Goal: Task Accomplishment & Management: Complete application form

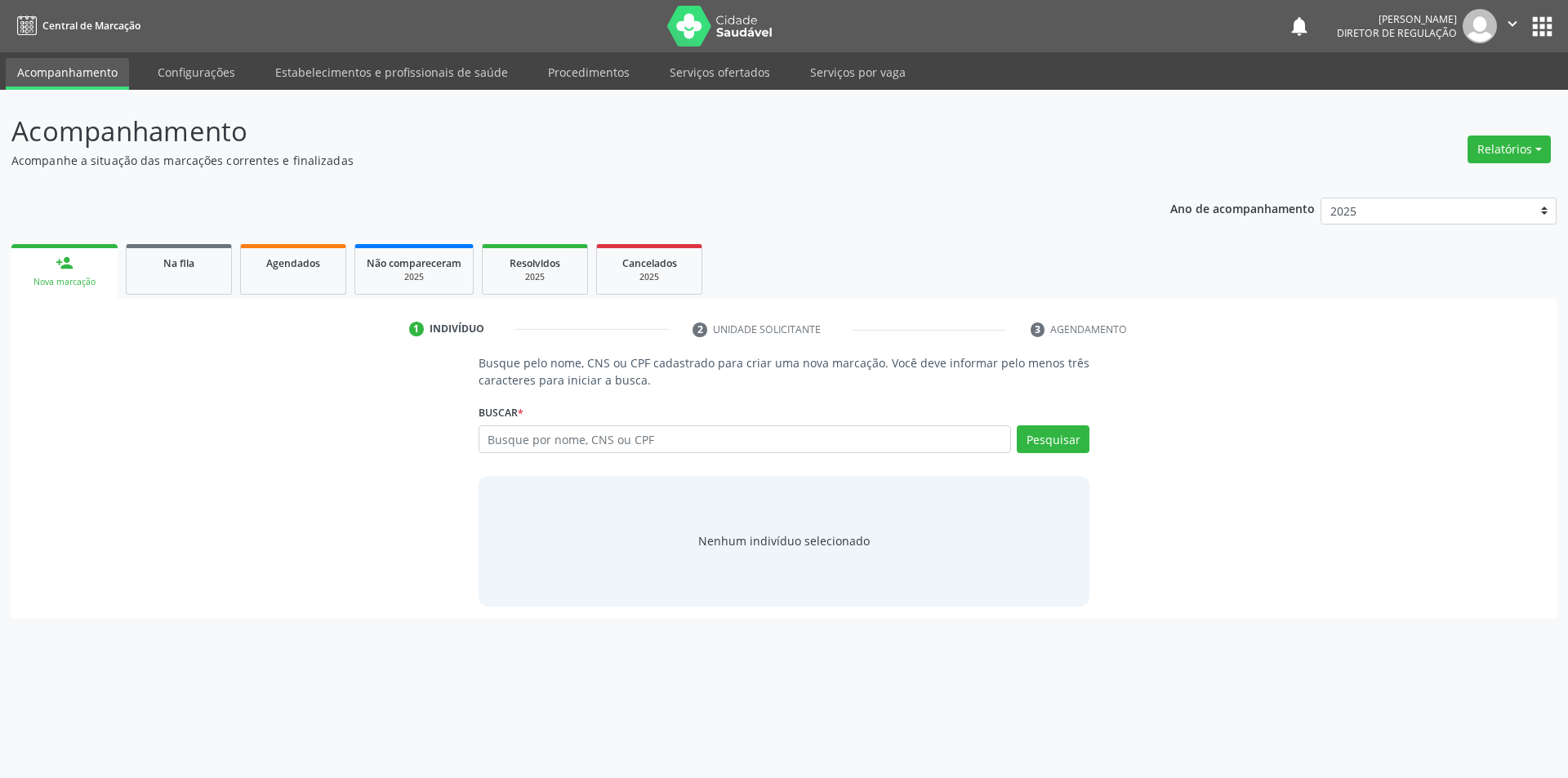
click at [607, 436] on input "text" at bounding box center [746, 440] width 533 height 28
type input "augusto ce"
click at [1033, 445] on button "Pesquisar" at bounding box center [1053, 440] width 73 height 28
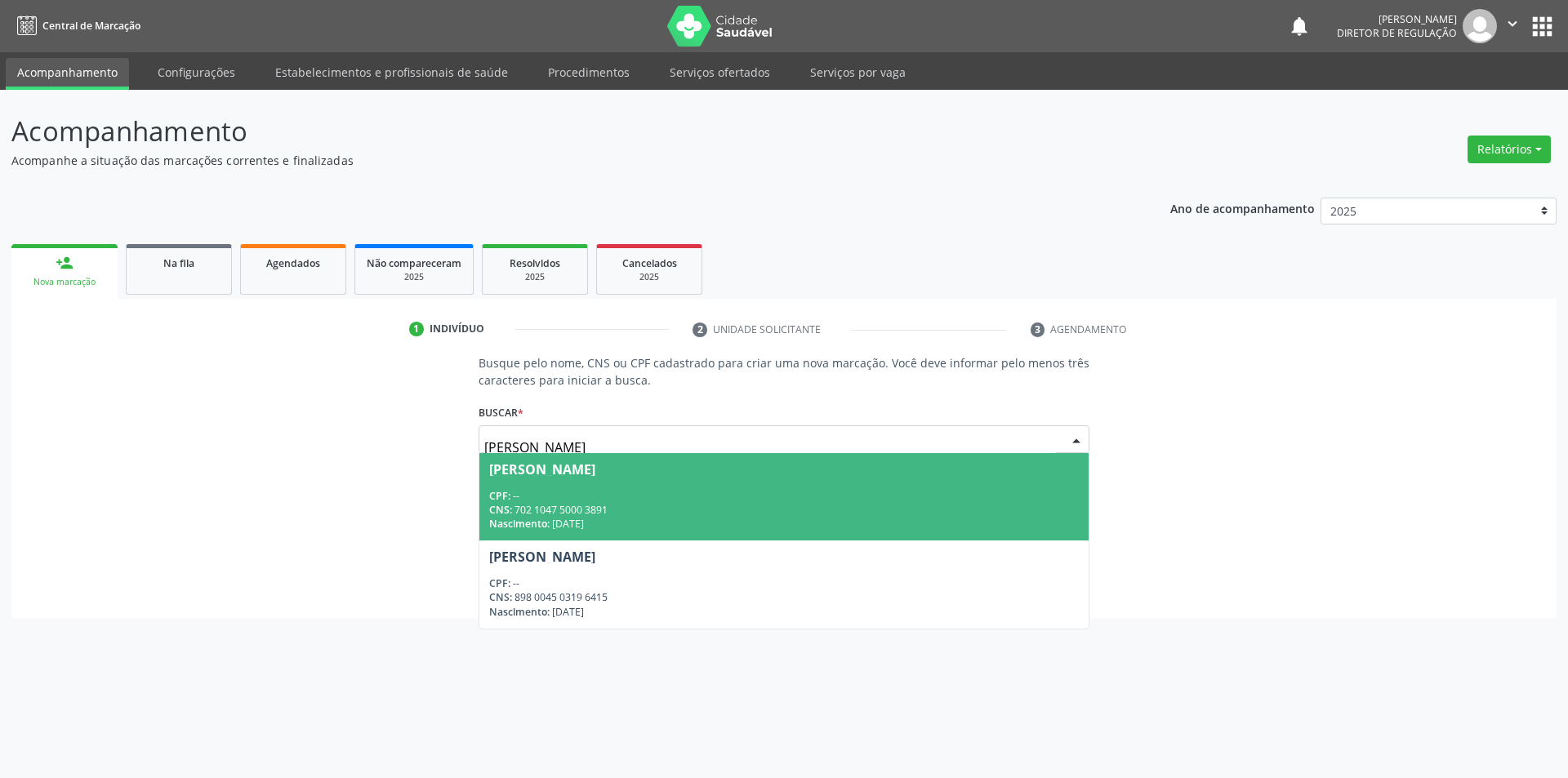
click at [739, 503] on div "CNS: 702 1047 5000 3891" at bounding box center [785, 509] width 590 height 14
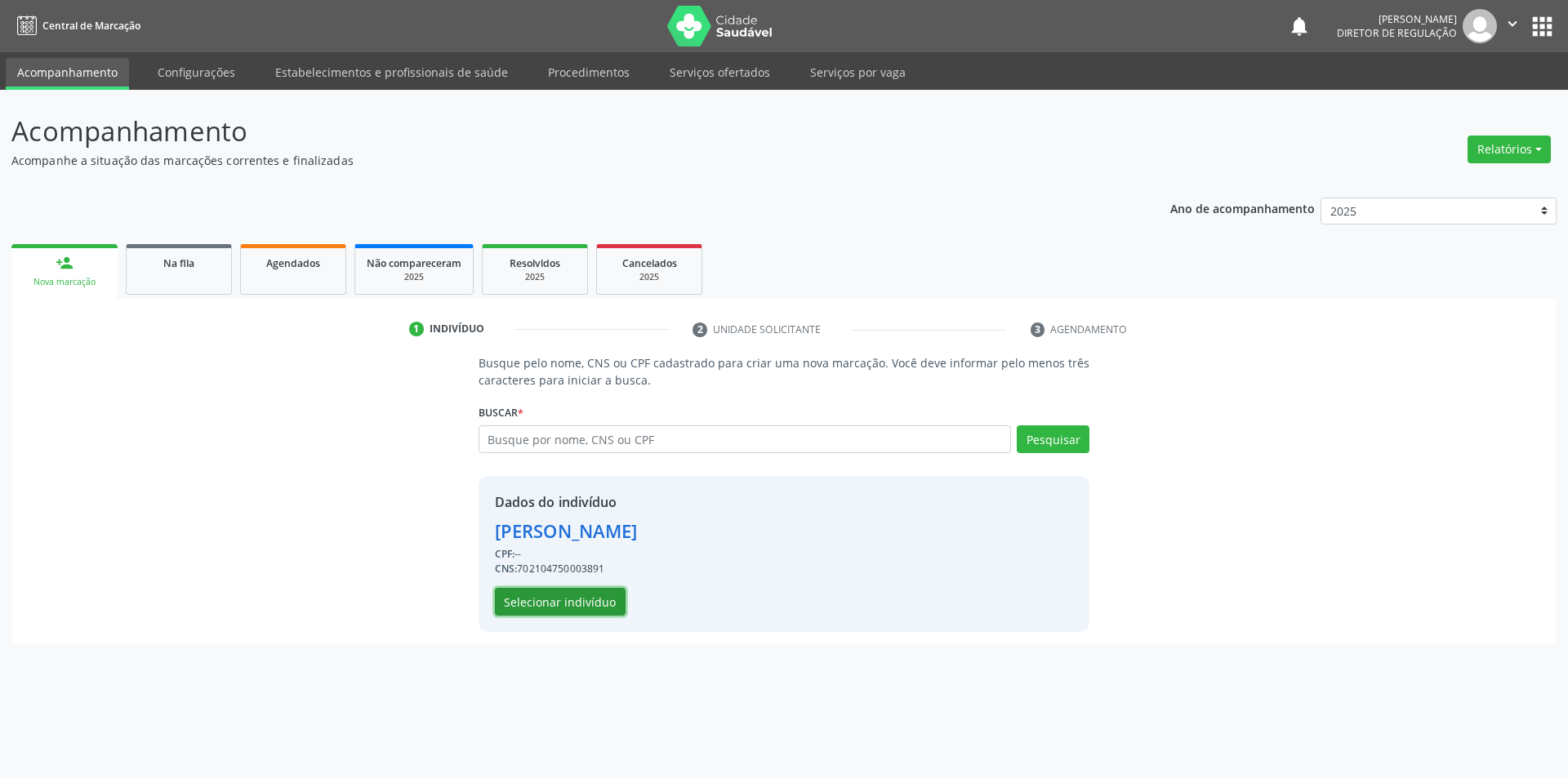
click at [613, 605] on button "Selecionar indivíduo" at bounding box center [561, 601] width 131 height 28
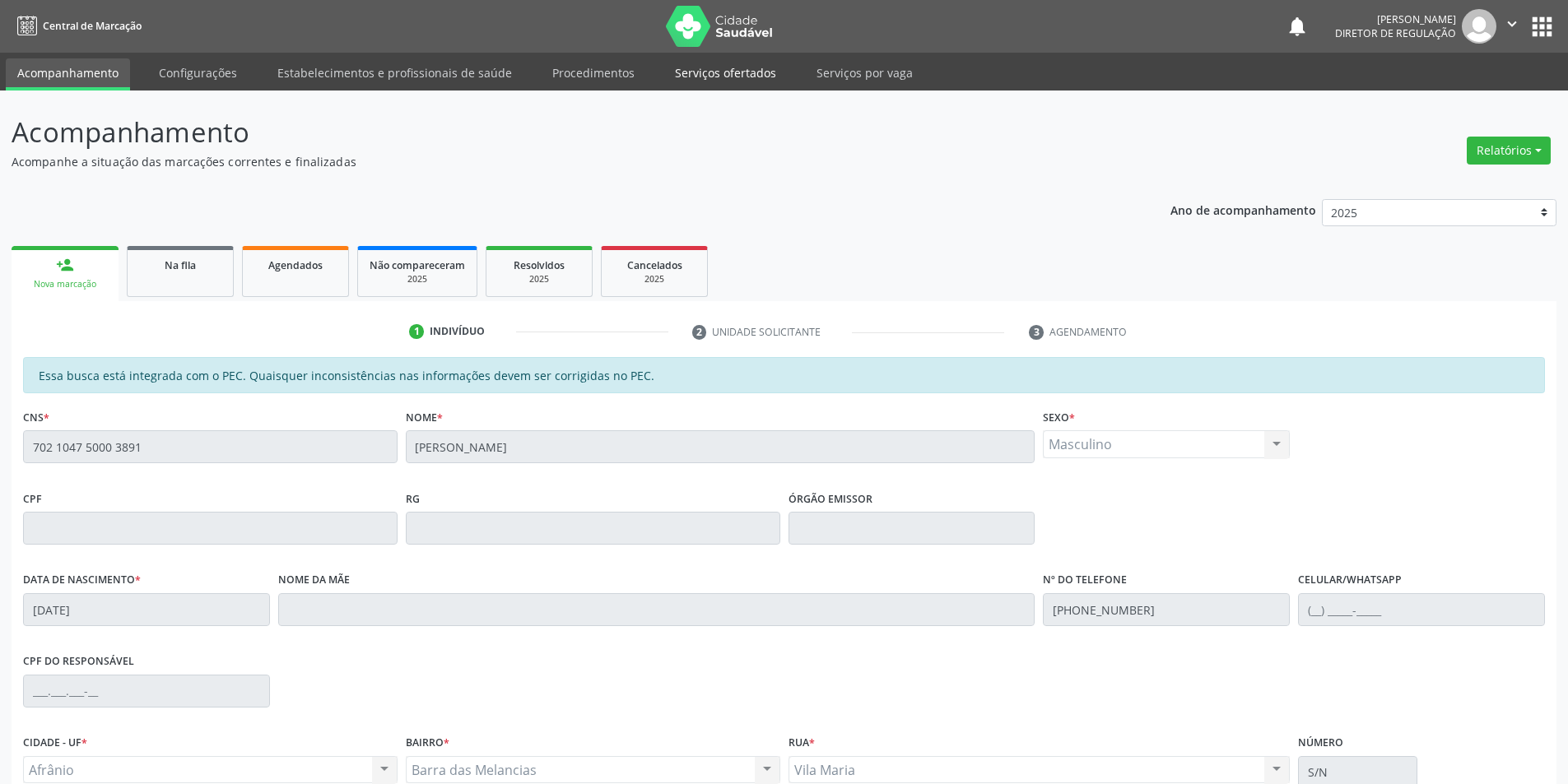
click at [728, 67] on link "Serviços ofertados" at bounding box center [725, 72] width 124 height 29
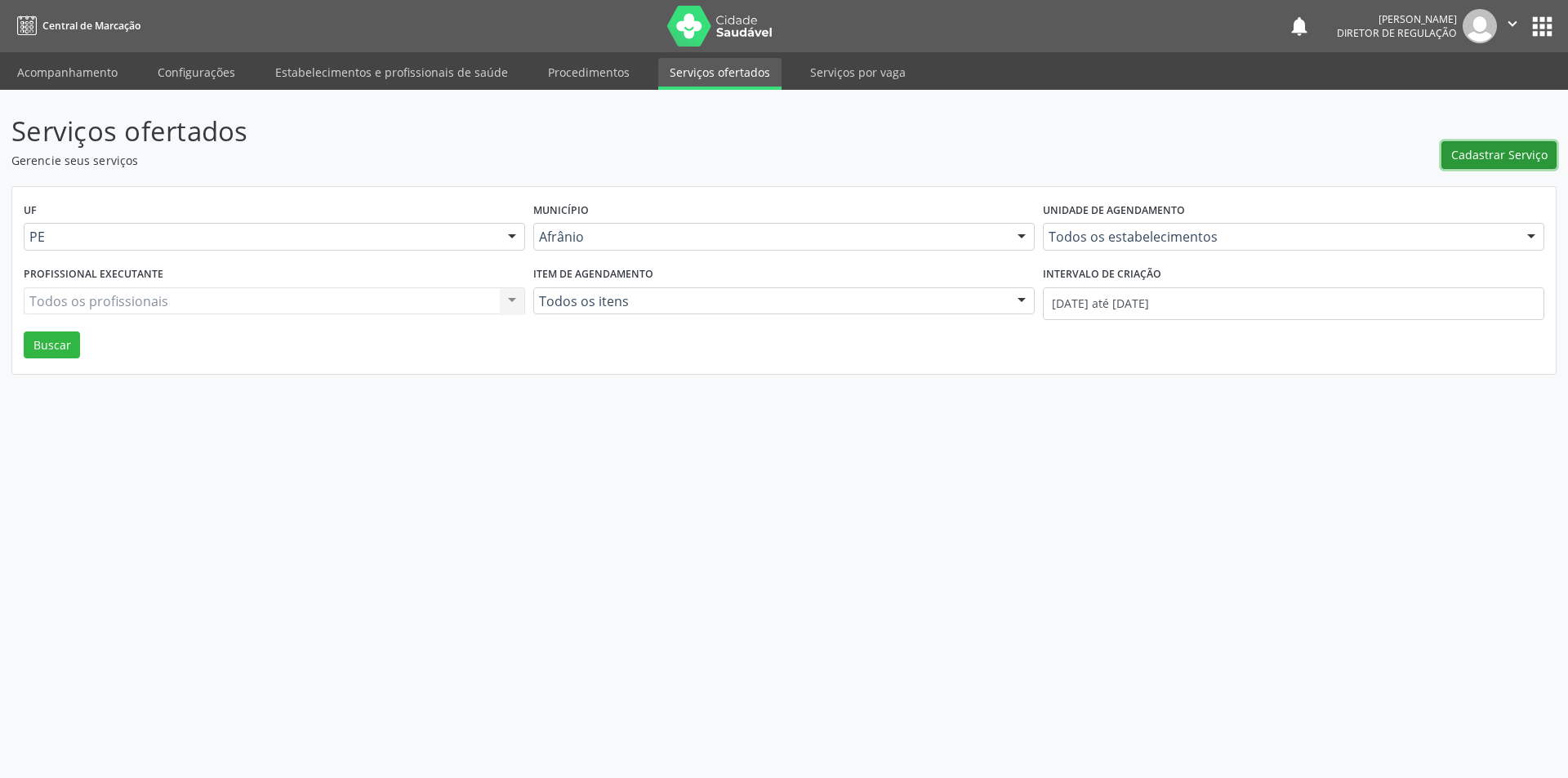
click at [1500, 146] on span "Cadastrar Serviço" at bounding box center [1500, 154] width 96 height 17
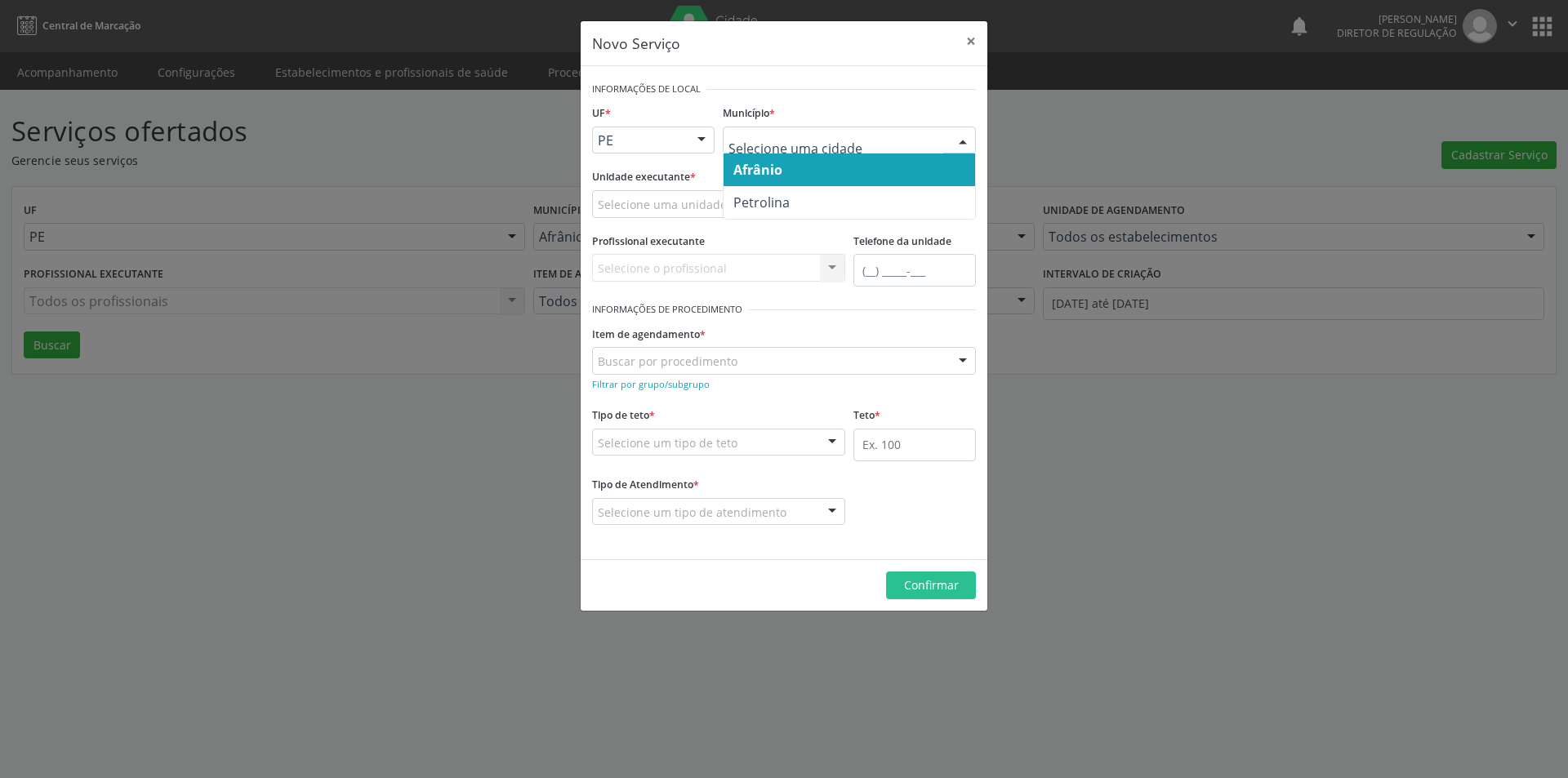
click at [805, 139] on input "text" at bounding box center [836, 149] width 214 height 33
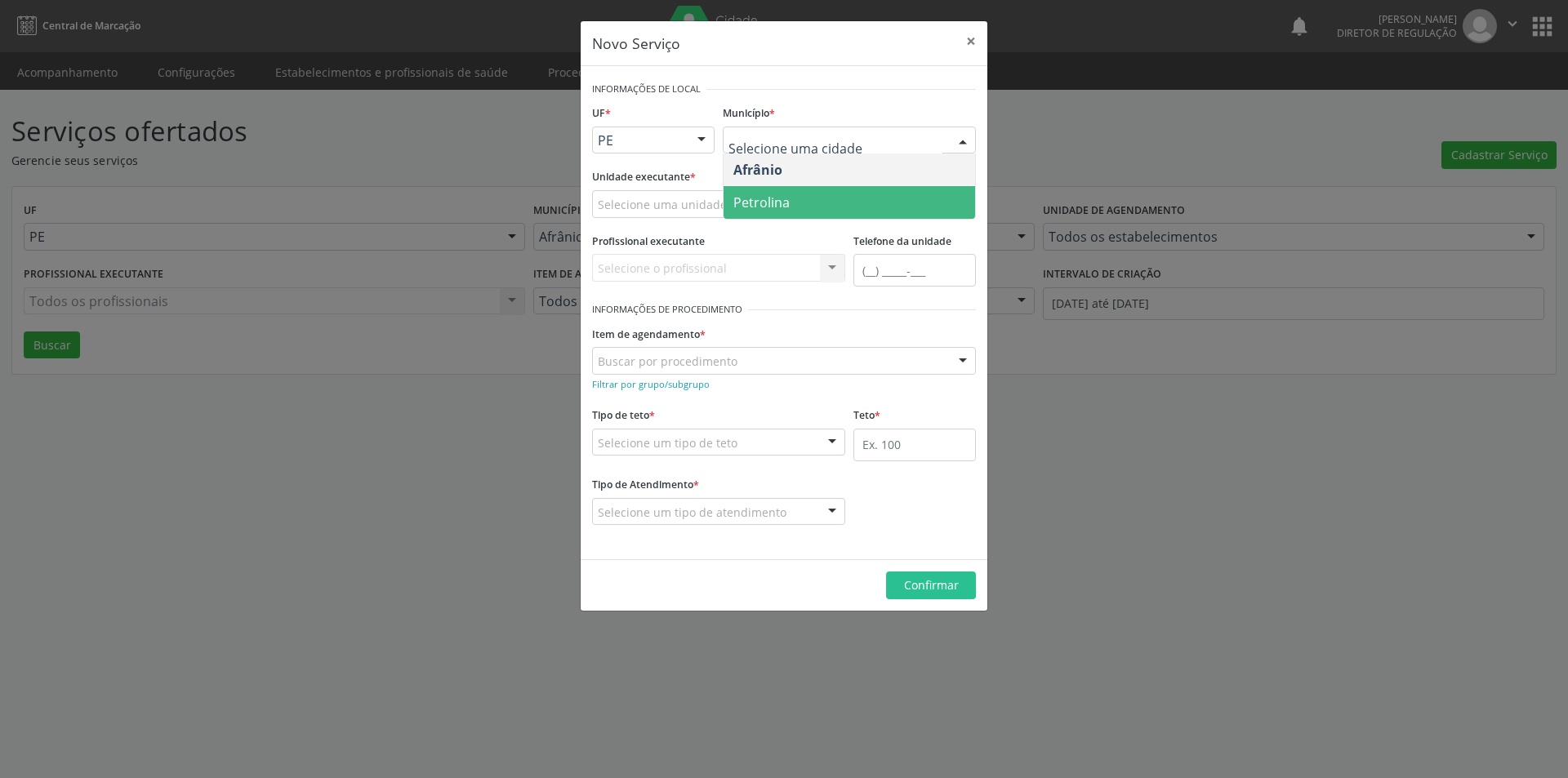
click at [785, 202] on span "Petrolina" at bounding box center [761, 203] width 56 height 18
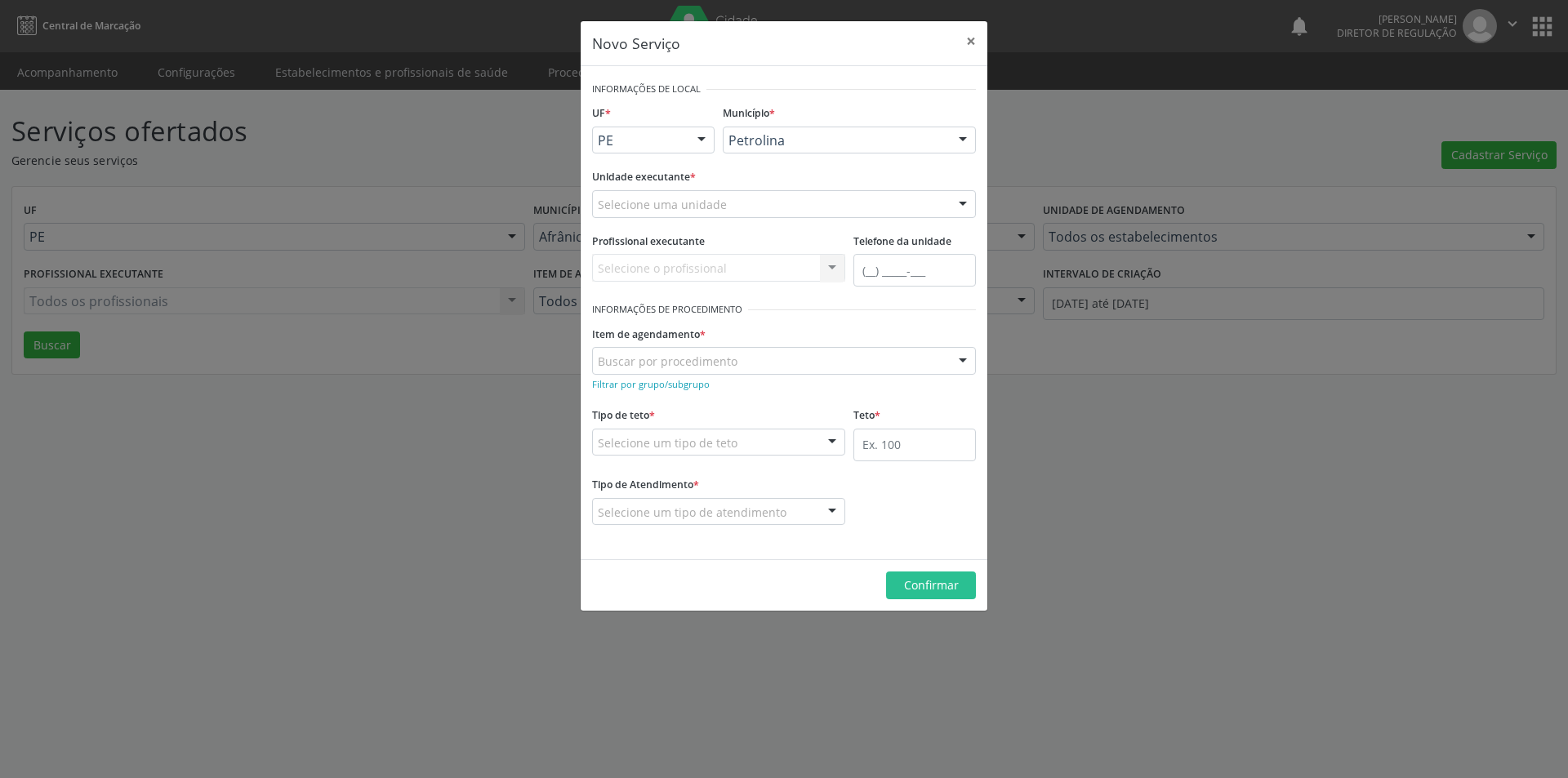
click at [726, 200] on div "Selecione uma unidade" at bounding box center [784, 204] width 384 height 28
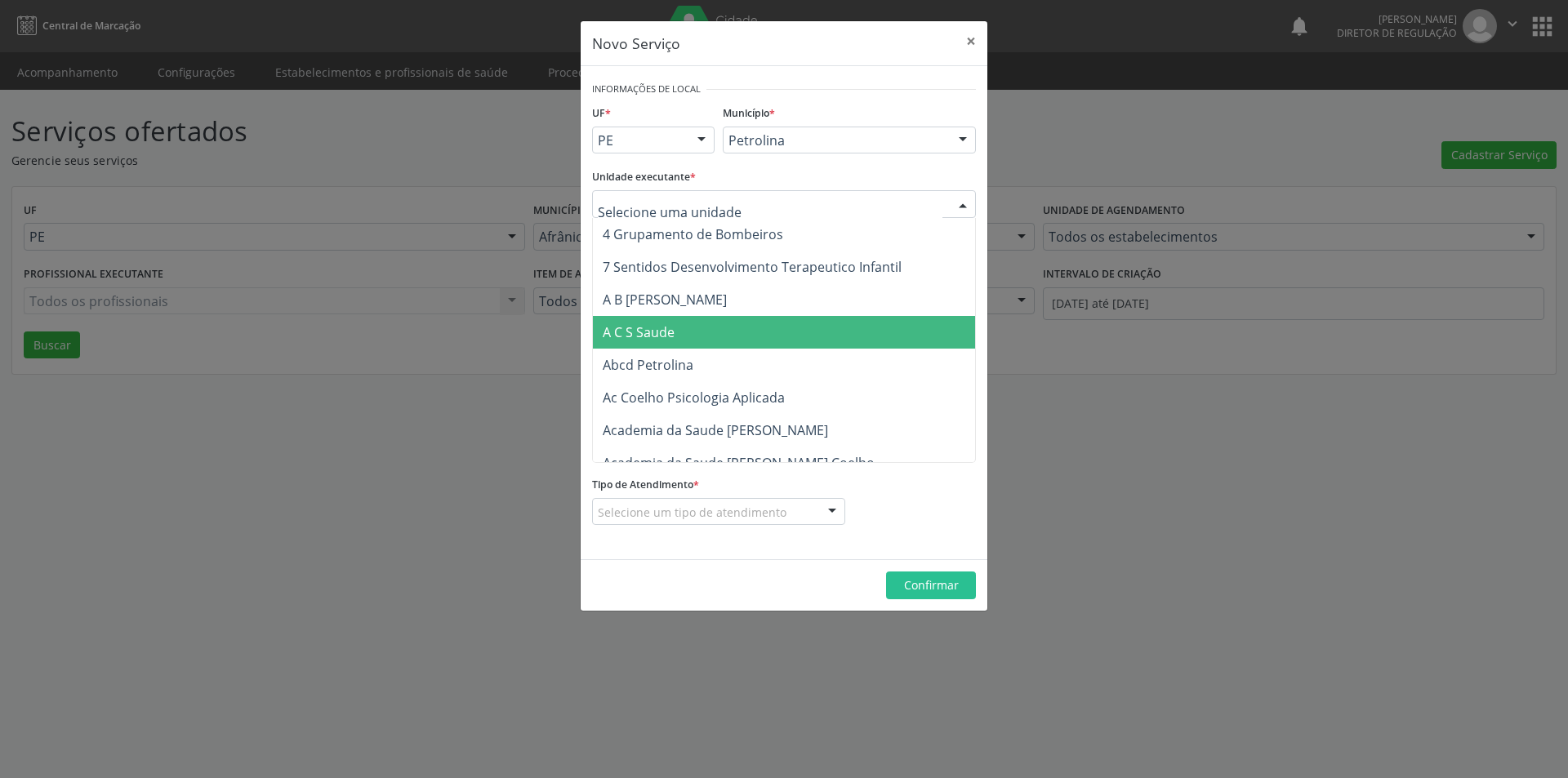
click at [665, 332] on span "A C S Saude" at bounding box center [638, 333] width 72 height 18
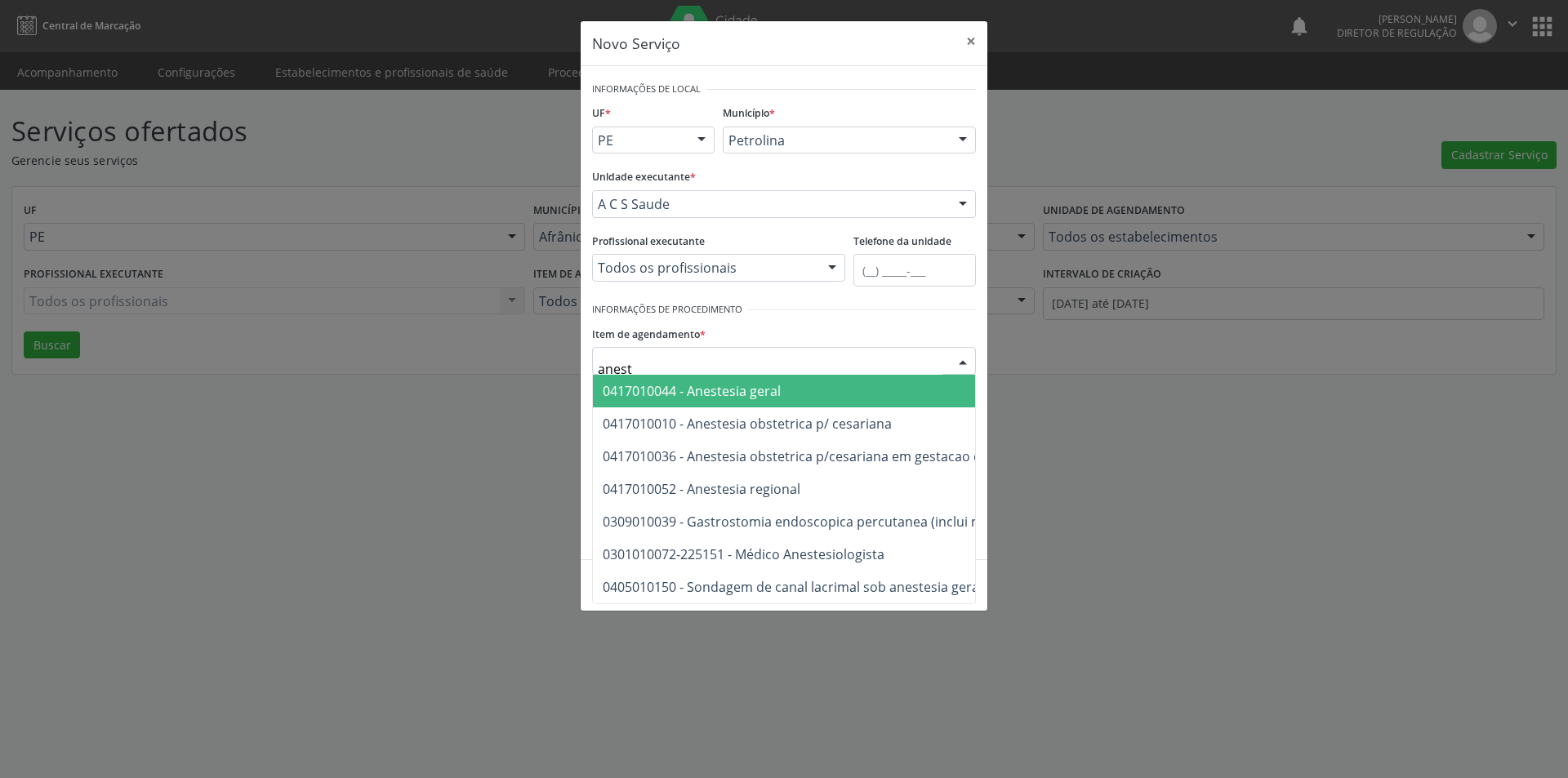
type input "aneste"
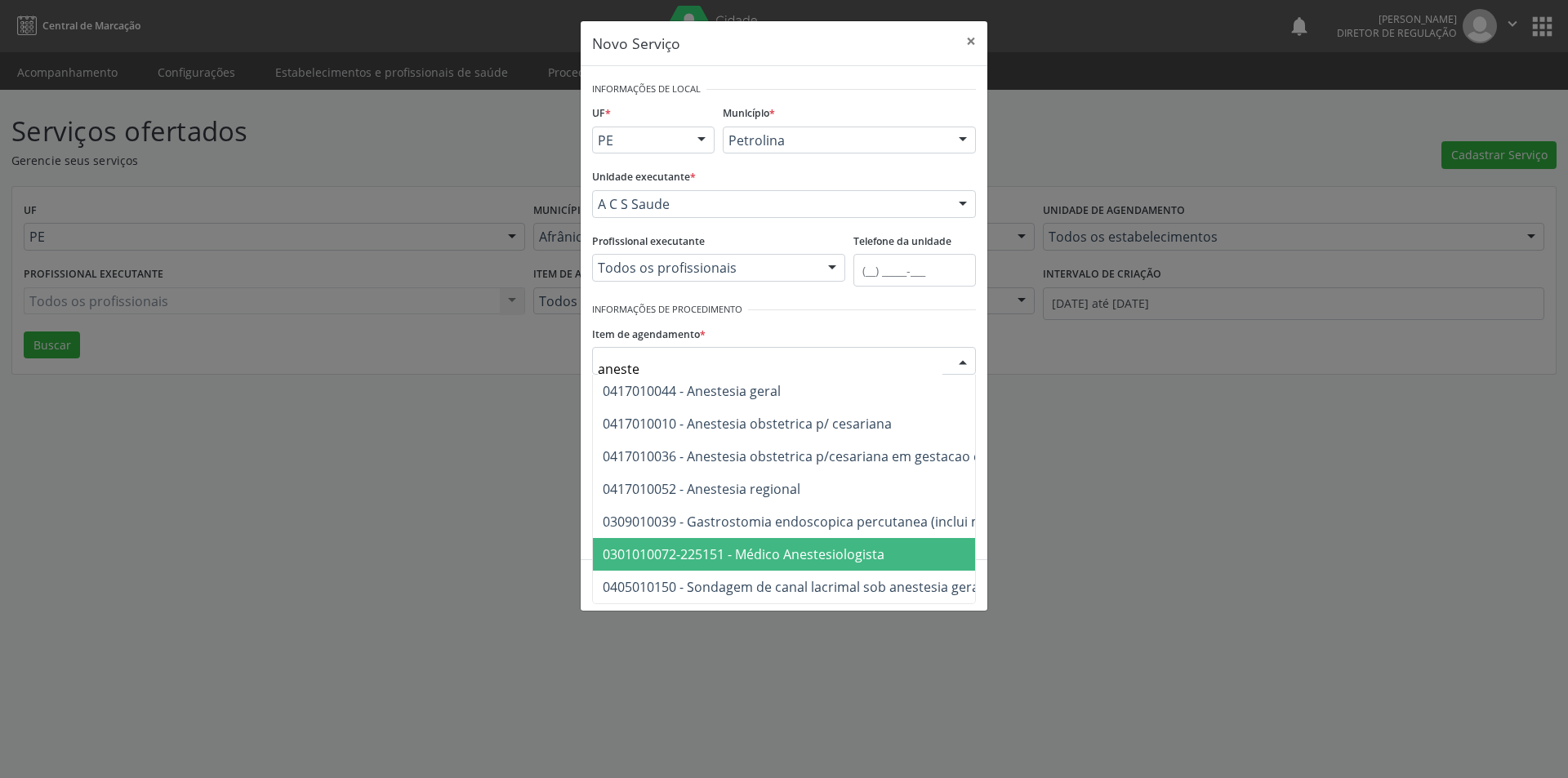
click at [838, 557] on span "0301010072-225151 - Médico Anestesiologista" at bounding box center [743, 554] width 282 height 18
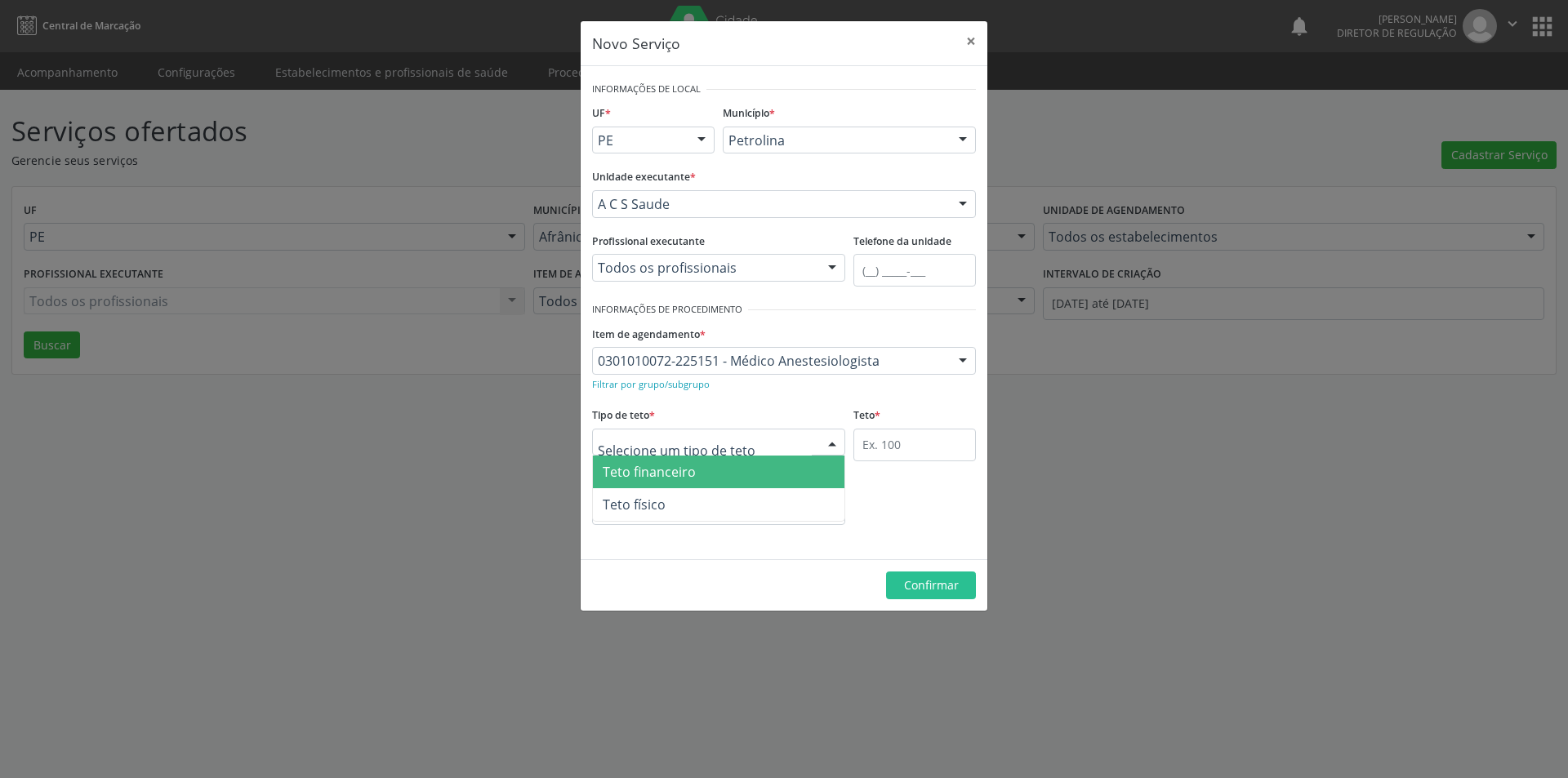
click at [781, 445] on div at bounding box center [719, 443] width 253 height 28
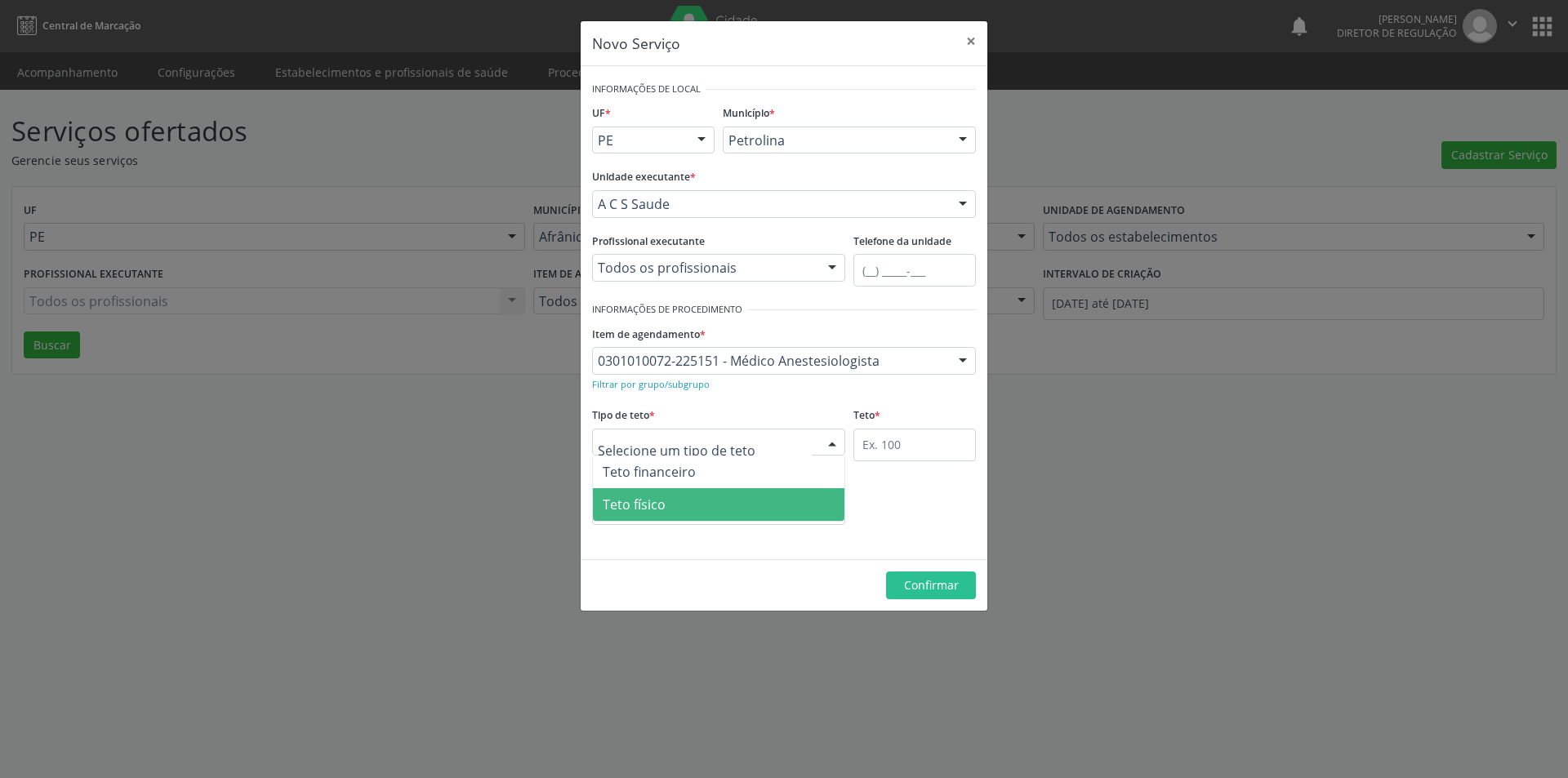
click at [715, 509] on span "Teto físico" at bounding box center [719, 505] width 252 height 33
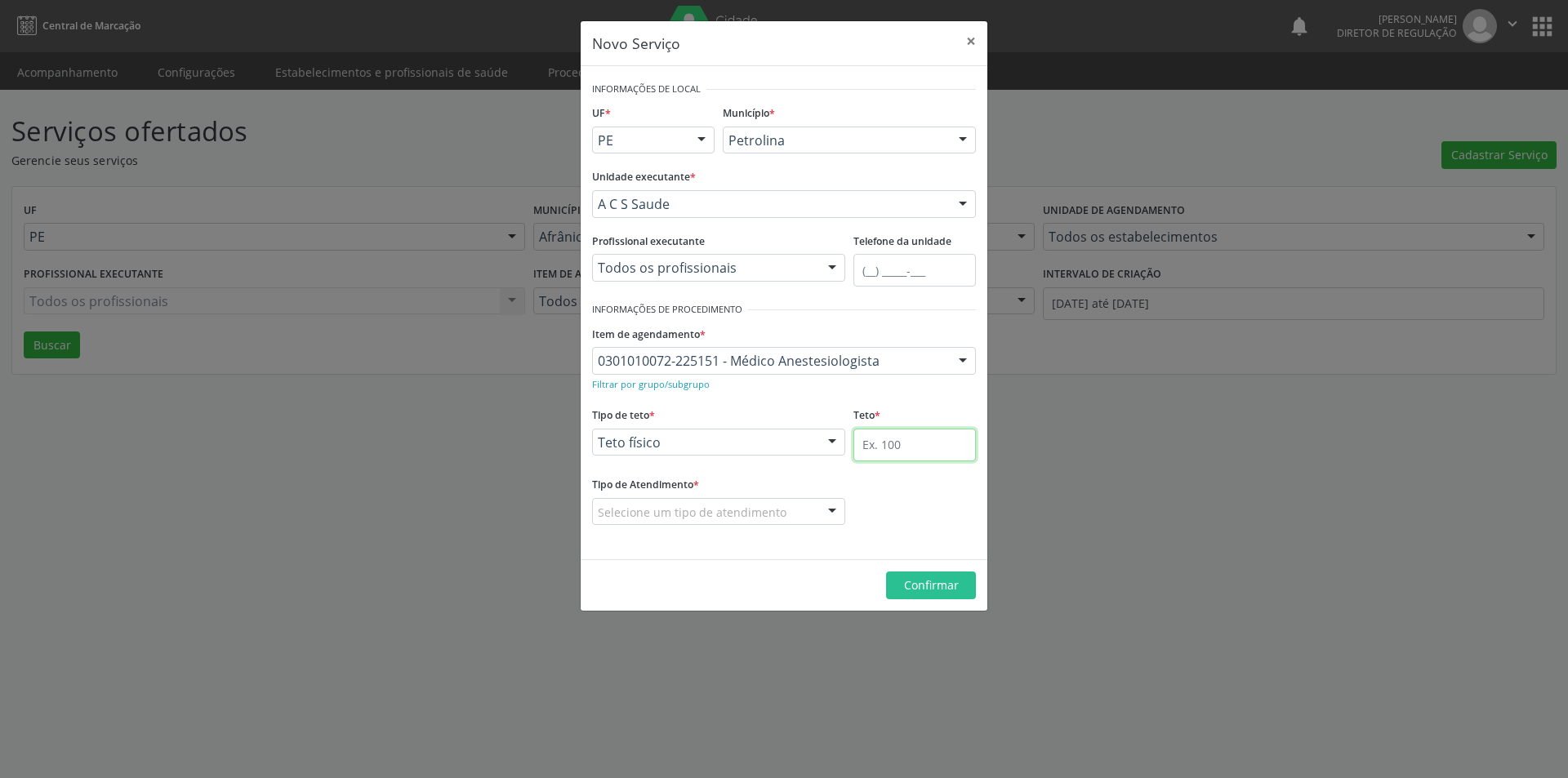
click at [926, 439] on input "text" at bounding box center [915, 445] width 123 height 33
type input "1"
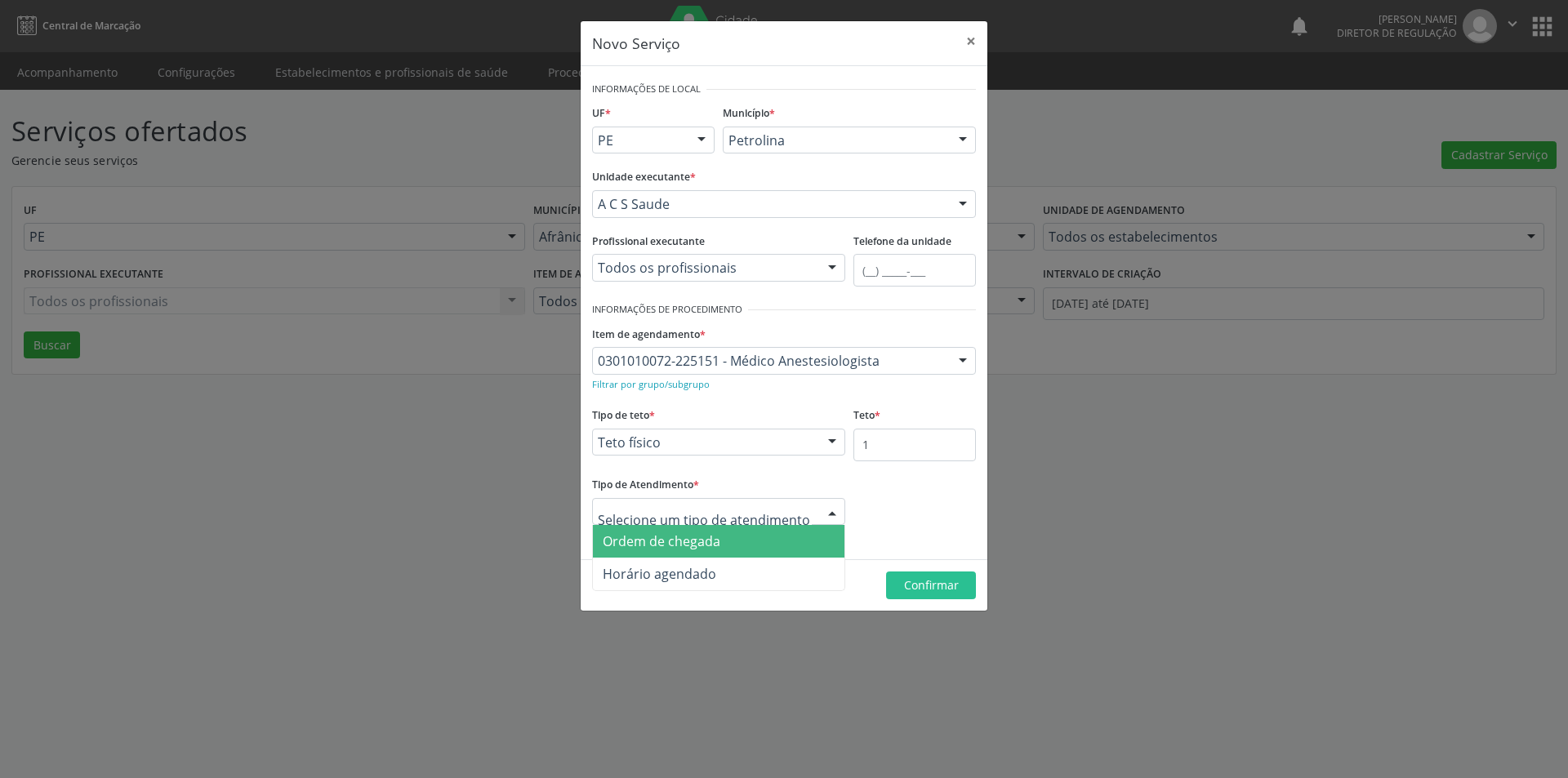
click at [664, 538] on span "Ordem de chegada" at bounding box center [661, 541] width 118 height 18
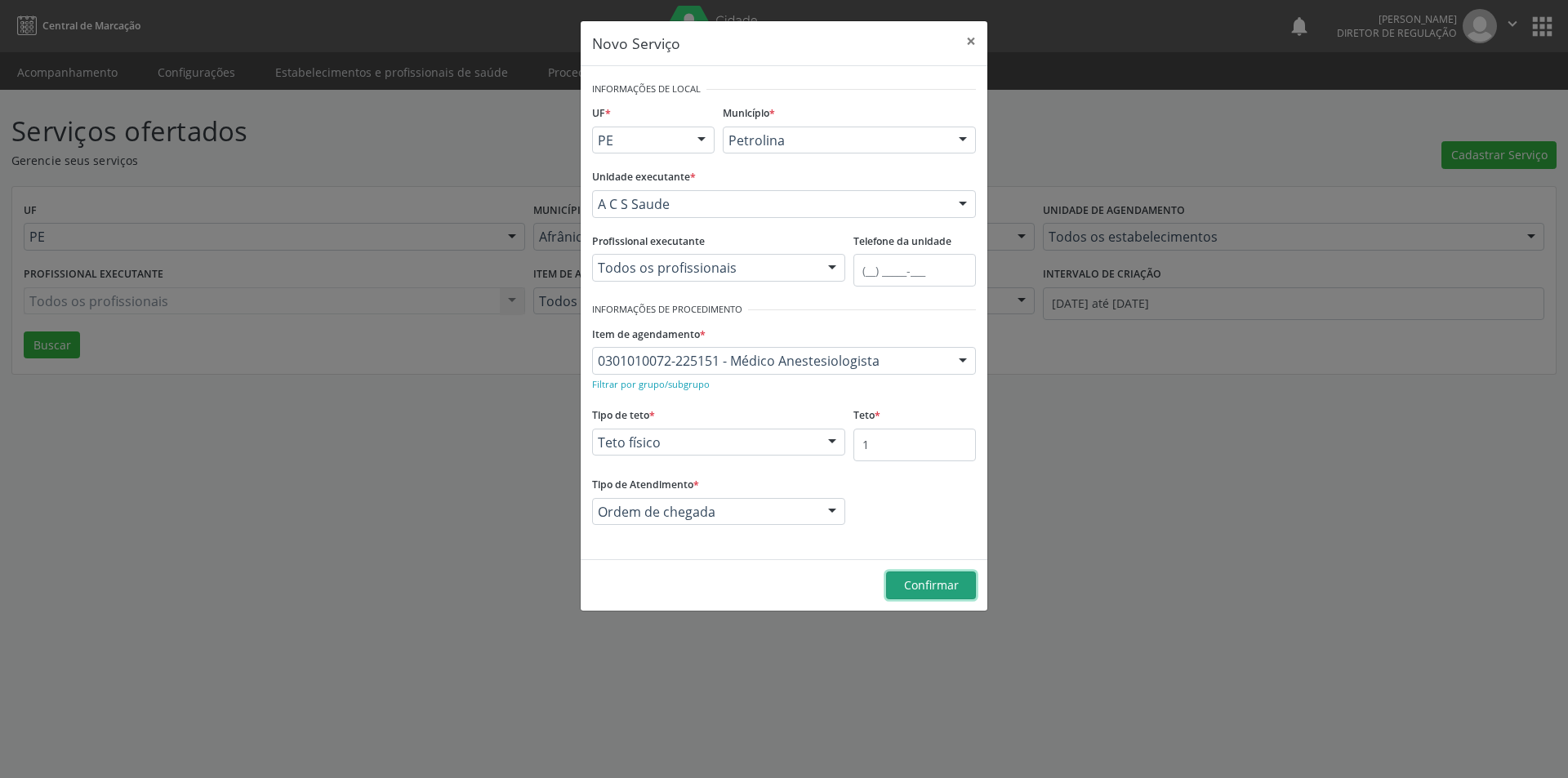
click at [930, 586] on span "Confirmar" at bounding box center [931, 584] width 55 height 16
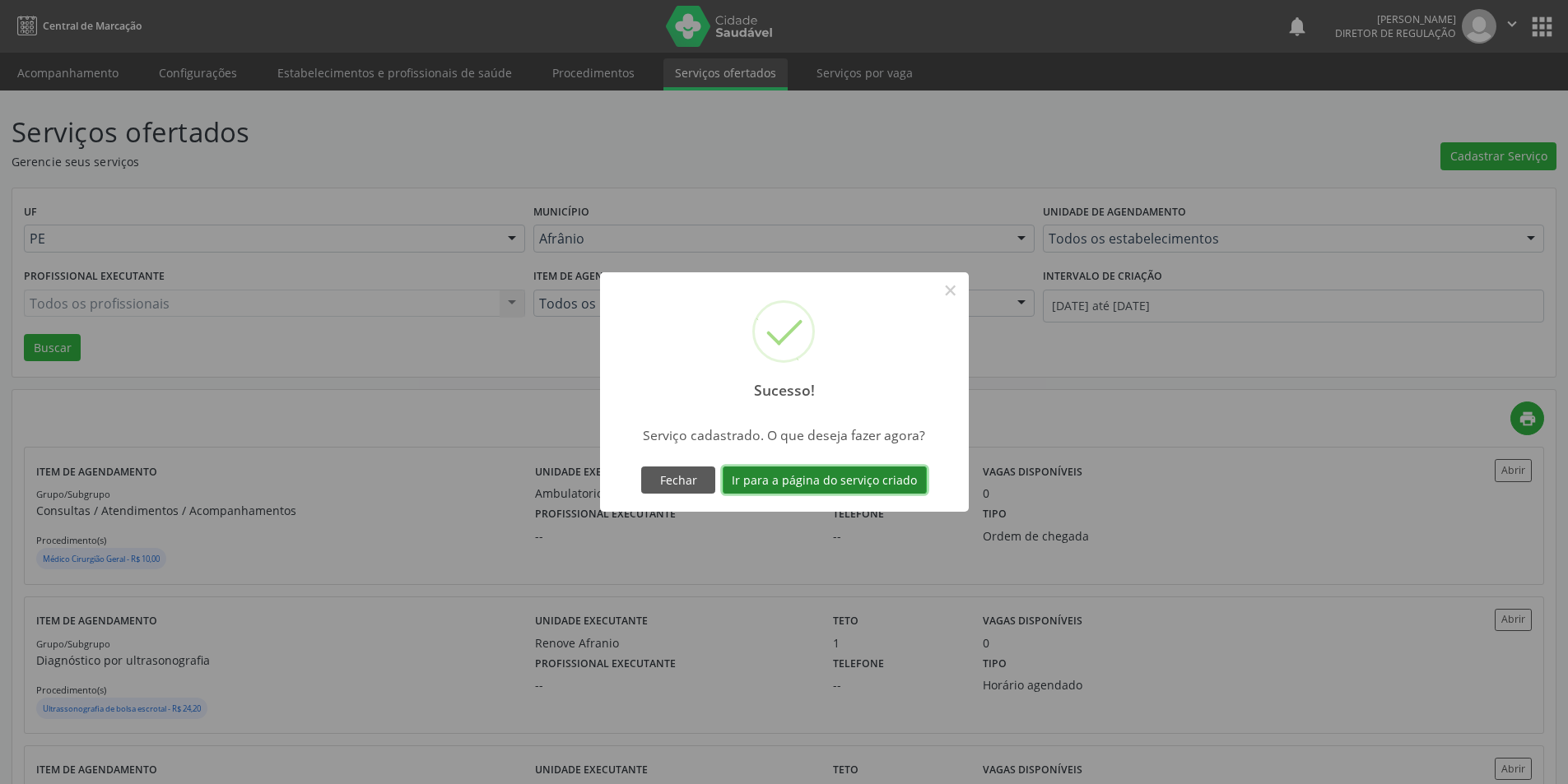
click at [864, 483] on button "Ir para a página do serviço criado" at bounding box center [825, 481] width 204 height 28
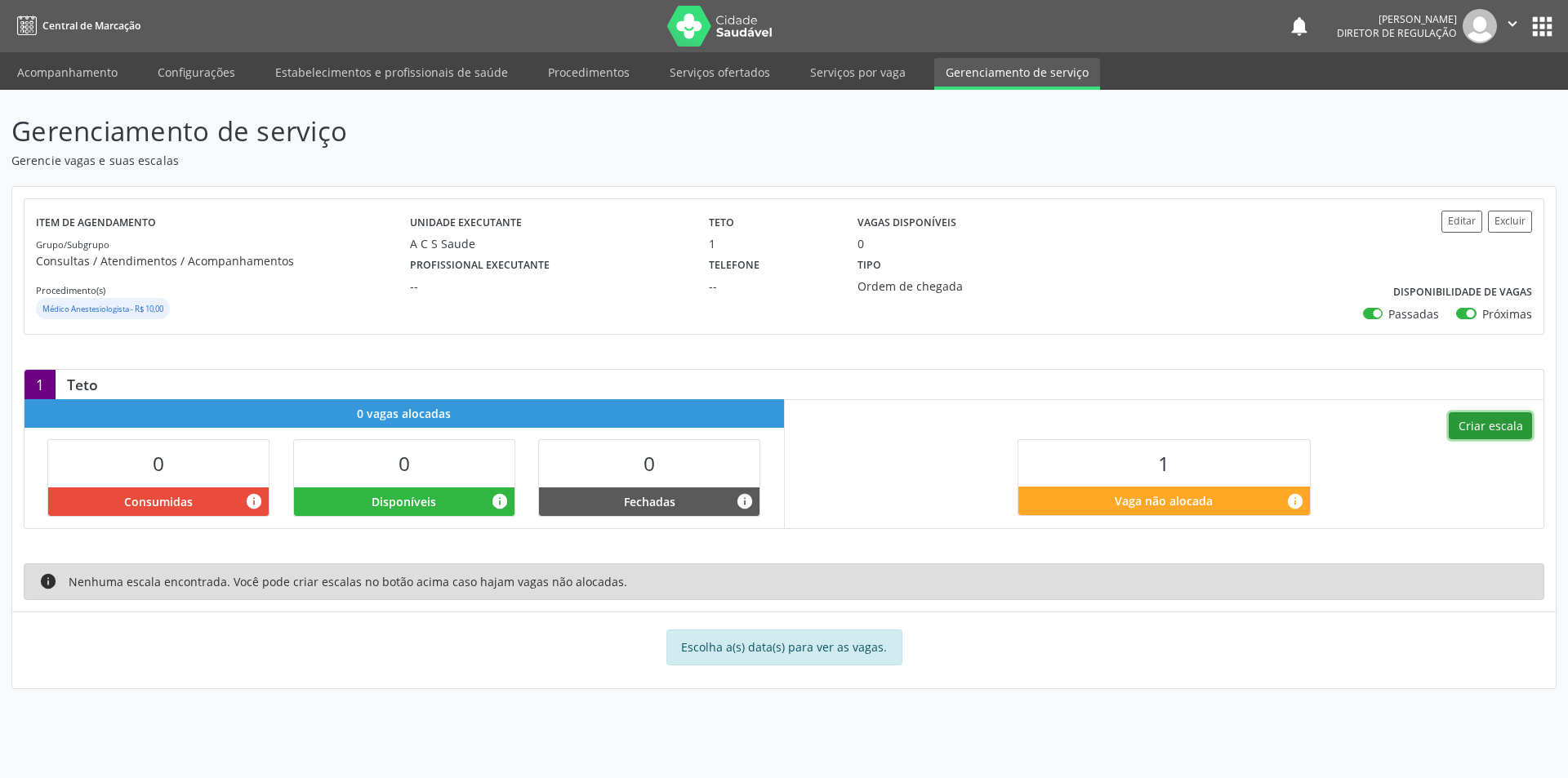
click at [1503, 428] on button "Criar escala" at bounding box center [1491, 427] width 83 height 28
select select "8"
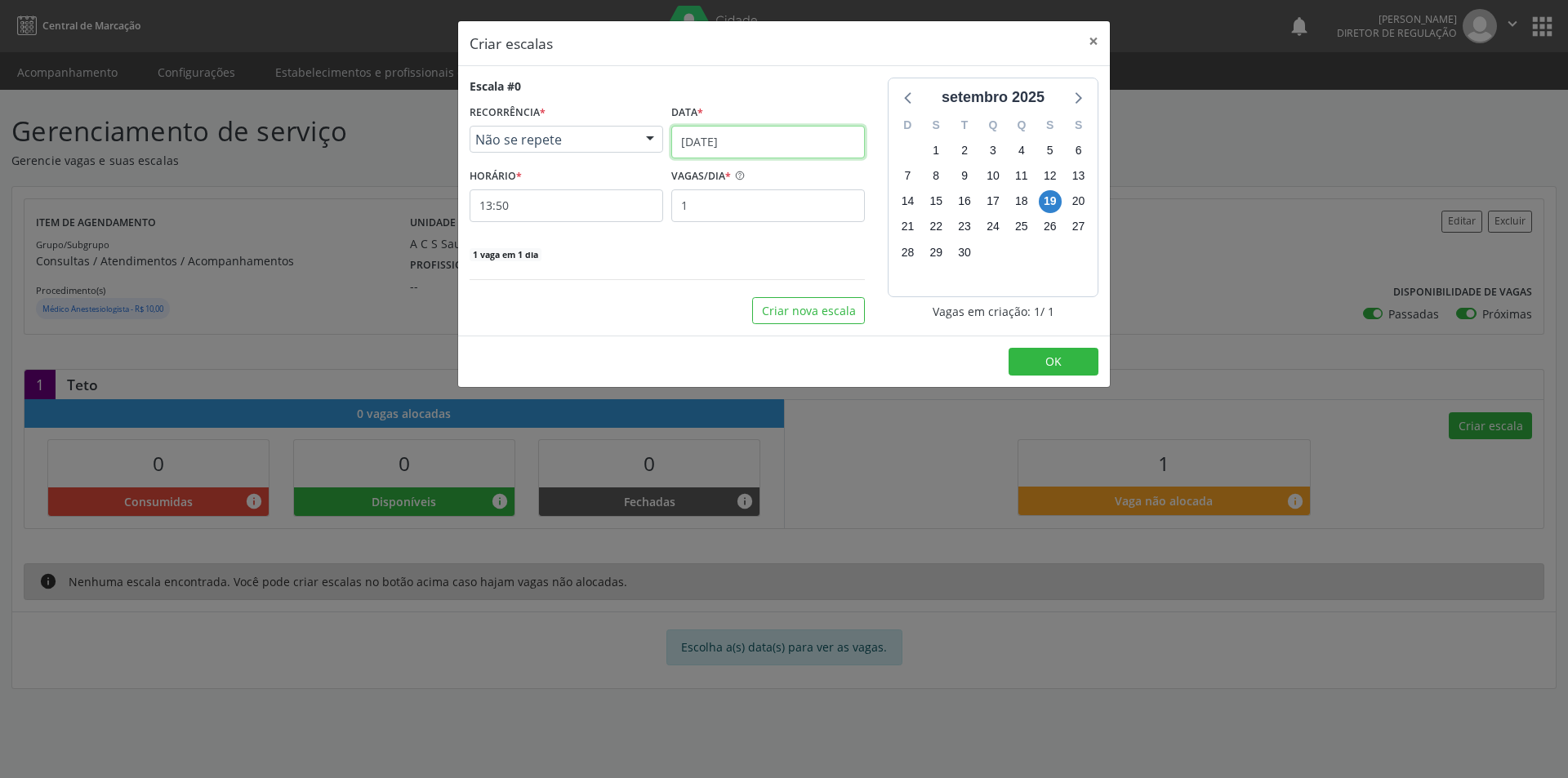
click at [805, 138] on input "[DATE]" at bounding box center [768, 142] width 194 height 33
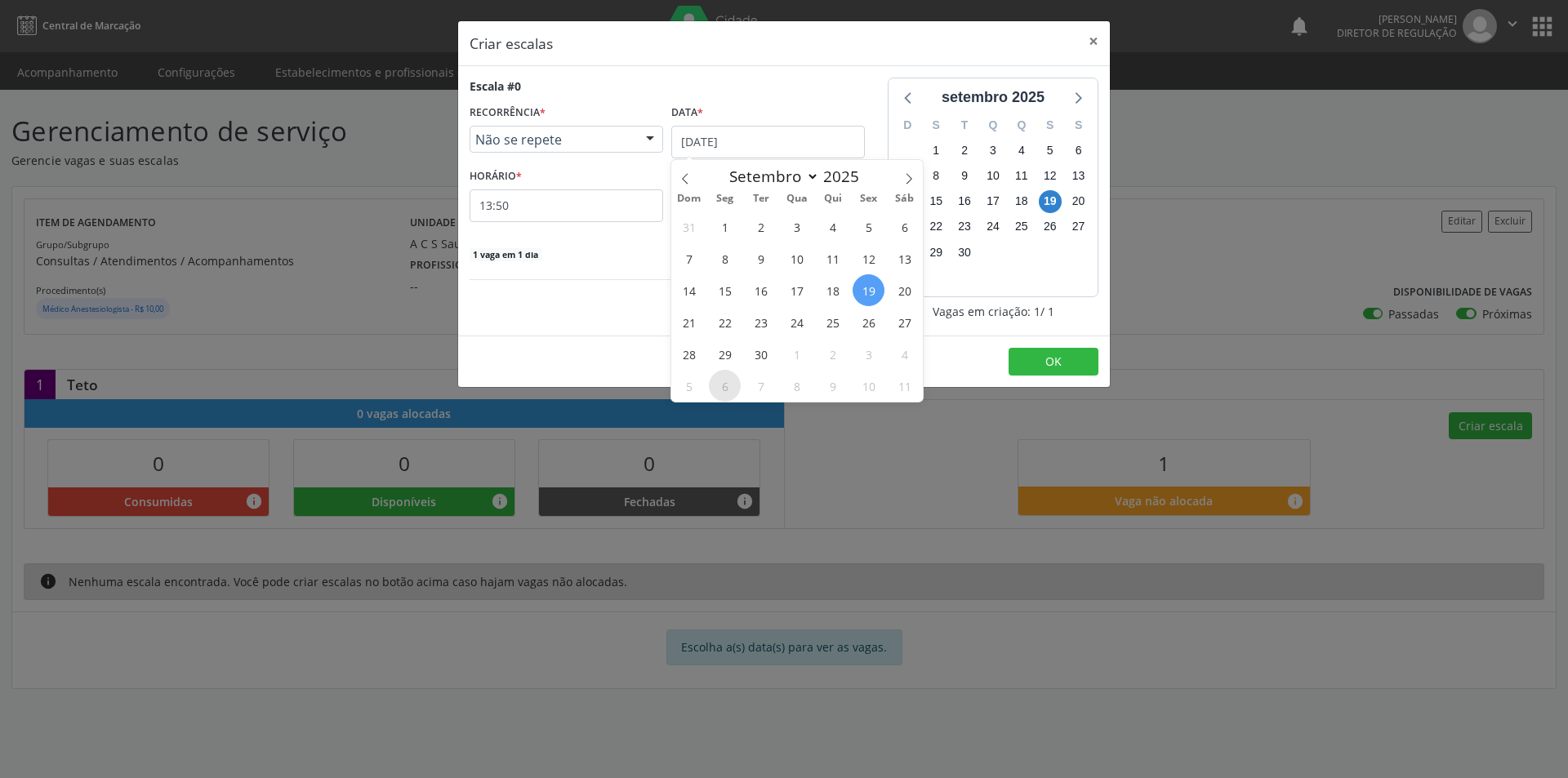
click at [730, 385] on span "6" at bounding box center [724, 386] width 32 height 32
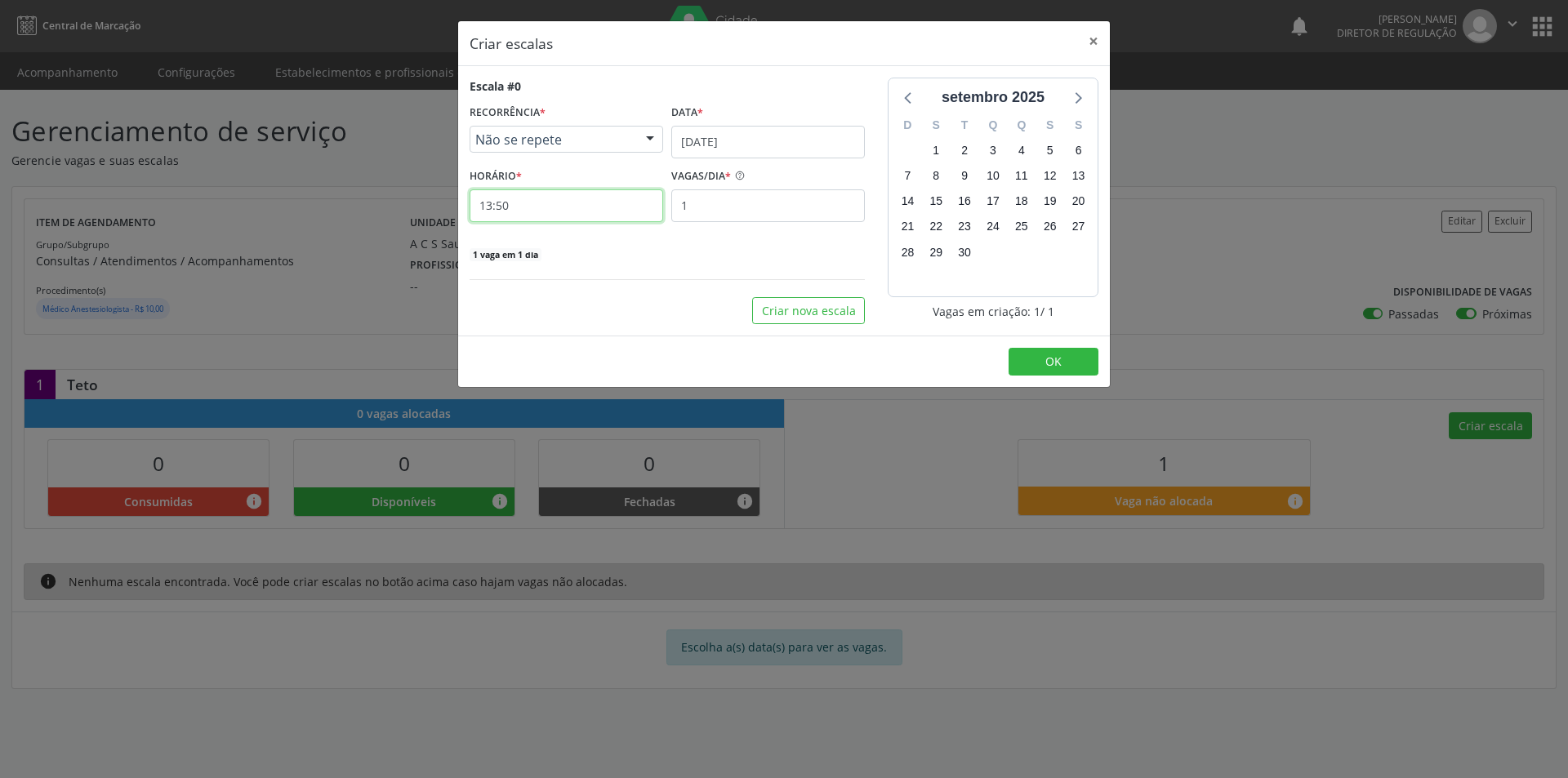
click at [574, 203] on input "13:50" at bounding box center [567, 206] width 194 height 33
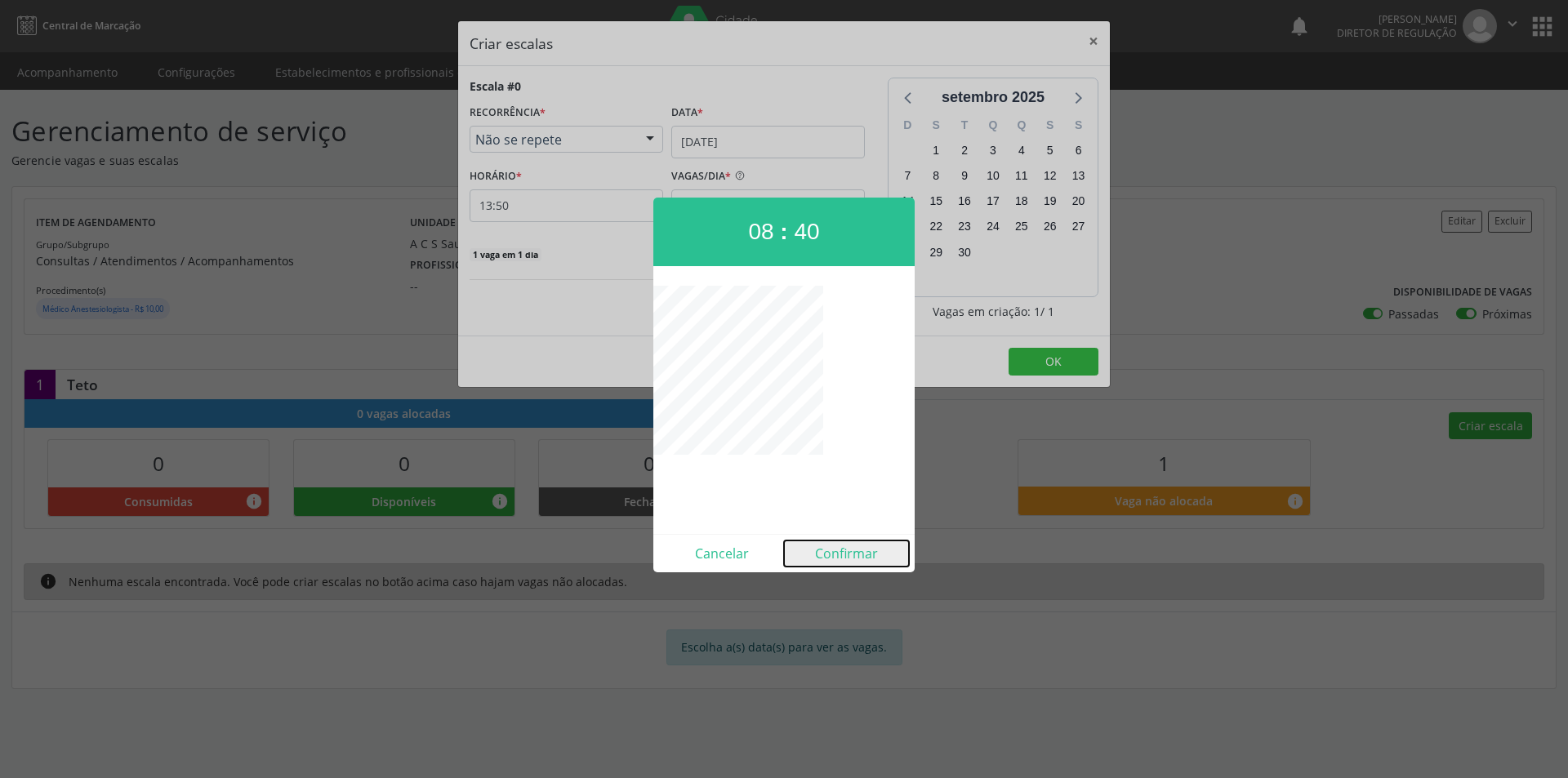
click at [827, 549] on button "Confirmar" at bounding box center [846, 553] width 125 height 26
type input "08:40"
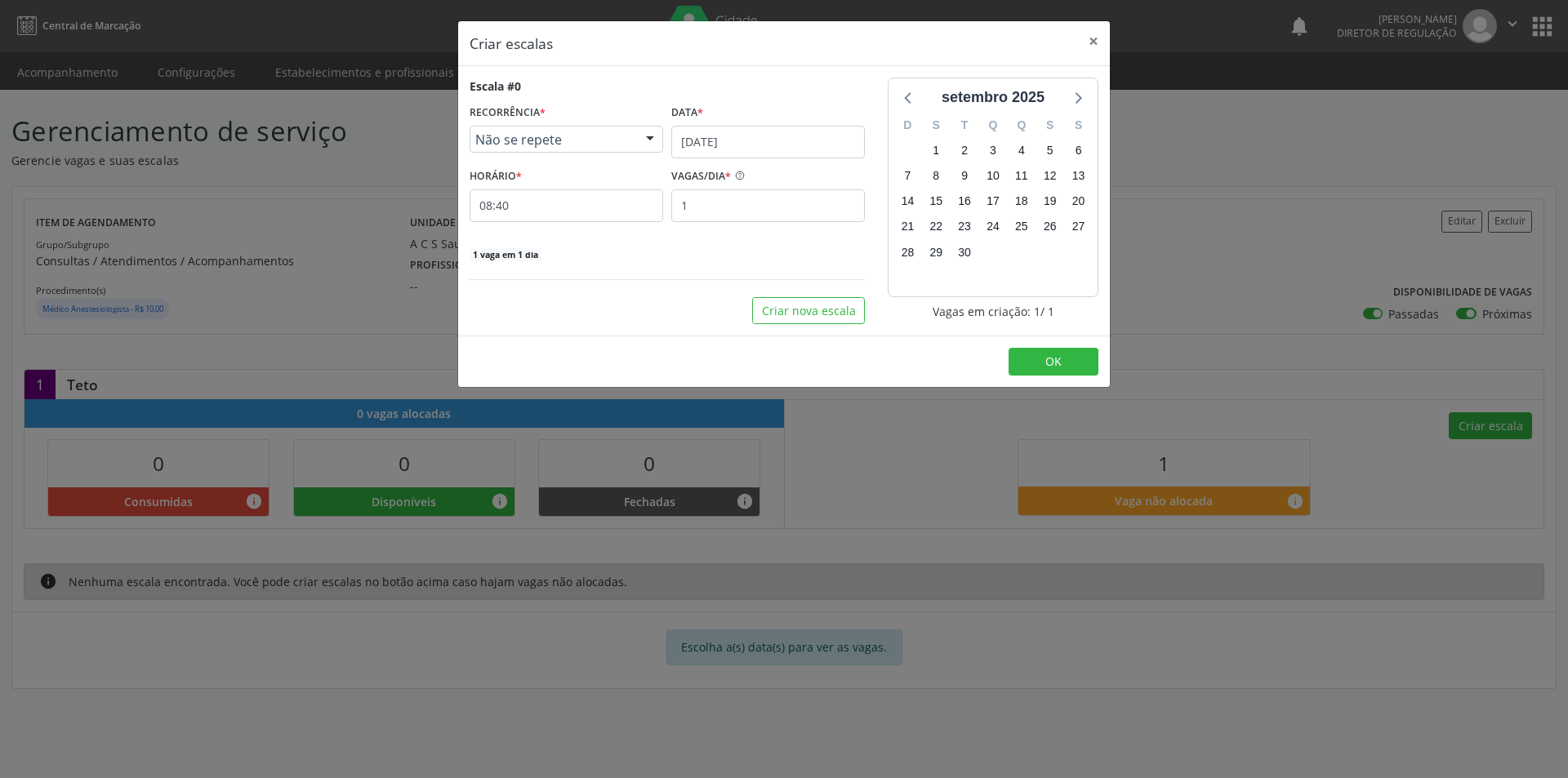
click at [1073, 377] on footer "OK" at bounding box center [784, 361] width 652 height 51
click at [1068, 355] on button "OK" at bounding box center [1054, 362] width 90 height 28
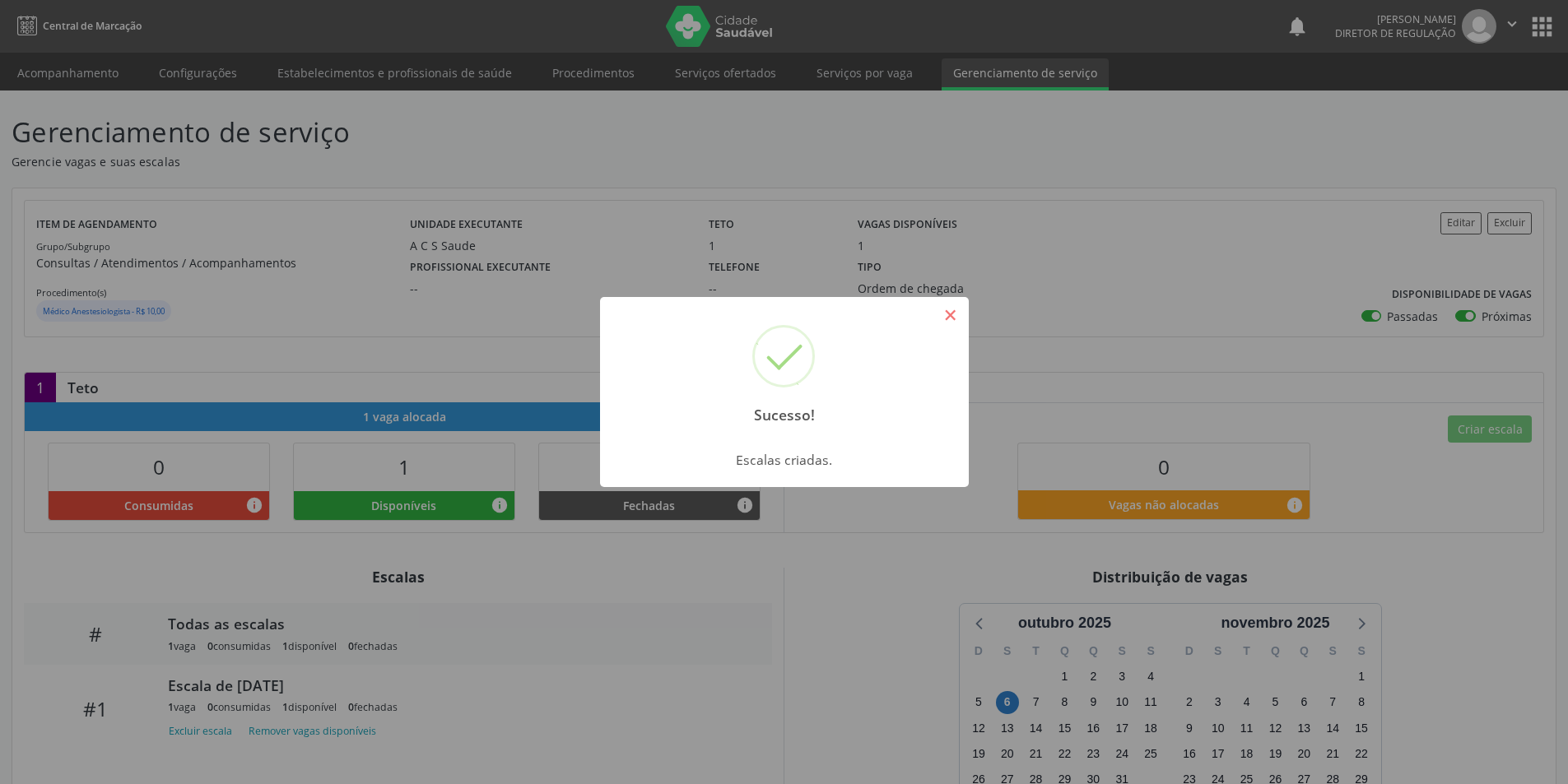
click at [951, 312] on button "×" at bounding box center [951, 315] width 28 height 28
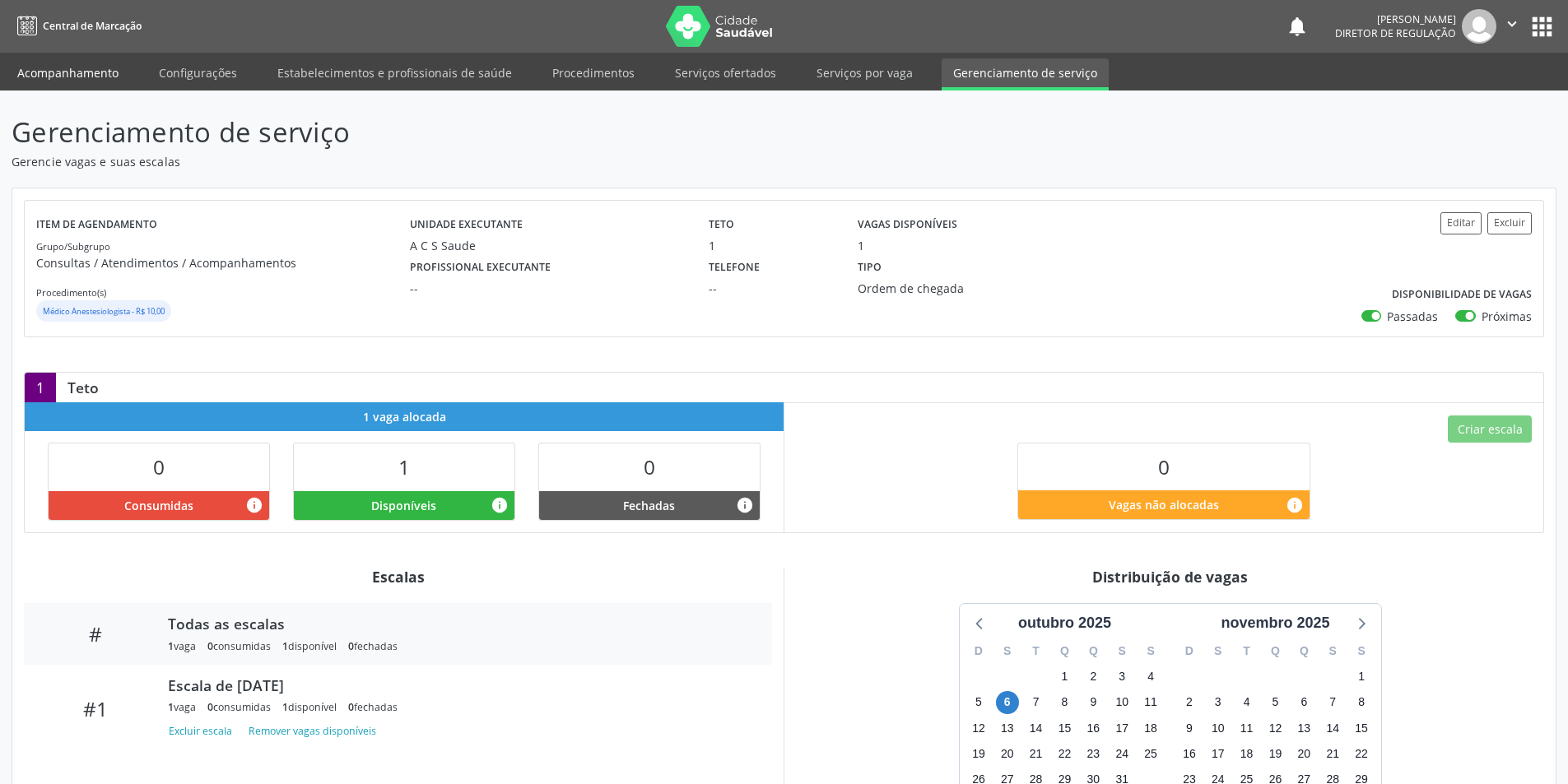
click at [79, 78] on link "Acompanhamento" at bounding box center [68, 72] width 124 height 29
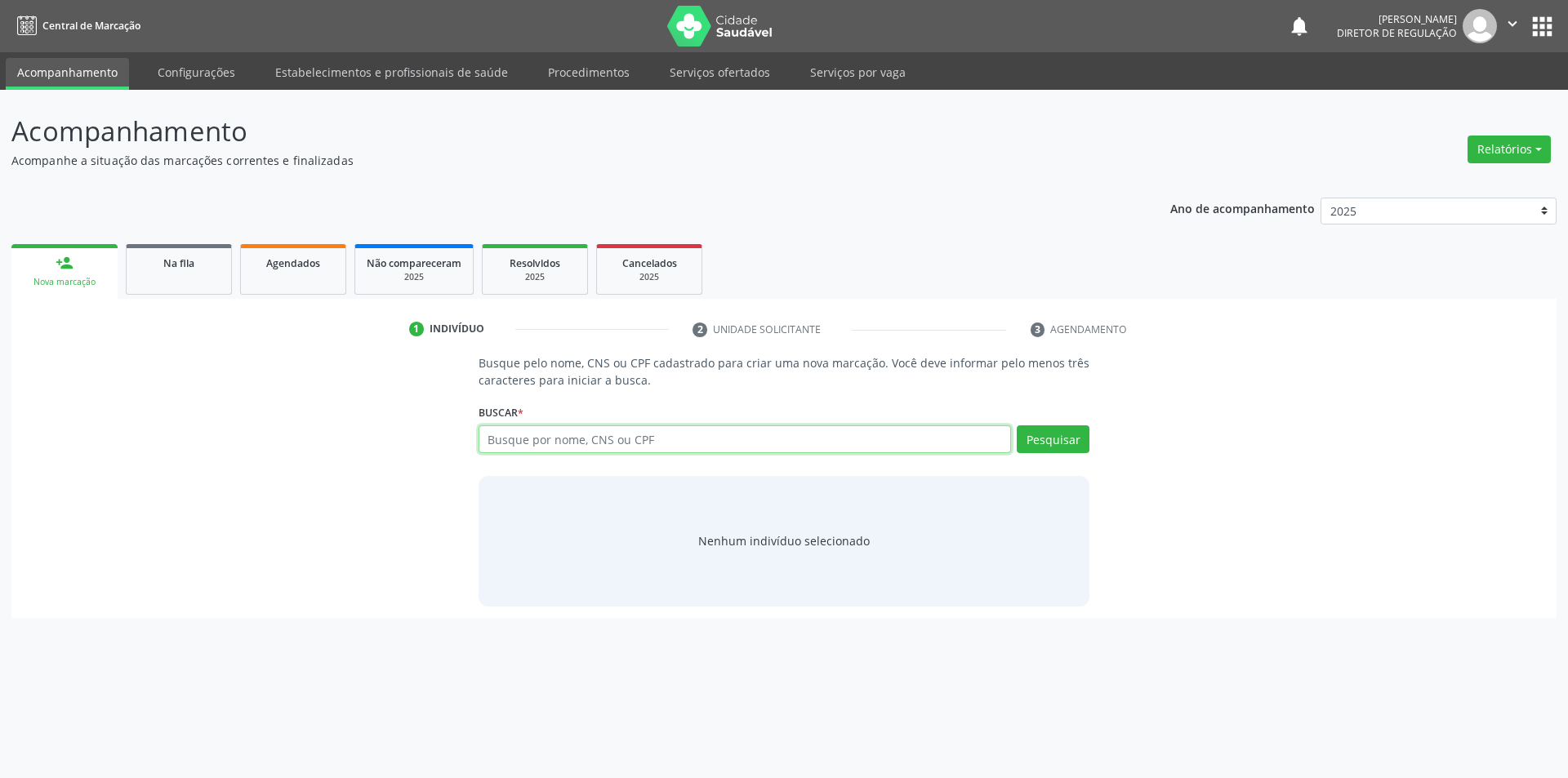
click at [688, 435] on input "text" at bounding box center [746, 440] width 533 height 28
type input "apollo"
click at [1054, 436] on button "Pesquisar" at bounding box center [1053, 440] width 73 height 28
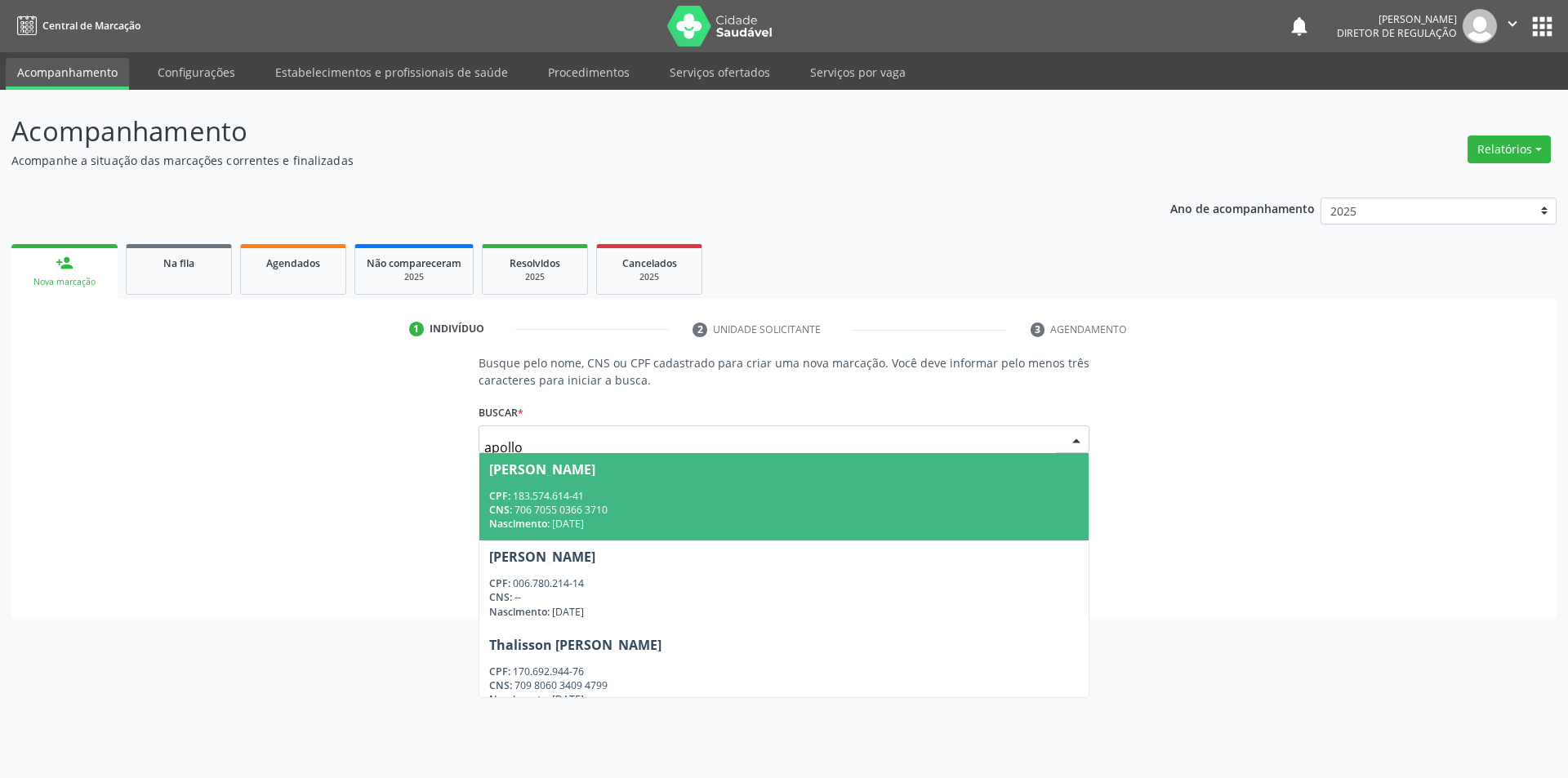
click at [757, 497] on div "CPF: 183.574.614-41" at bounding box center [785, 496] width 590 height 14
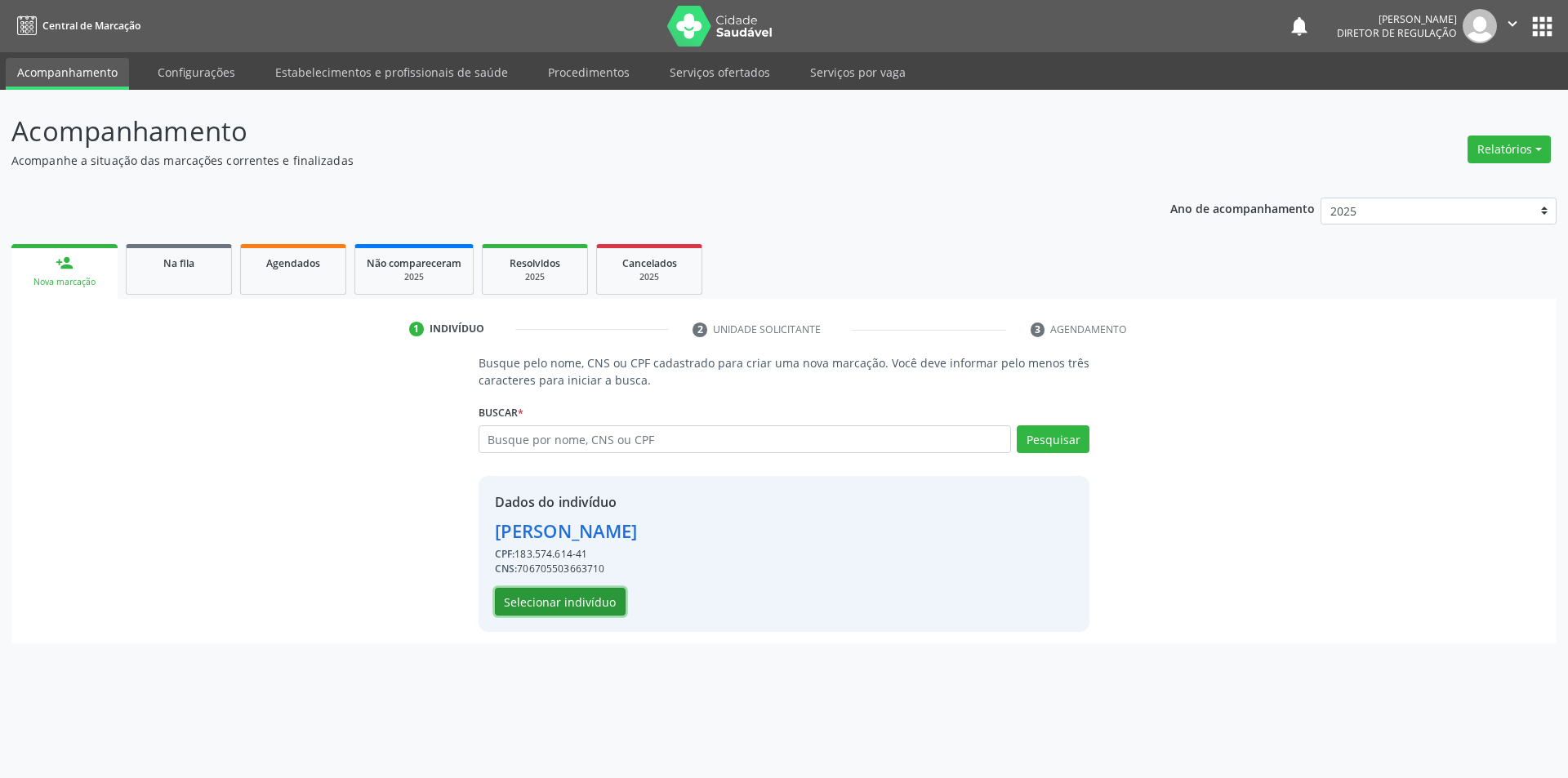
click at [611, 597] on button "Selecionar indivíduo" at bounding box center [561, 601] width 131 height 28
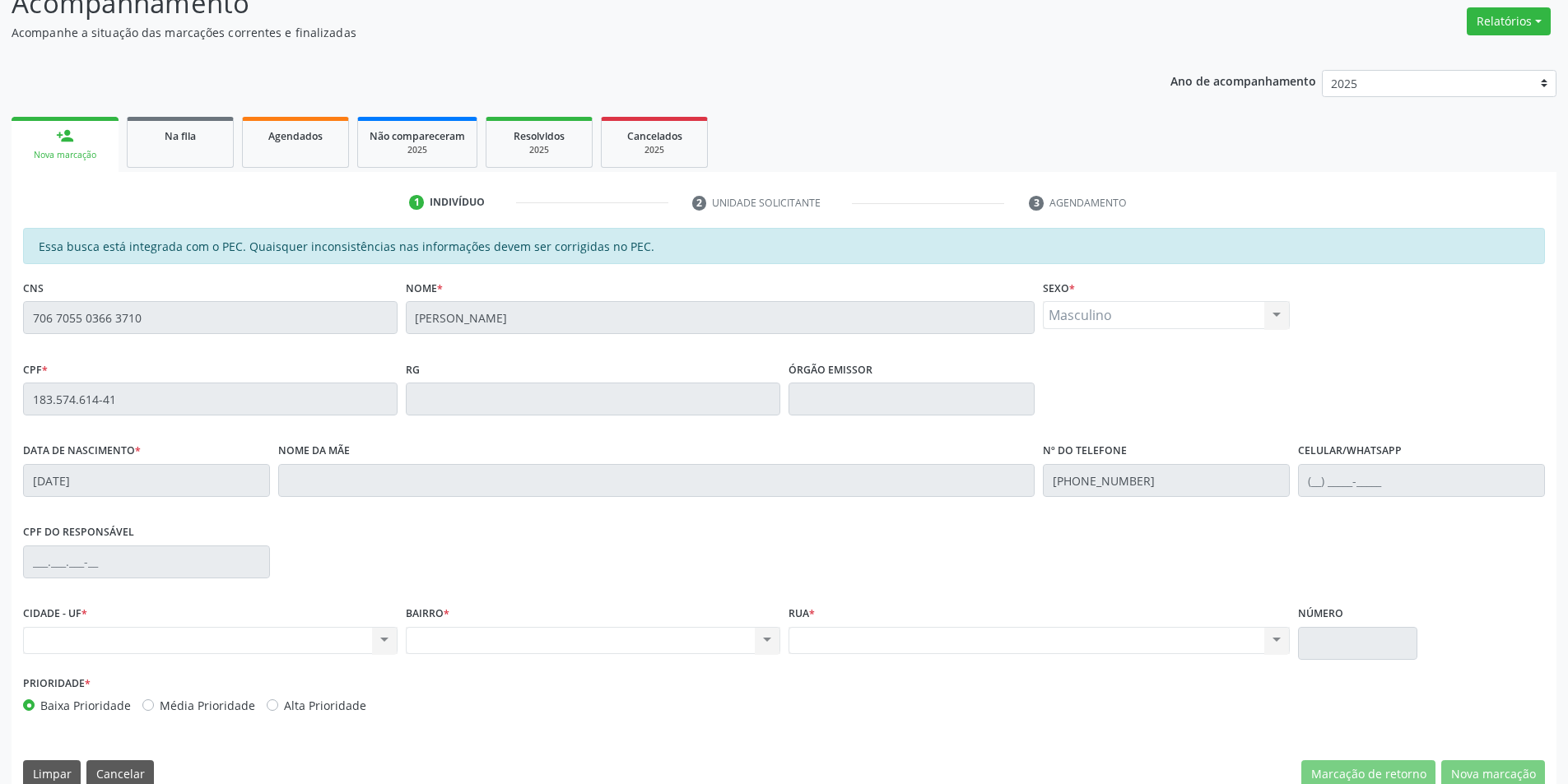
scroll to position [156, 0]
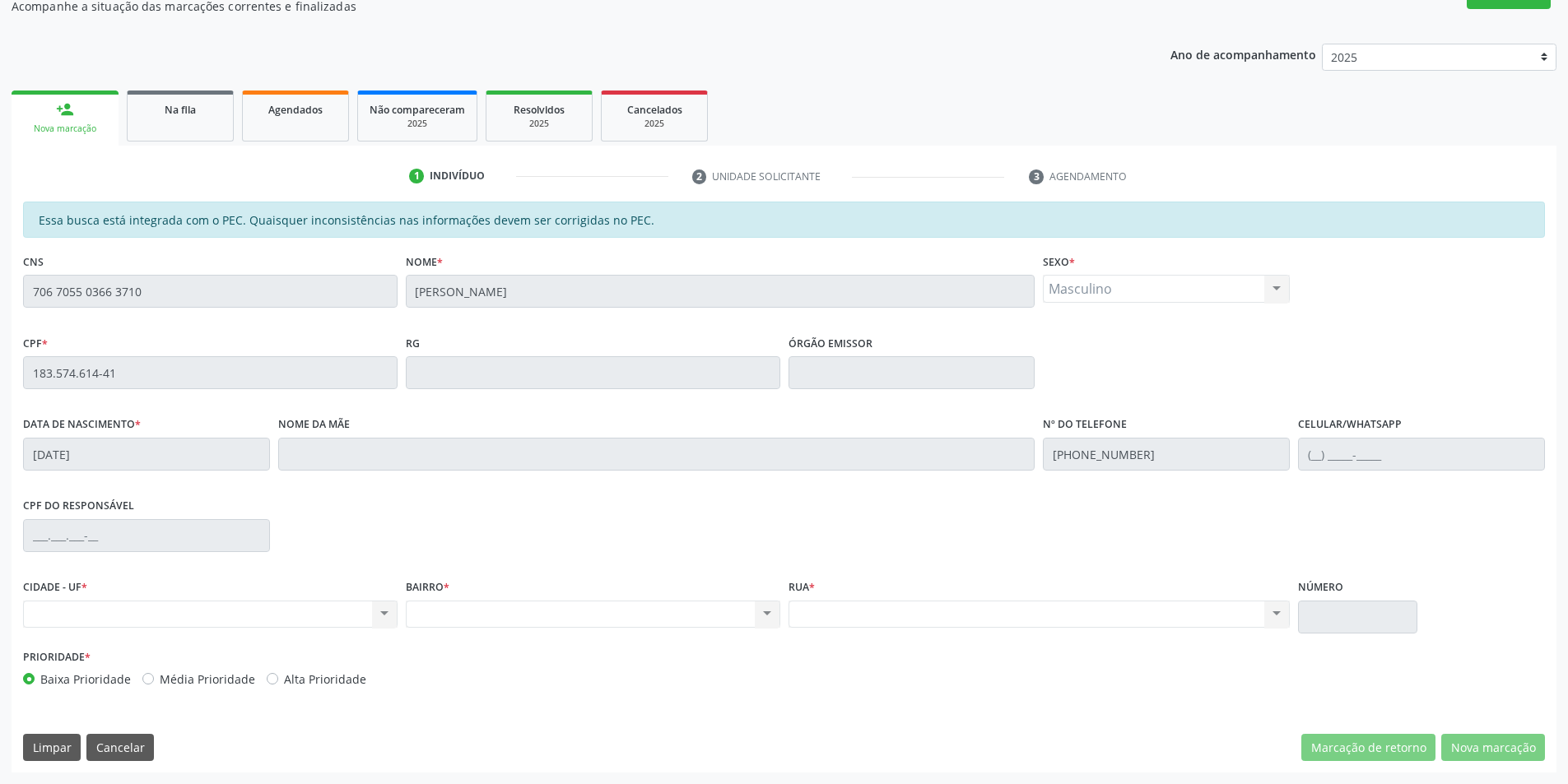
click at [4, 306] on div "Acompanhamento Acompanhe a situação das marcações correntes e finalizadas Relat…" at bounding box center [784, 359] width 1568 height 849
drag, startPoint x: 4, startPoint y: 306, endPoint x: 105, endPoint y: 243, distance: 119.0
click at [105, 243] on div "Essa busca está integrada com o PEC. Quaisquer inconsistências nas informações …" at bounding box center [784, 450] width 1522 height 497
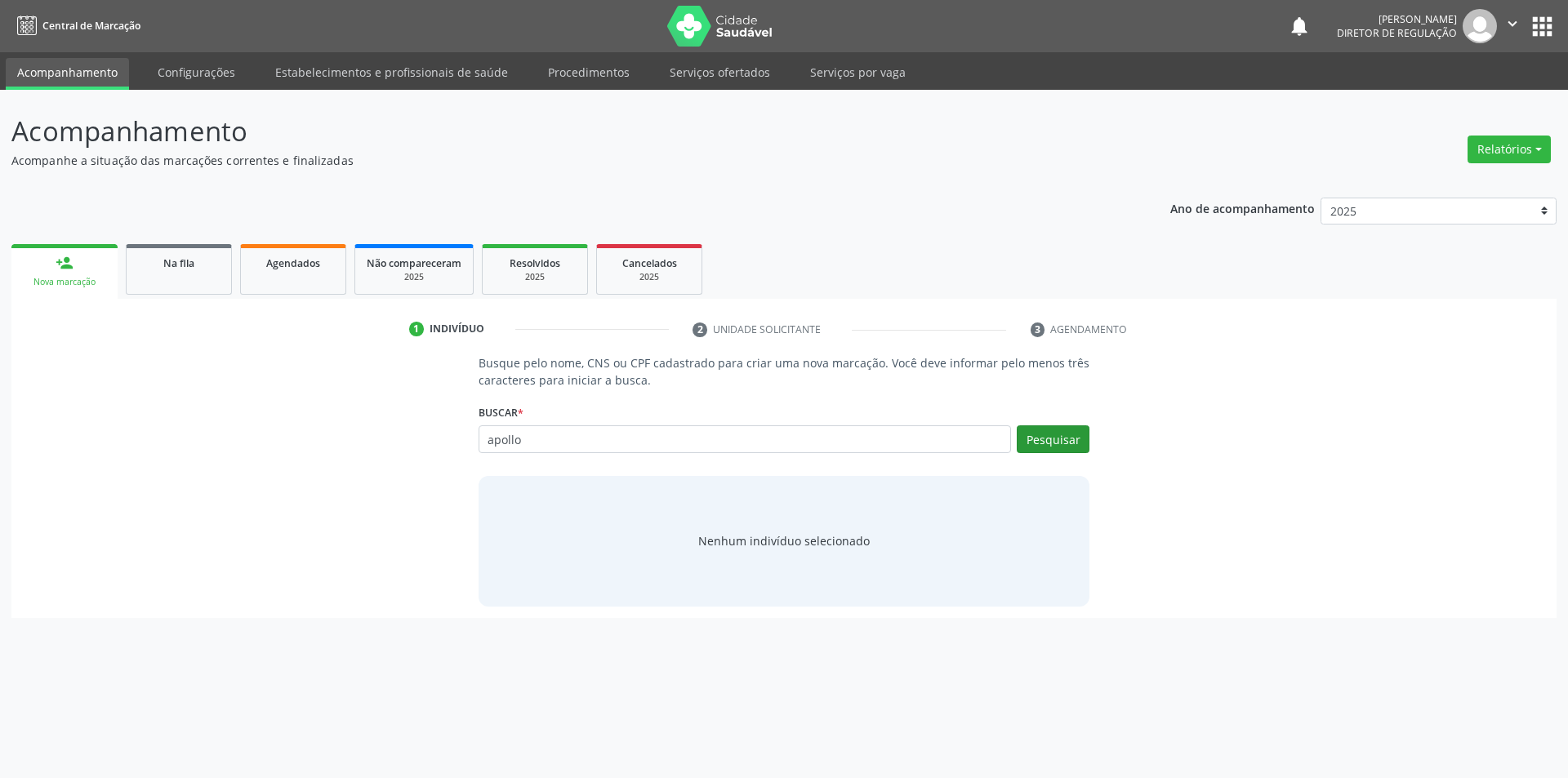
type input "apollo"
click at [1060, 445] on button "Pesquisar" at bounding box center [1053, 440] width 73 height 28
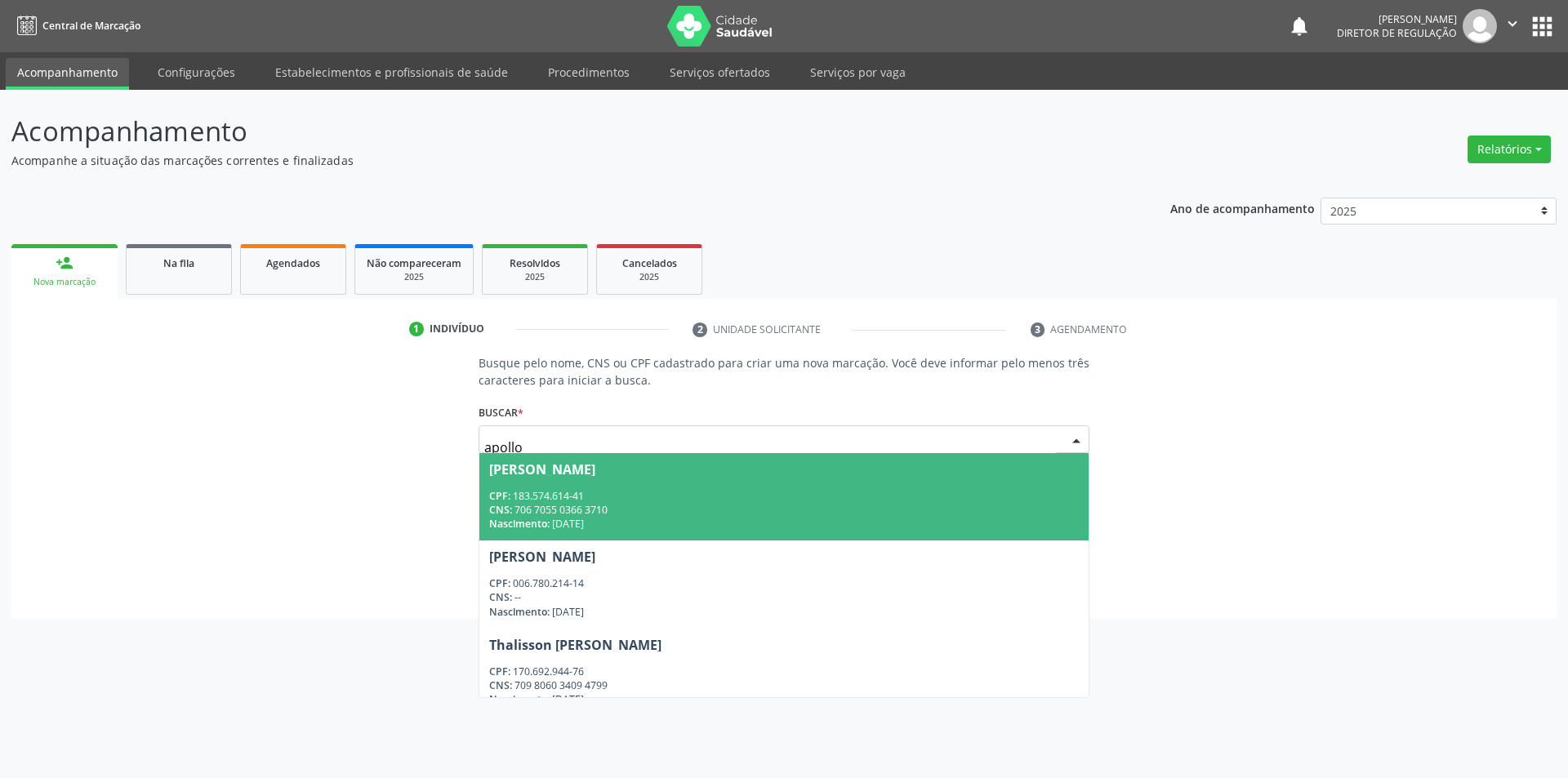
click at [697, 486] on span "Apollo Ferreira Nunes CPF: 183.574.614-41 CNS: 706 7055 0366 3710 Nascimento: 2…" at bounding box center [785, 497] width 610 height 87
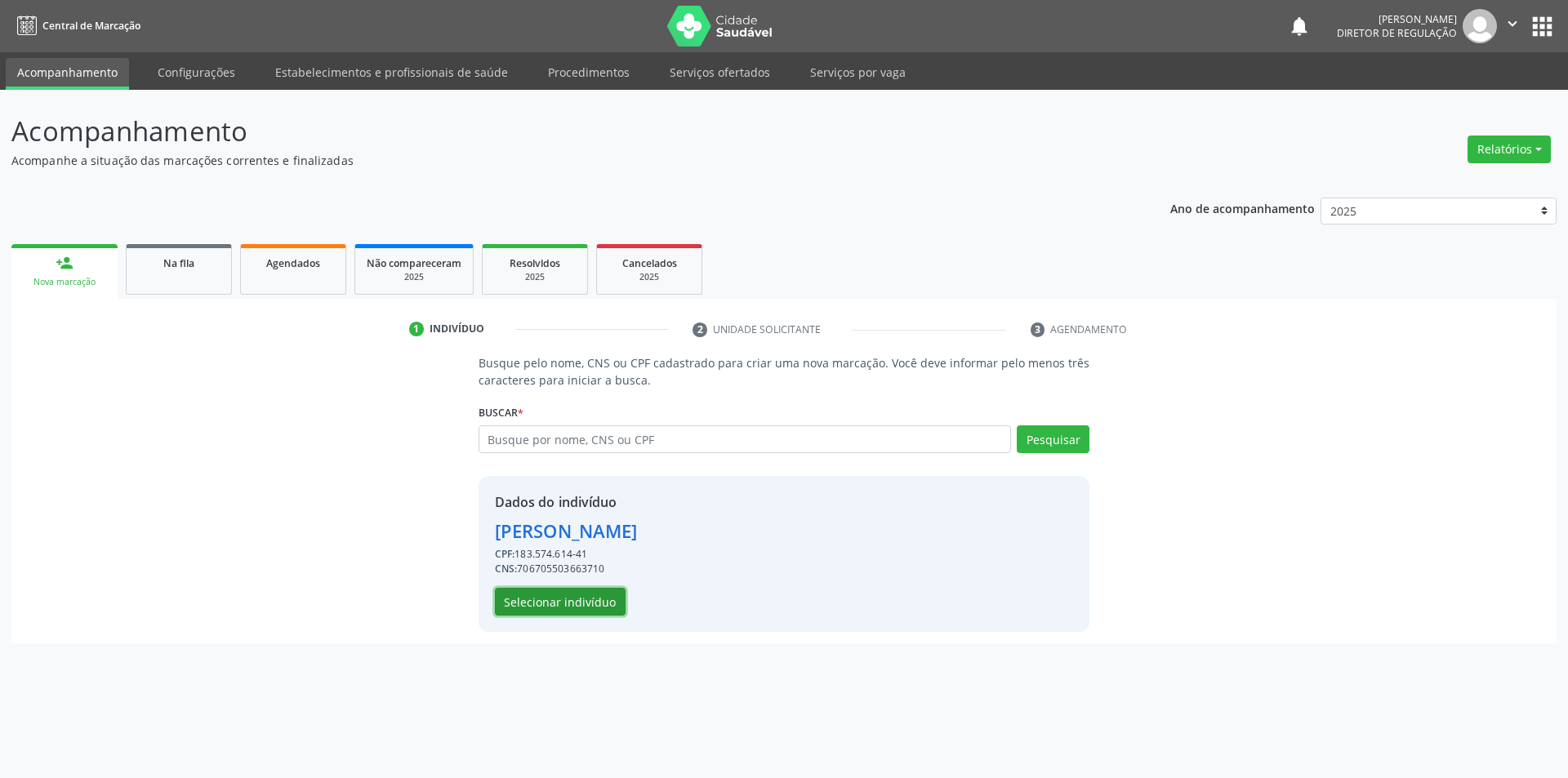
click at [554, 604] on button "Selecionar indivíduo" at bounding box center [561, 601] width 131 height 28
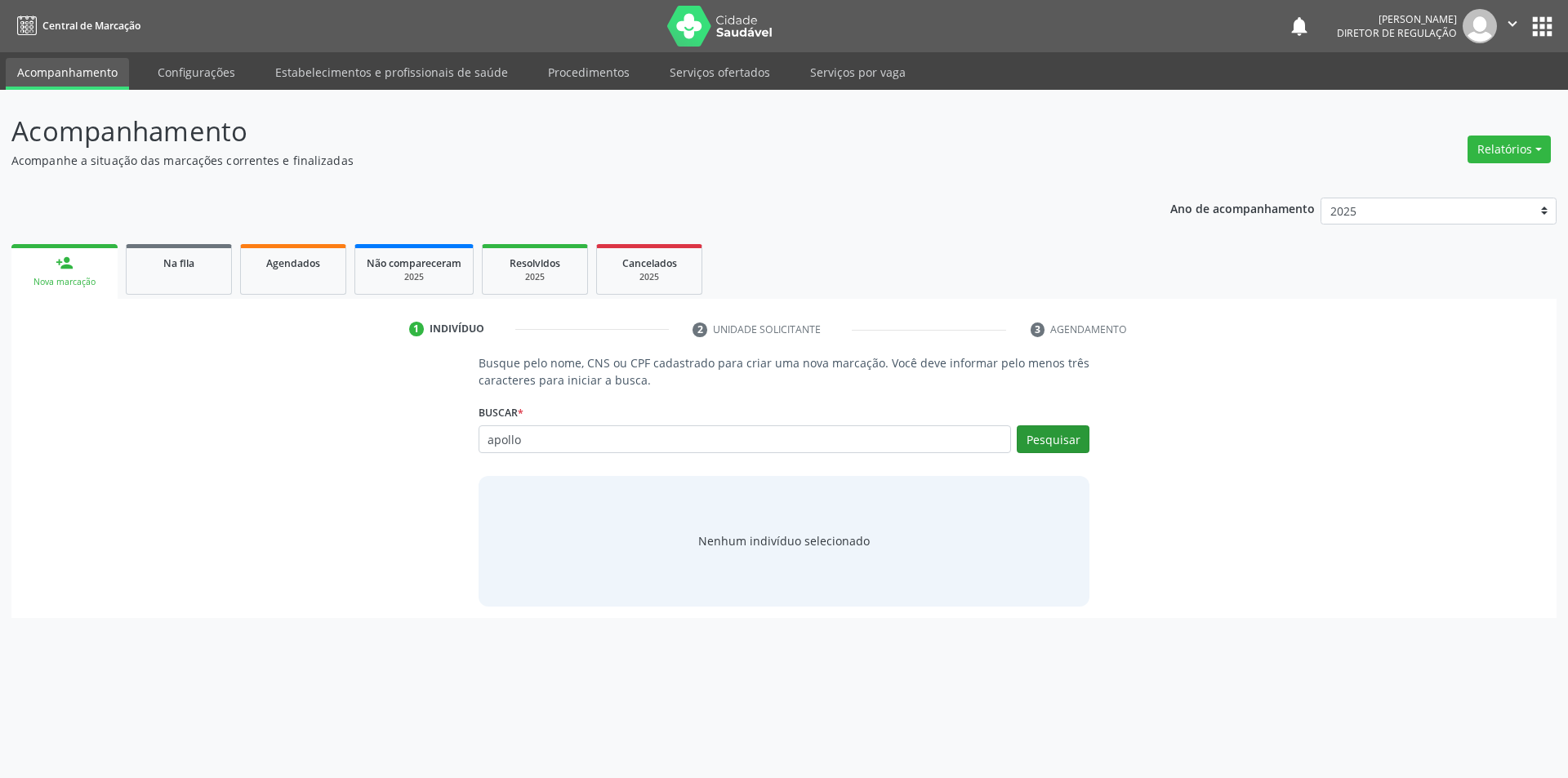
type input "apollo"
click at [1037, 447] on button "Pesquisar" at bounding box center [1053, 440] width 73 height 28
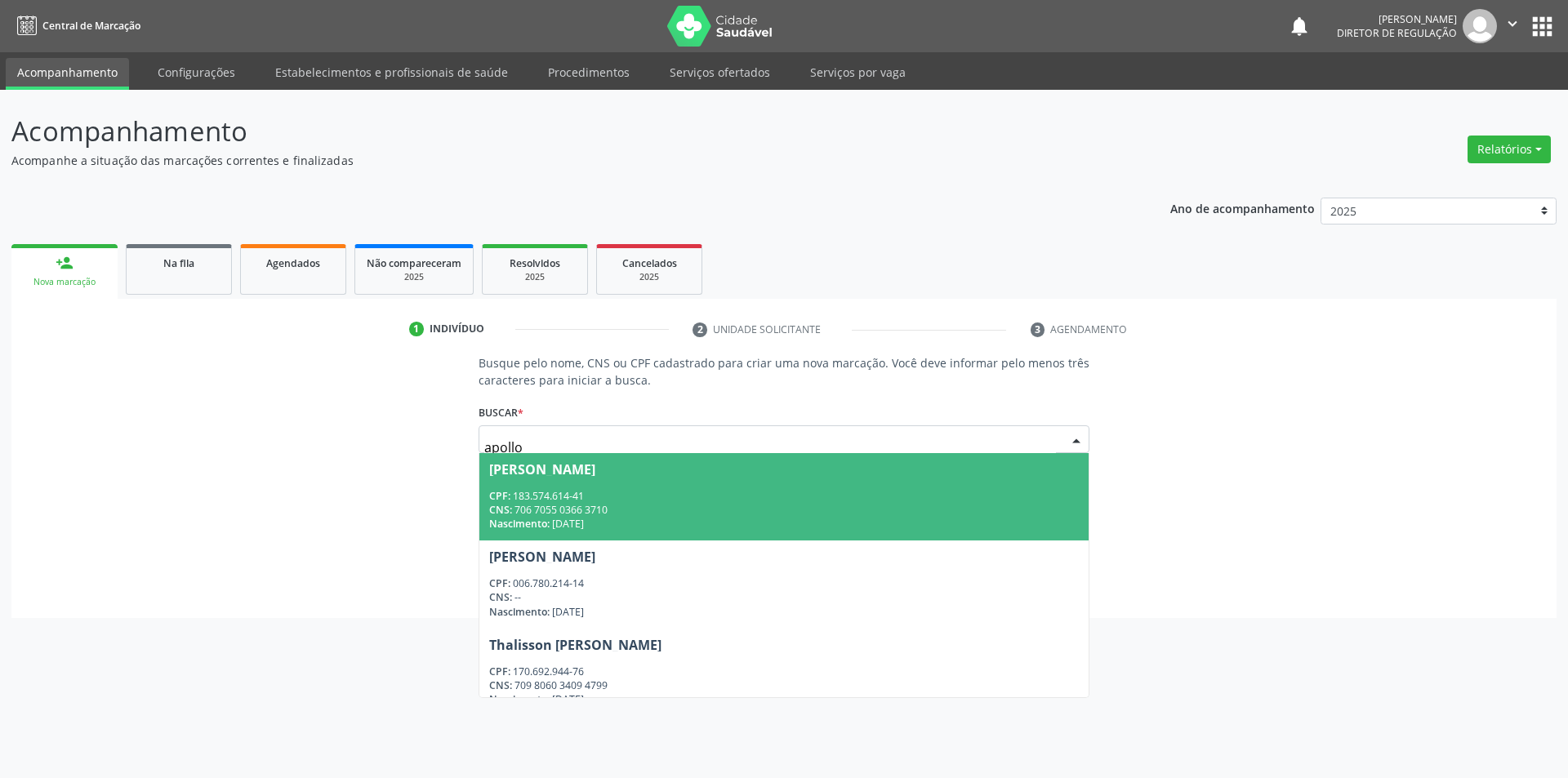
click at [755, 505] on div "CNS: 706 7055 0366 3710" at bounding box center [785, 509] width 590 height 14
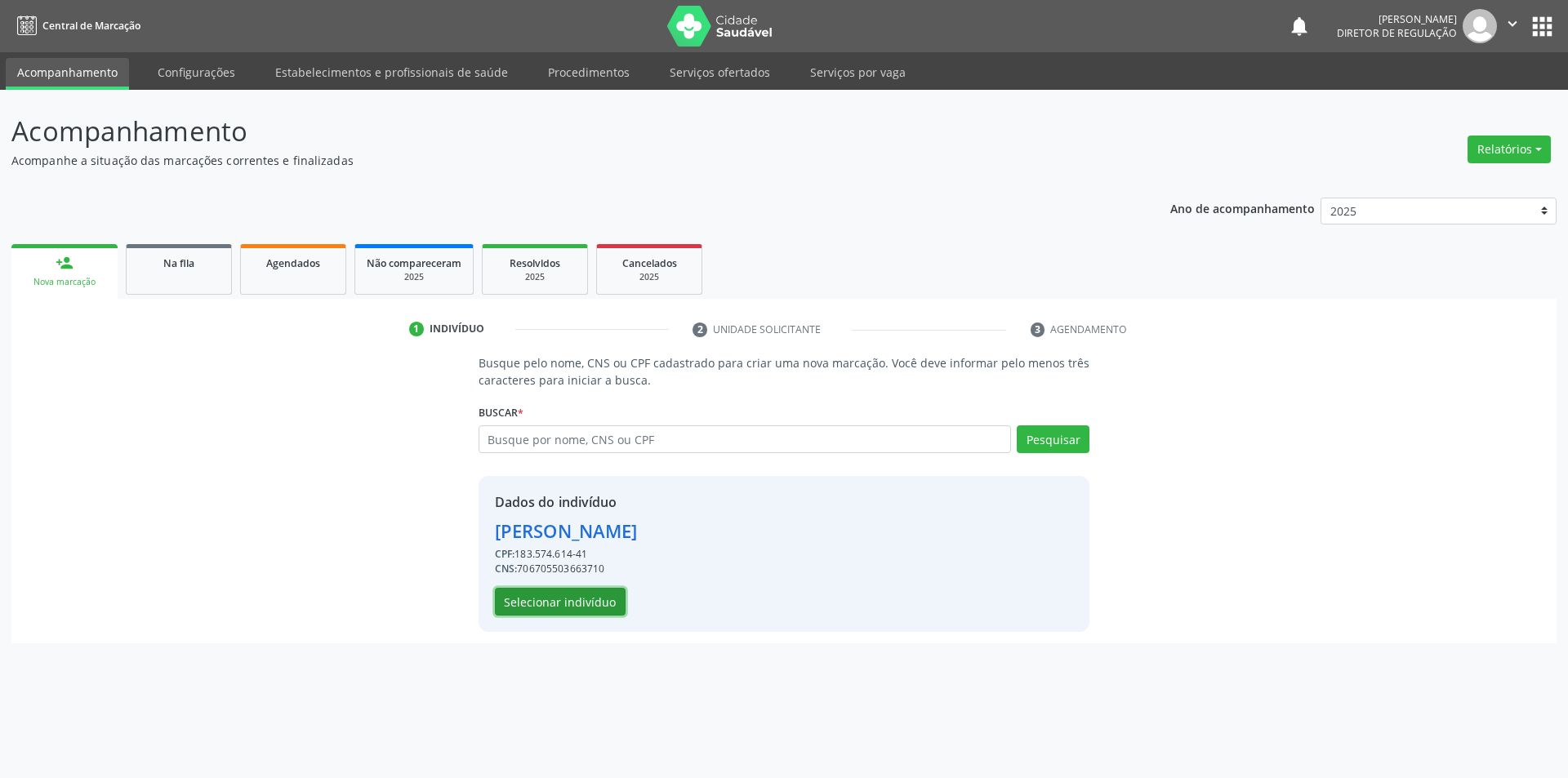
click at [550, 605] on button "Selecionar indivíduo" at bounding box center [561, 601] width 131 height 28
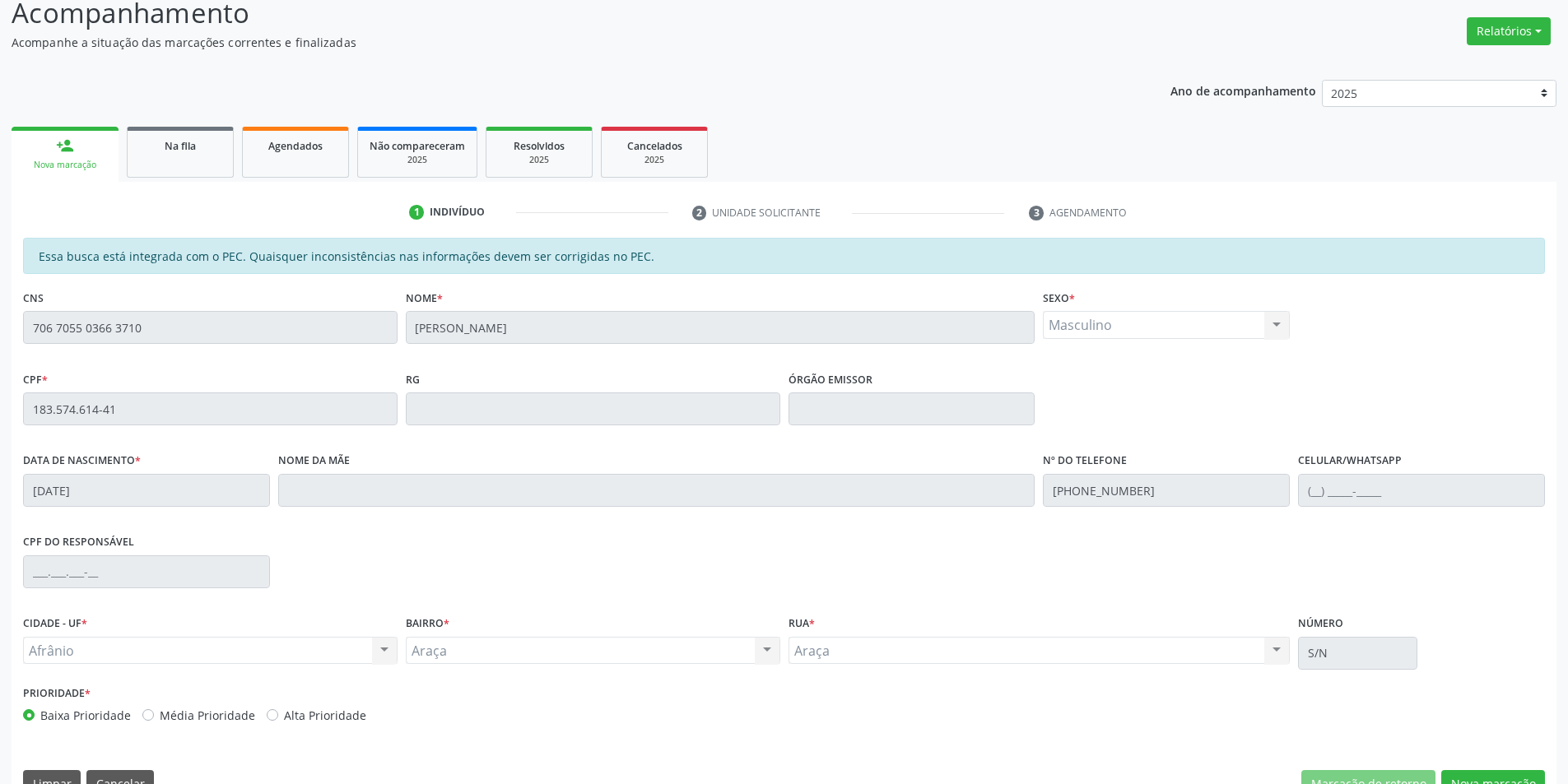
scroll to position [156, 0]
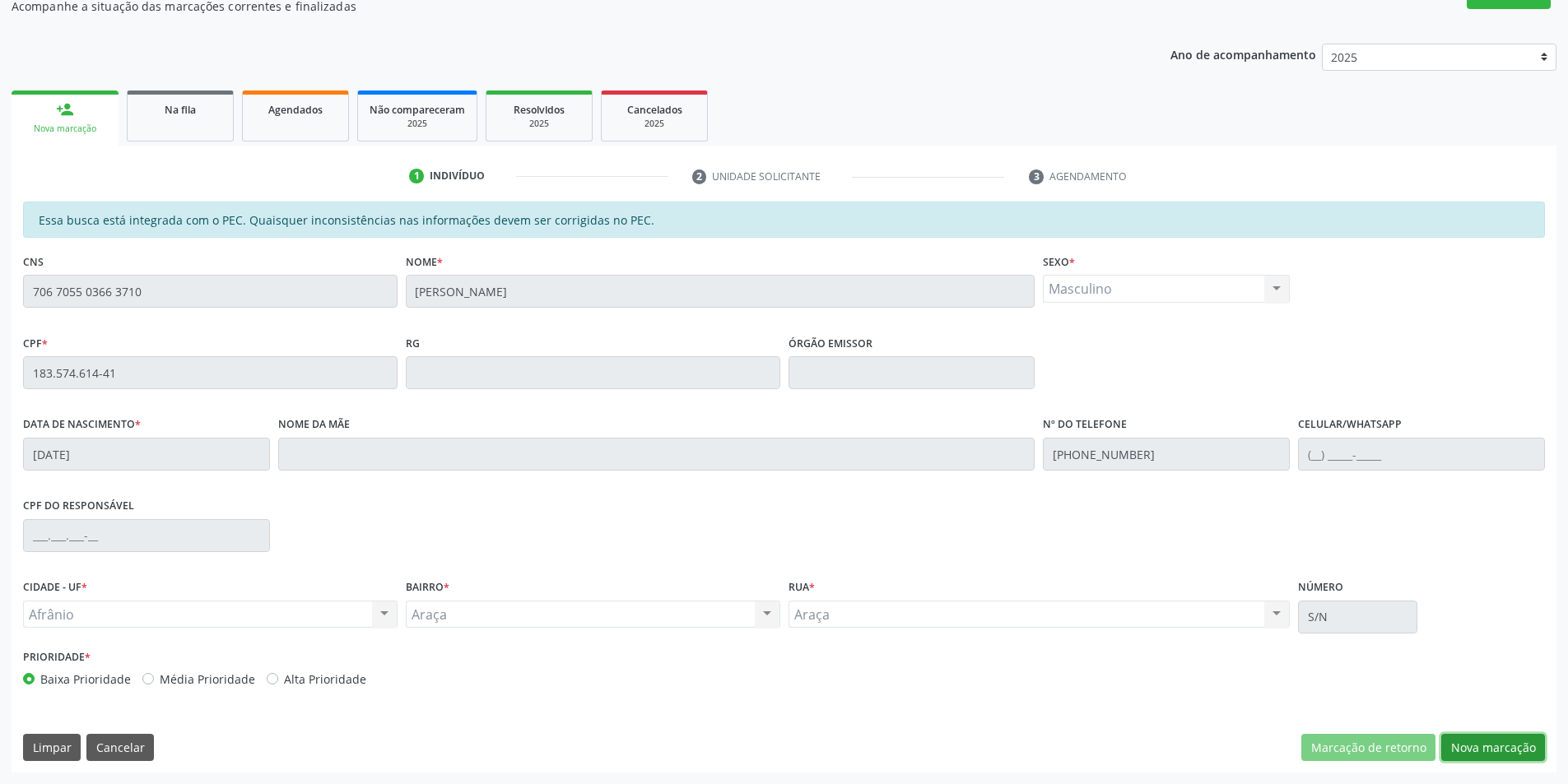
click at [1514, 741] on button "Nova marcação" at bounding box center [1494, 748] width 104 height 28
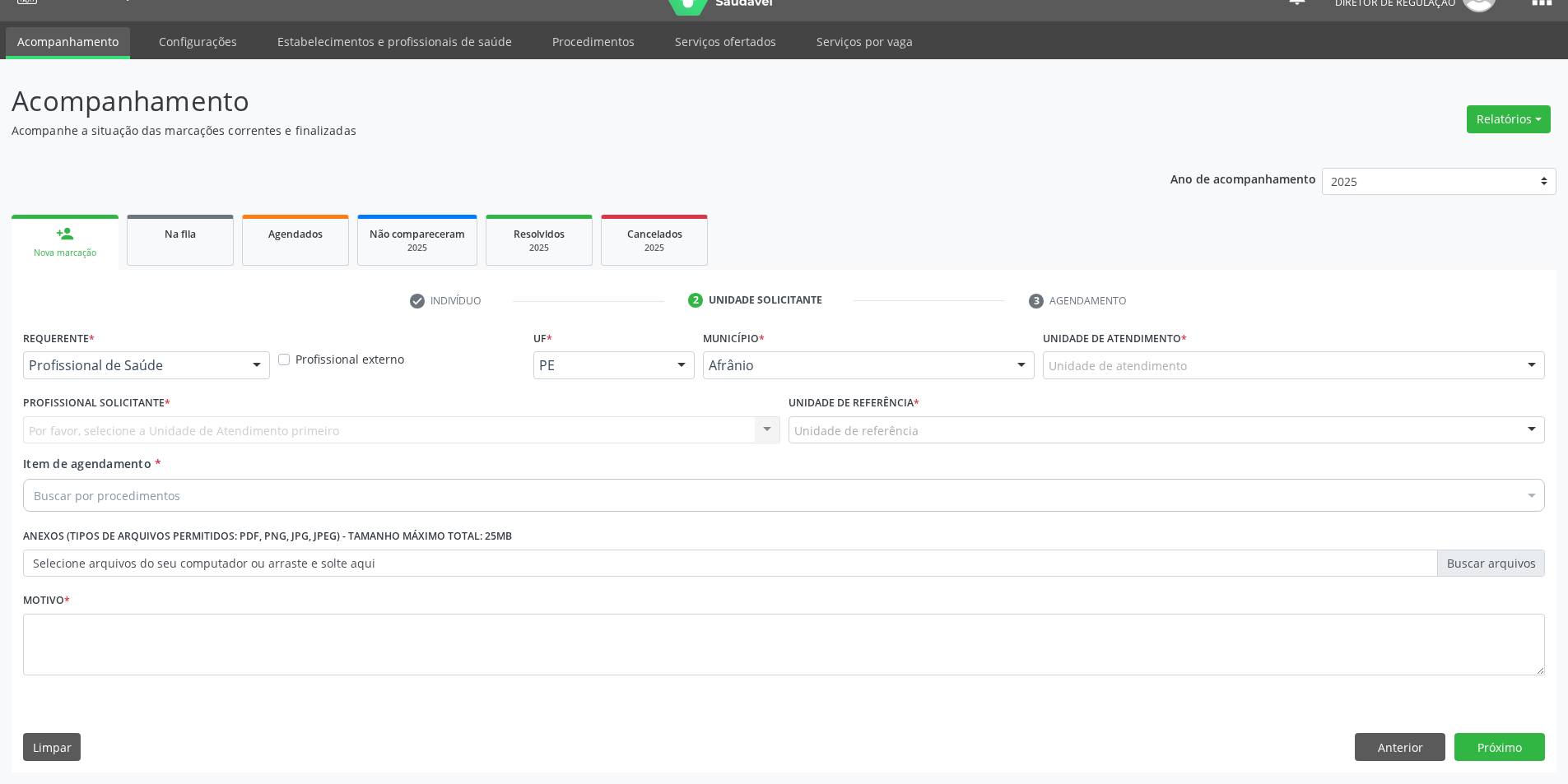
scroll to position [31, 0]
click at [1413, 364] on div "Unidade de atendimento" at bounding box center [1294, 366] width 503 height 28
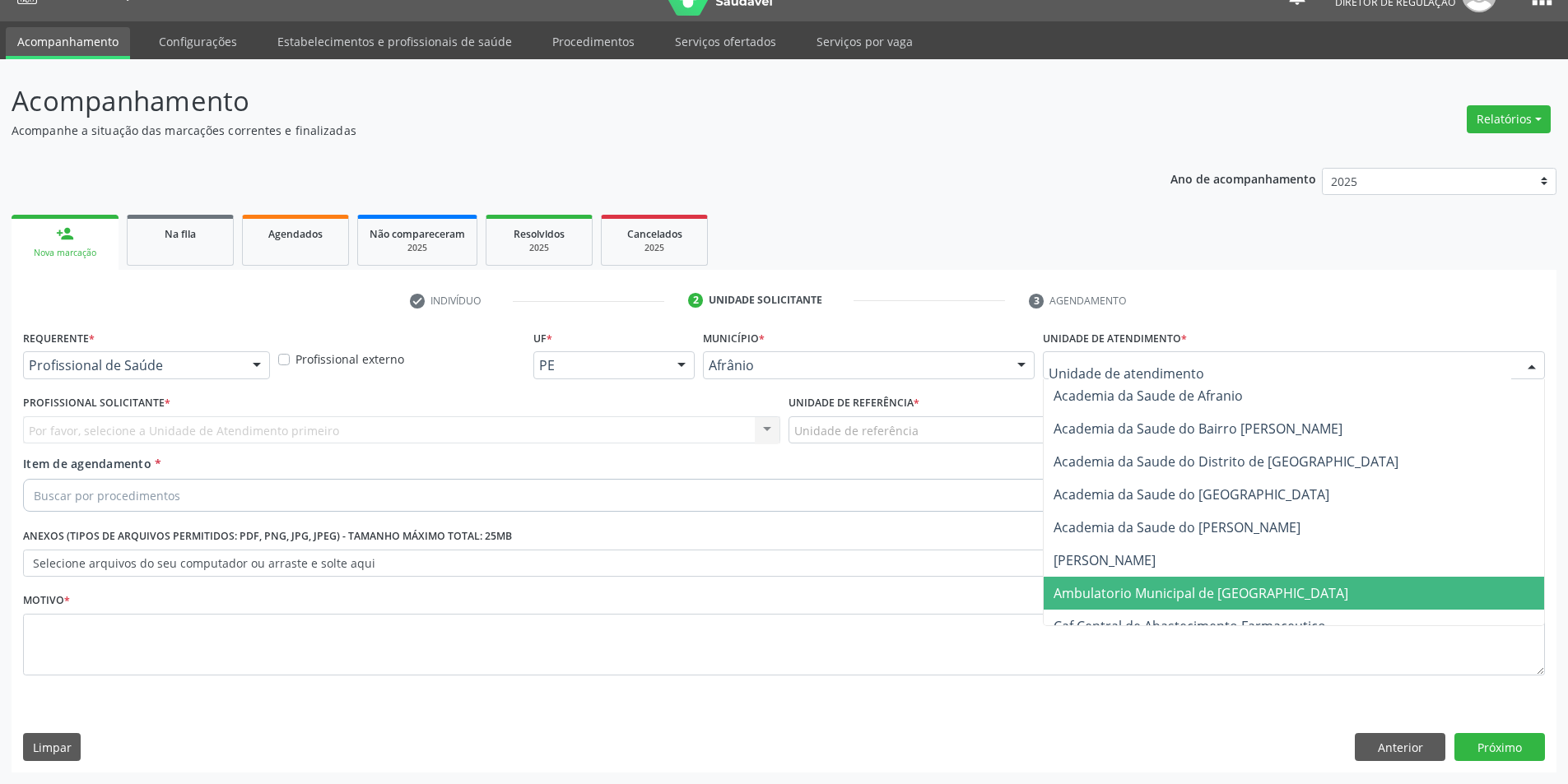
click at [1247, 595] on span "Ambulatorio Municipal de [GEOGRAPHIC_DATA]" at bounding box center [1201, 593] width 295 height 18
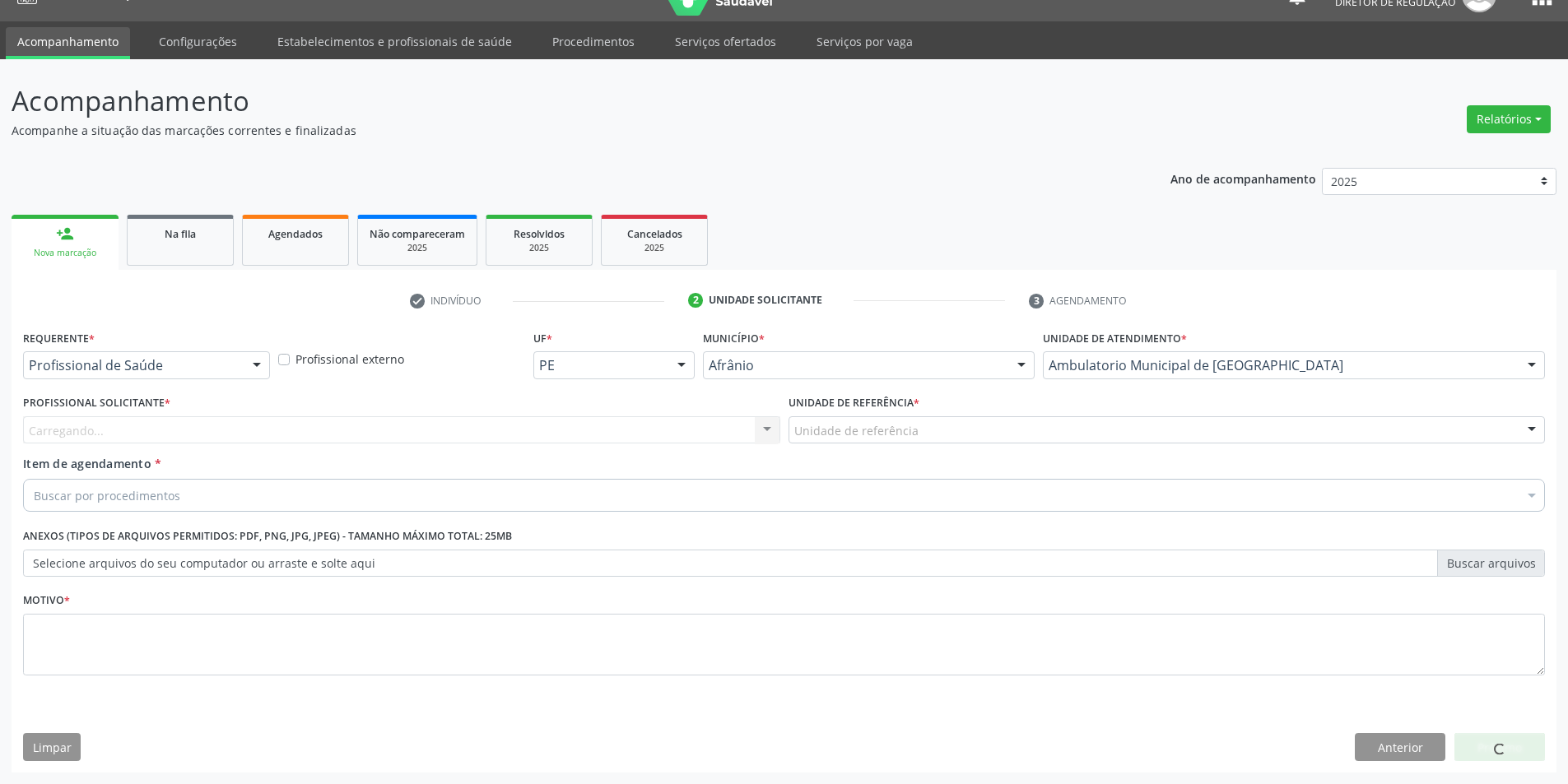
click at [964, 432] on div "Unidade de referência" at bounding box center [1167, 431] width 757 height 28
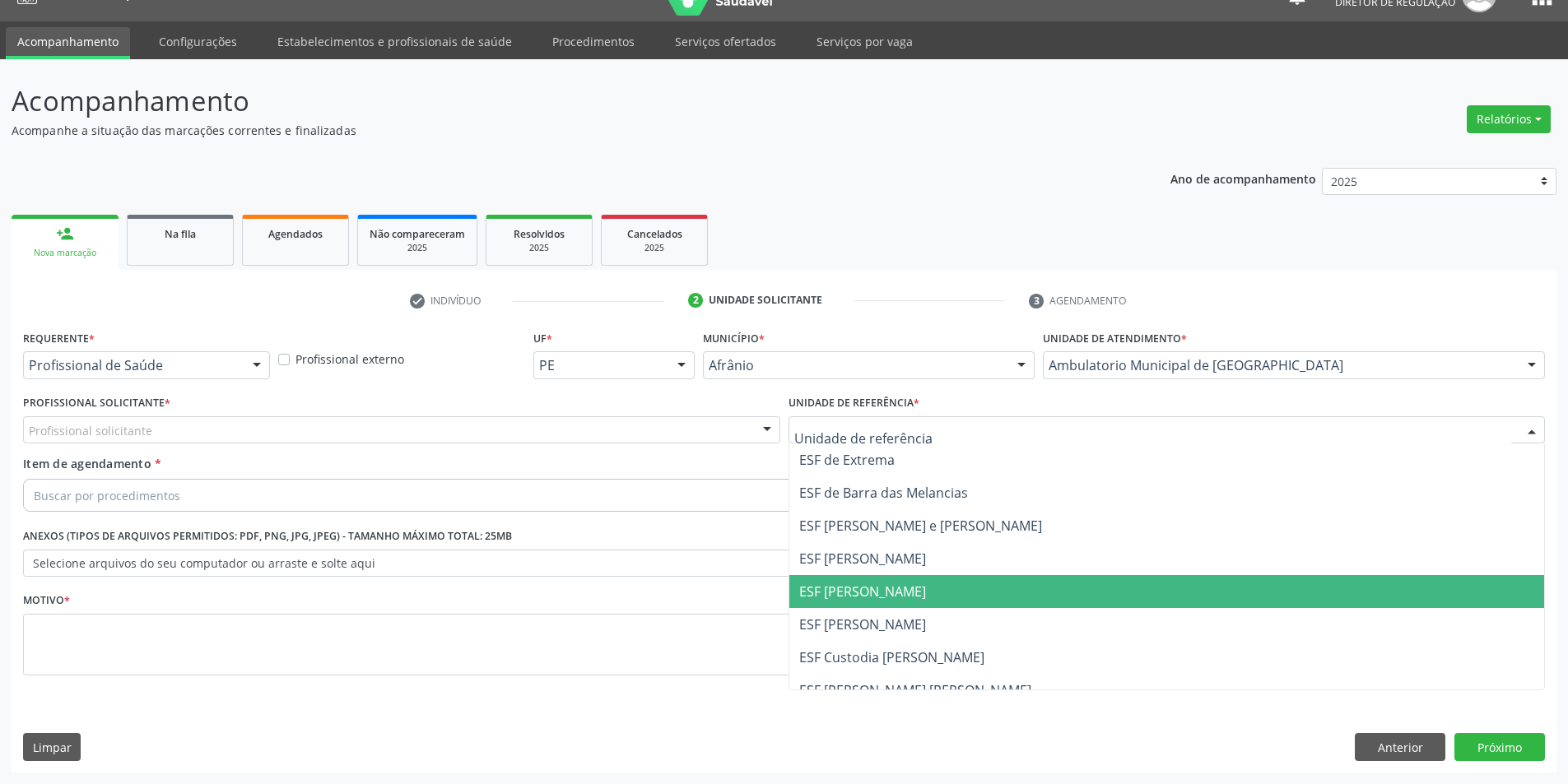
click at [928, 600] on span "ESF [PERSON_NAME]" at bounding box center [1167, 591] width 756 height 33
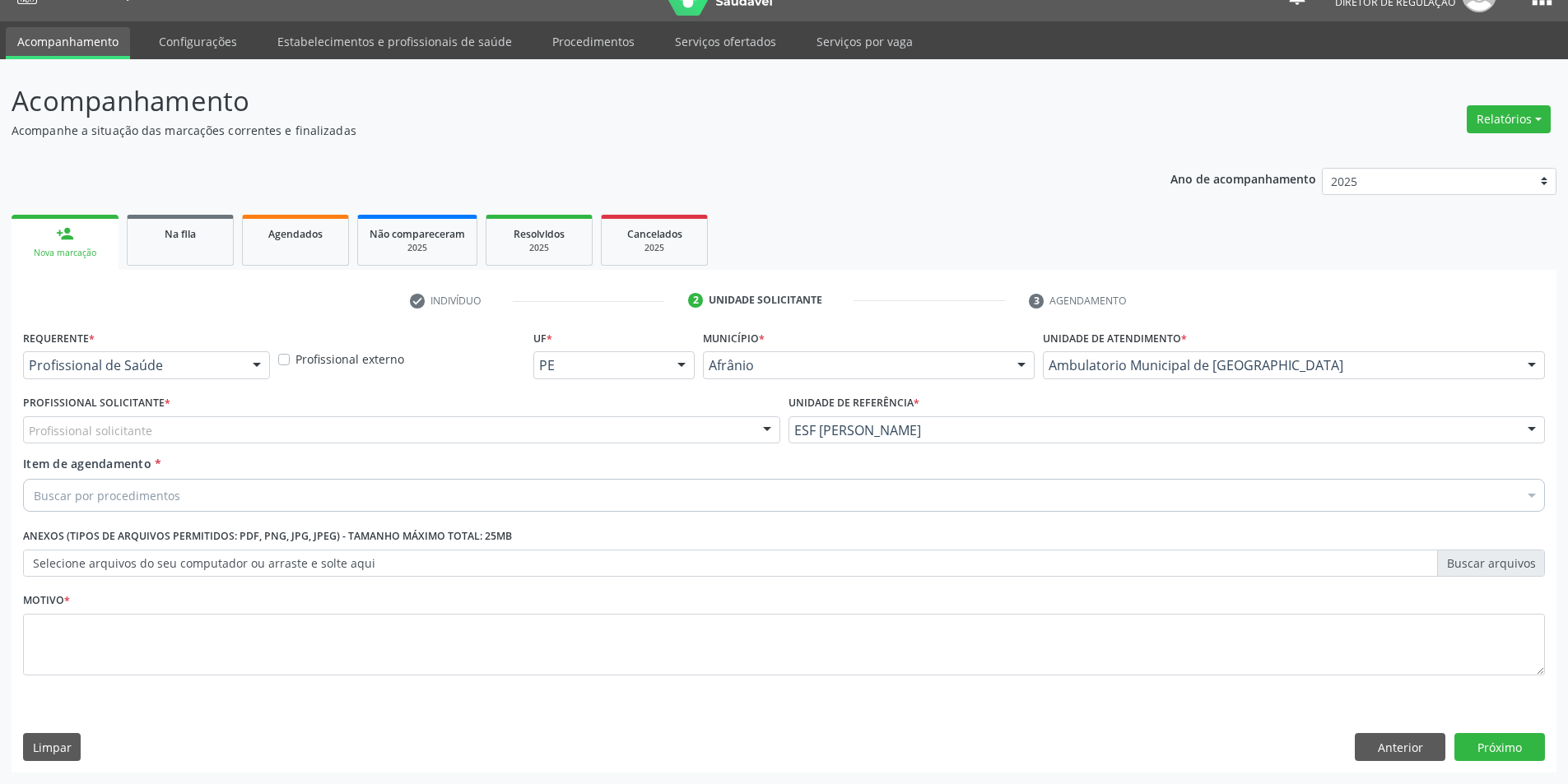
click at [574, 424] on div "Profissional solicitante" at bounding box center [401, 431] width 757 height 28
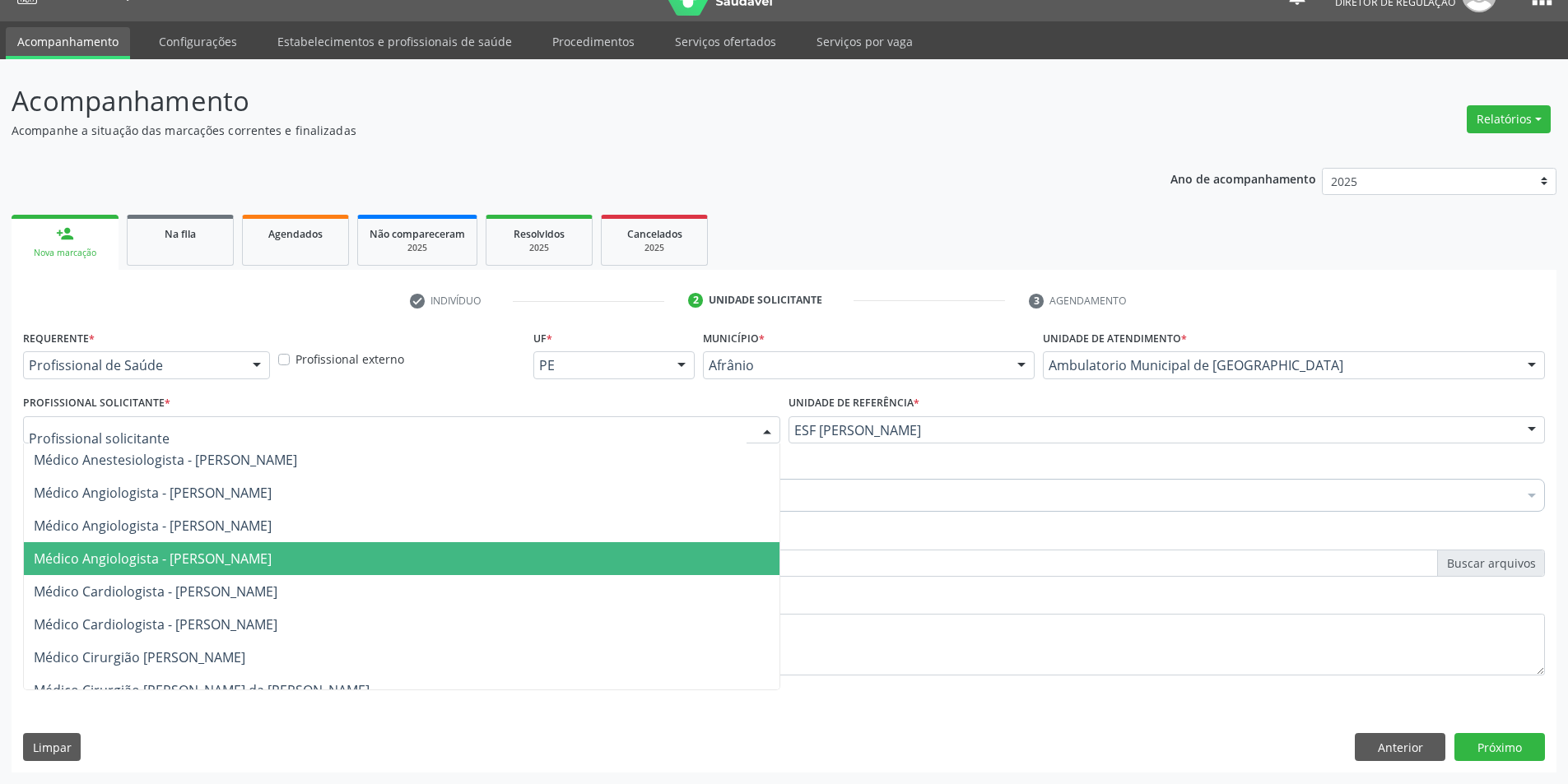
click at [543, 565] on span "Médico Angiologista - [PERSON_NAME]" at bounding box center [401, 558] width 756 height 33
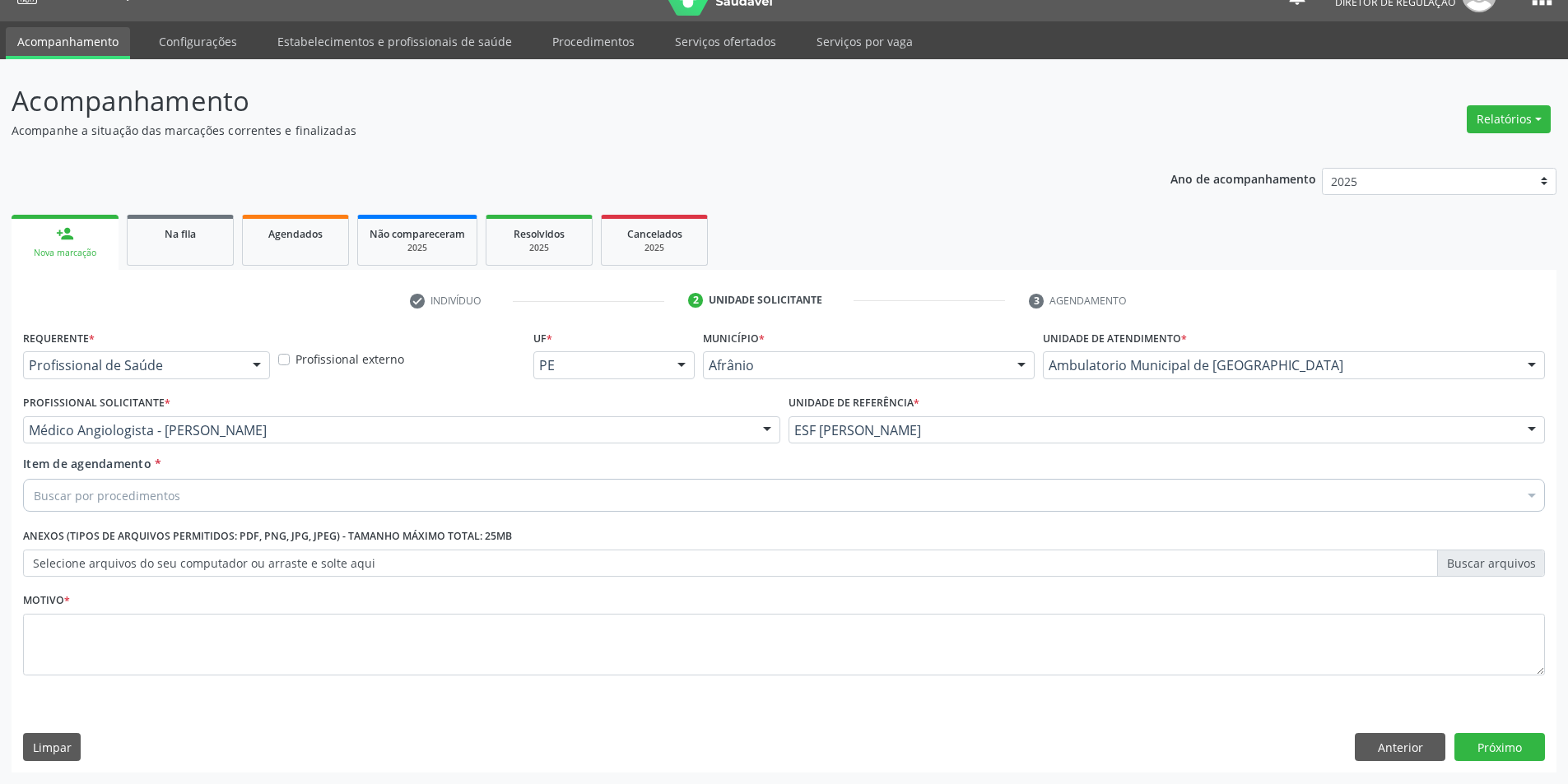
click at [454, 491] on div "Buscar por procedimentos" at bounding box center [784, 496] width 1522 height 33
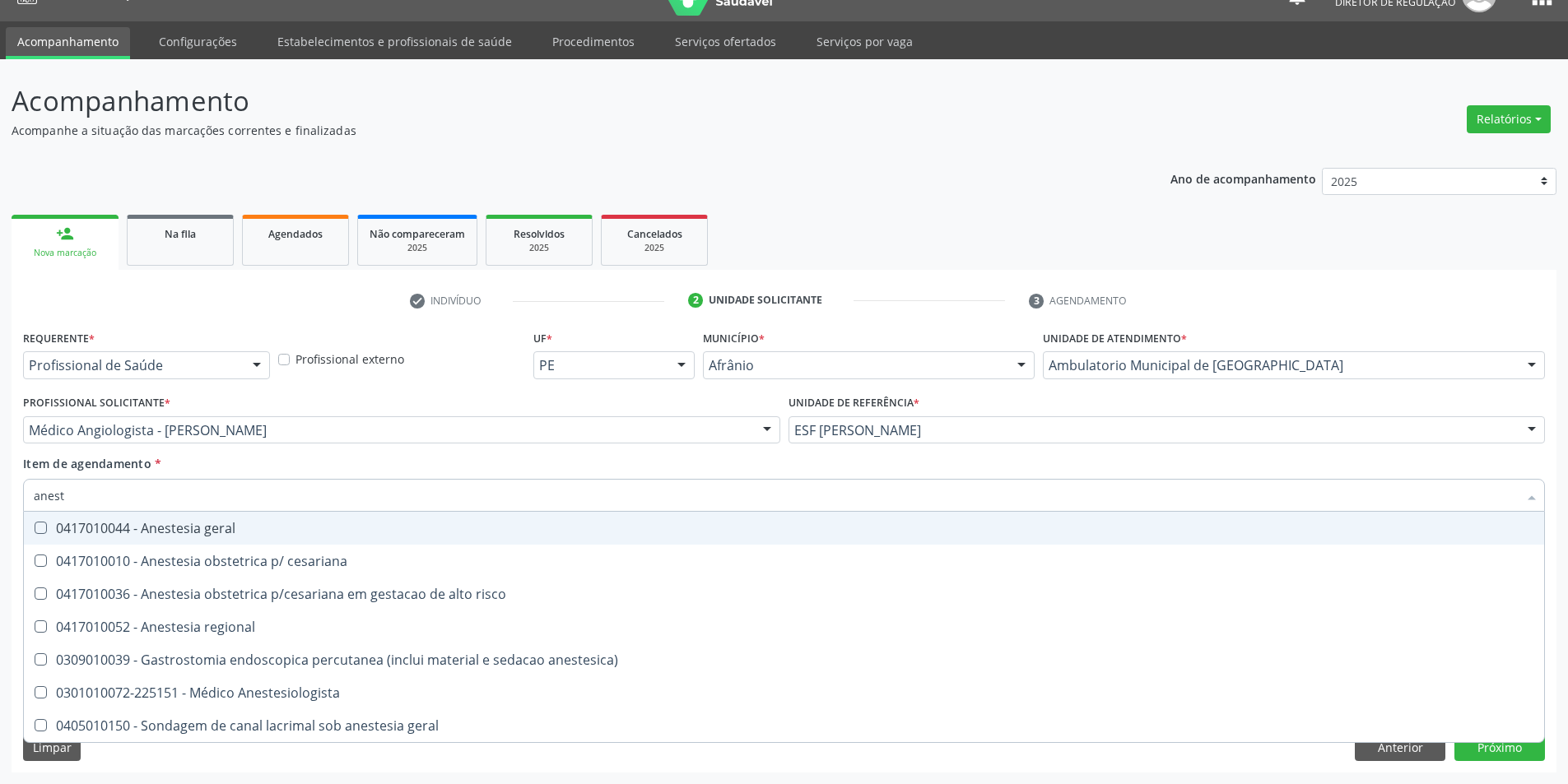
type input "aneste"
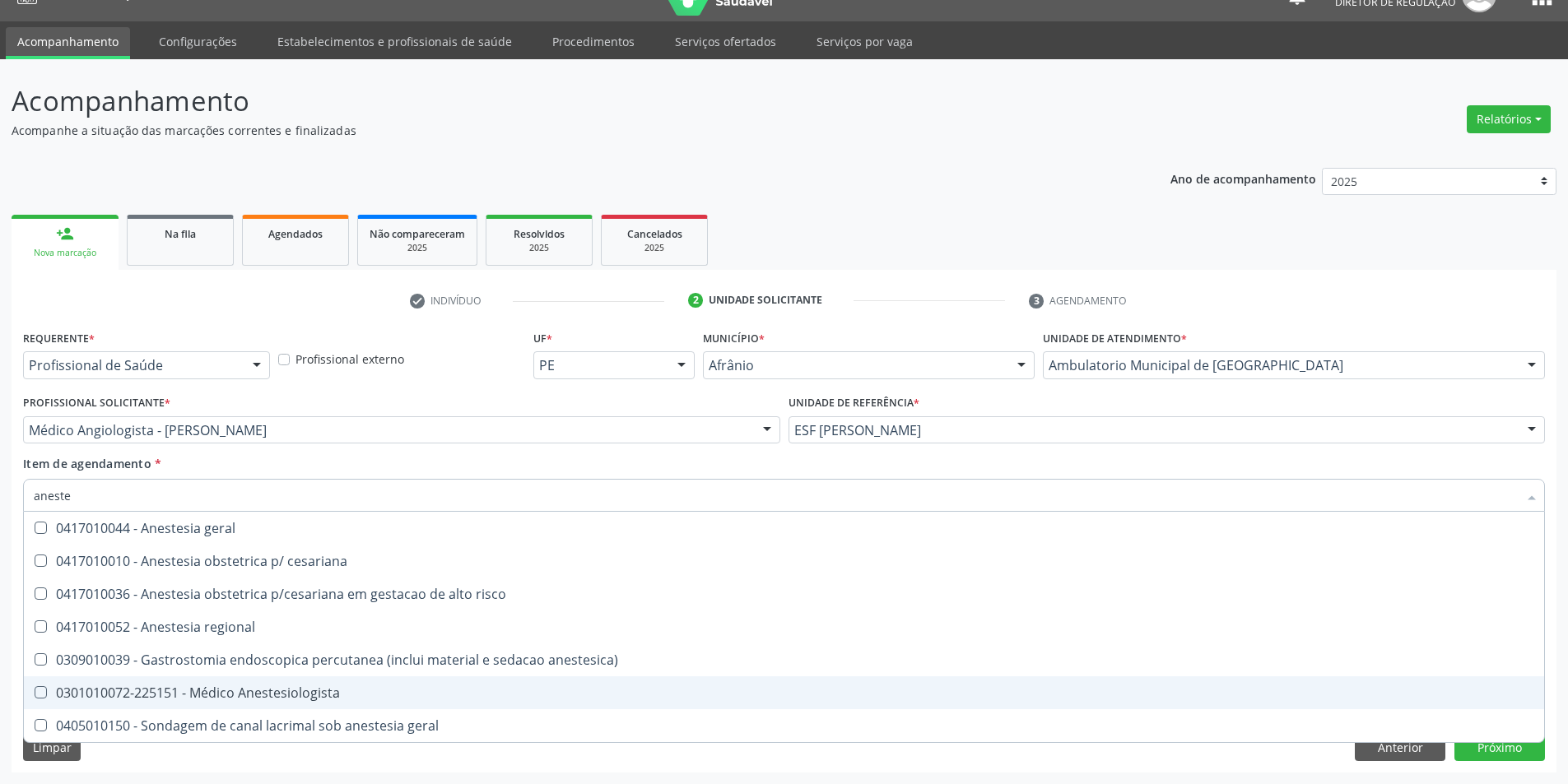
click at [387, 694] on div "0301010072-225151 - Médico Anestesiologista" at bounding box center [784, 693] width 1501 height 13
checkbox Anestesiologista "true"
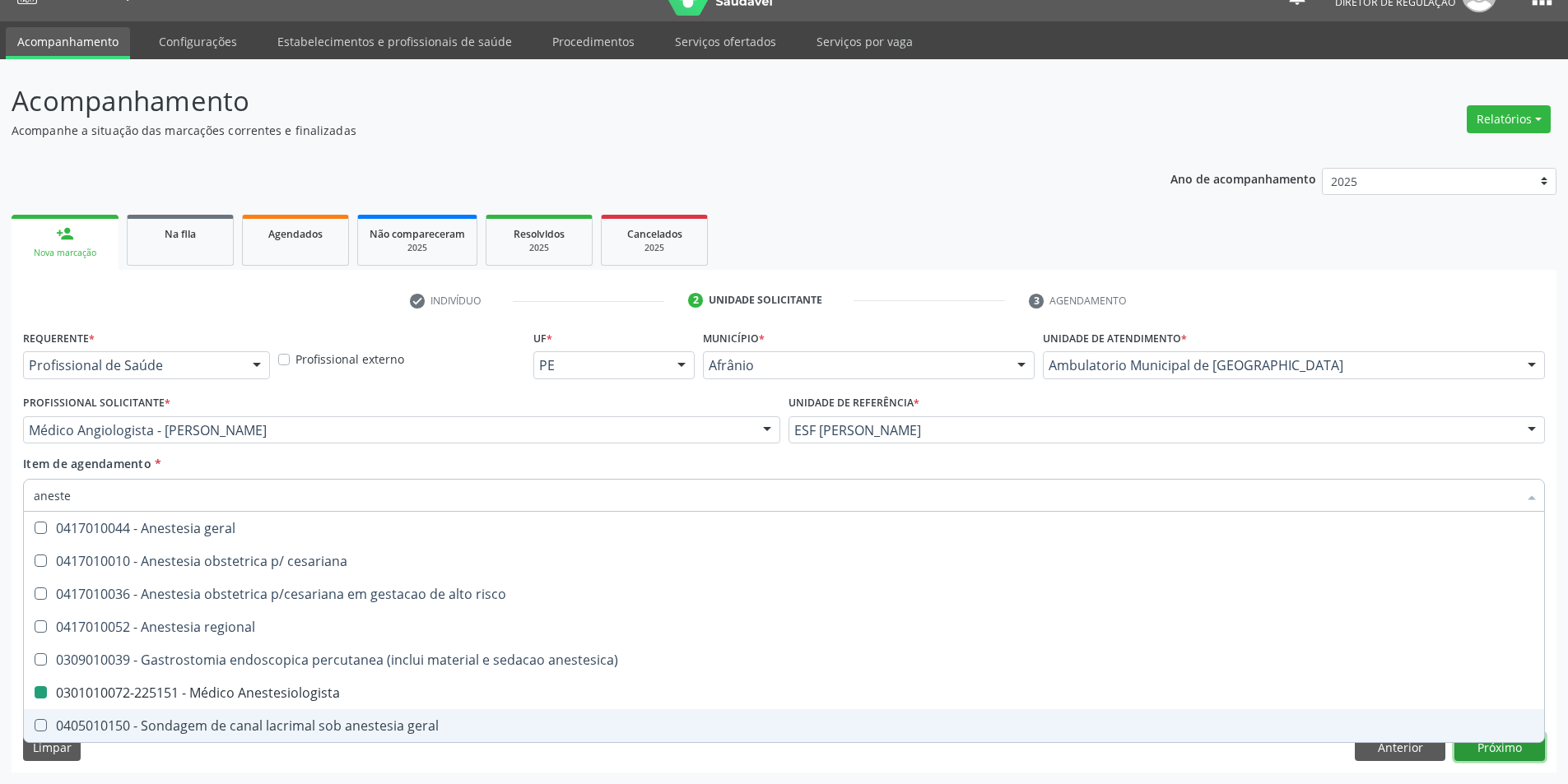
click at [1512, 751] on div "Requerente * Profissional de Saúde Profissional de Saúde Paciente Nenhum result…" at bounding box center [784, 549] width 1545 height 447
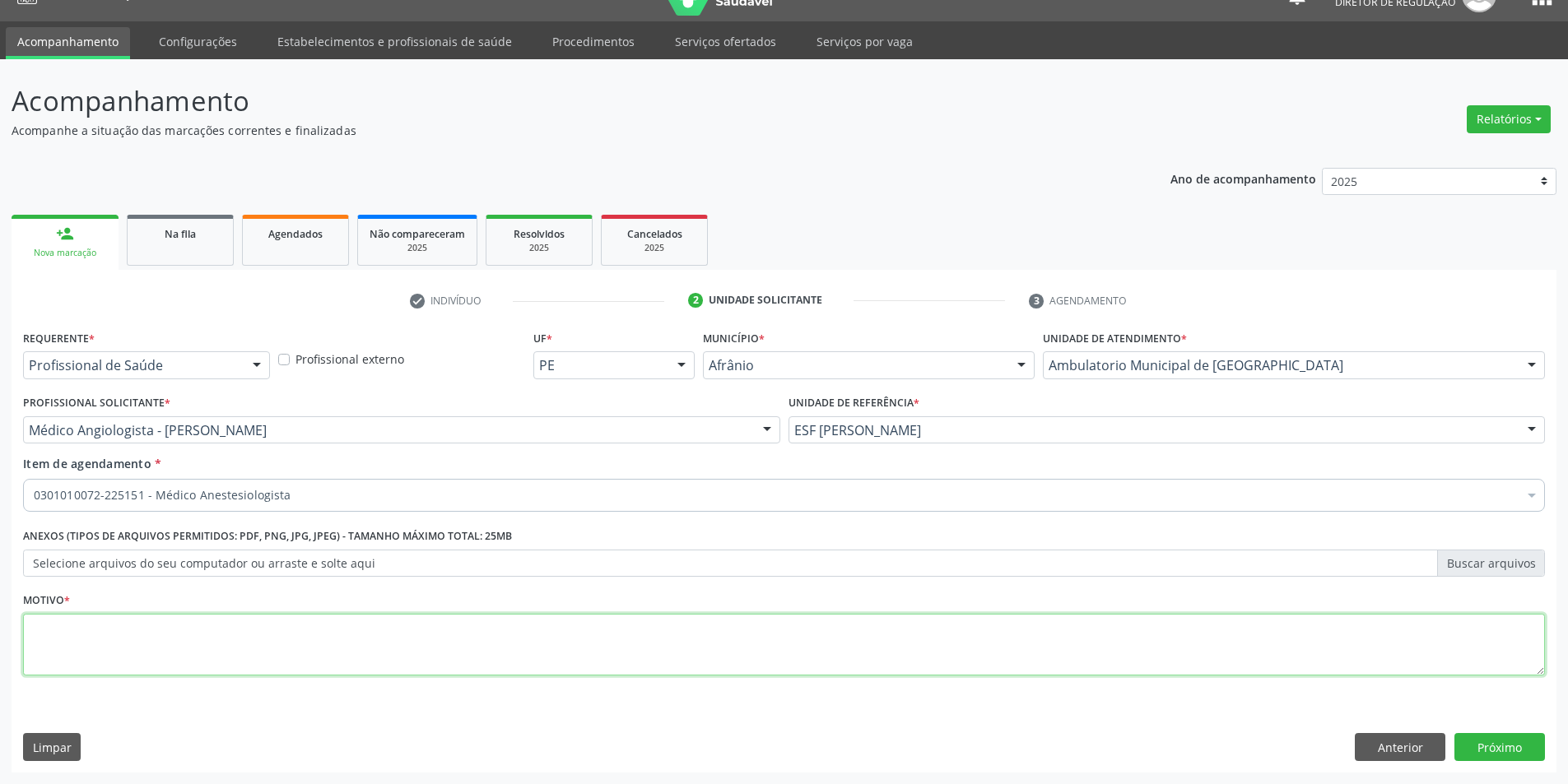
click at [1149, 632] on textarea at bounding box center [784, 645] width 1522 height 63
type textarea "-"
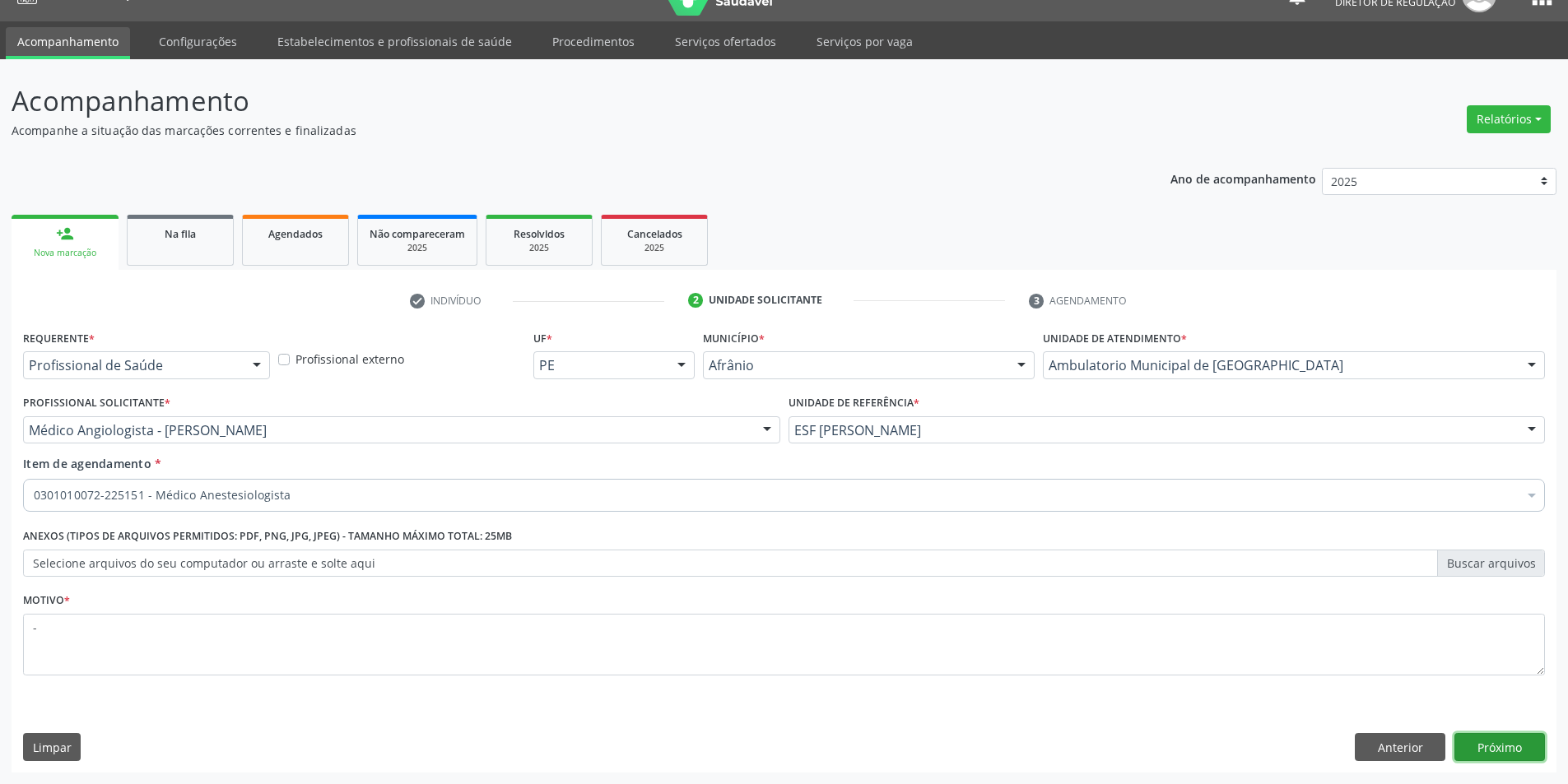
click at [1497, 750] on button "Próximo" at bounding box center [1500, 747] width 91 height 28
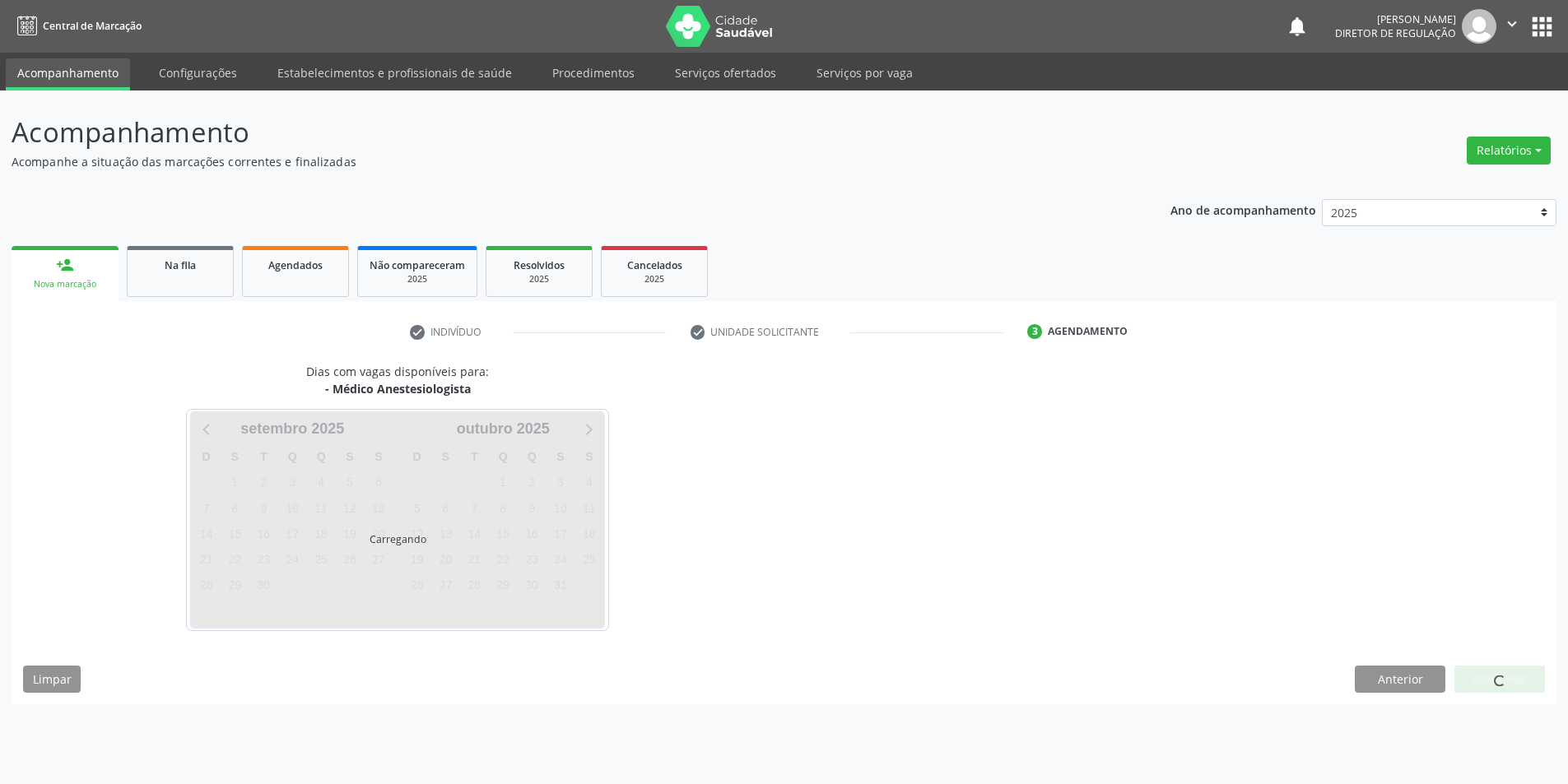
scroll to position [0, 0]
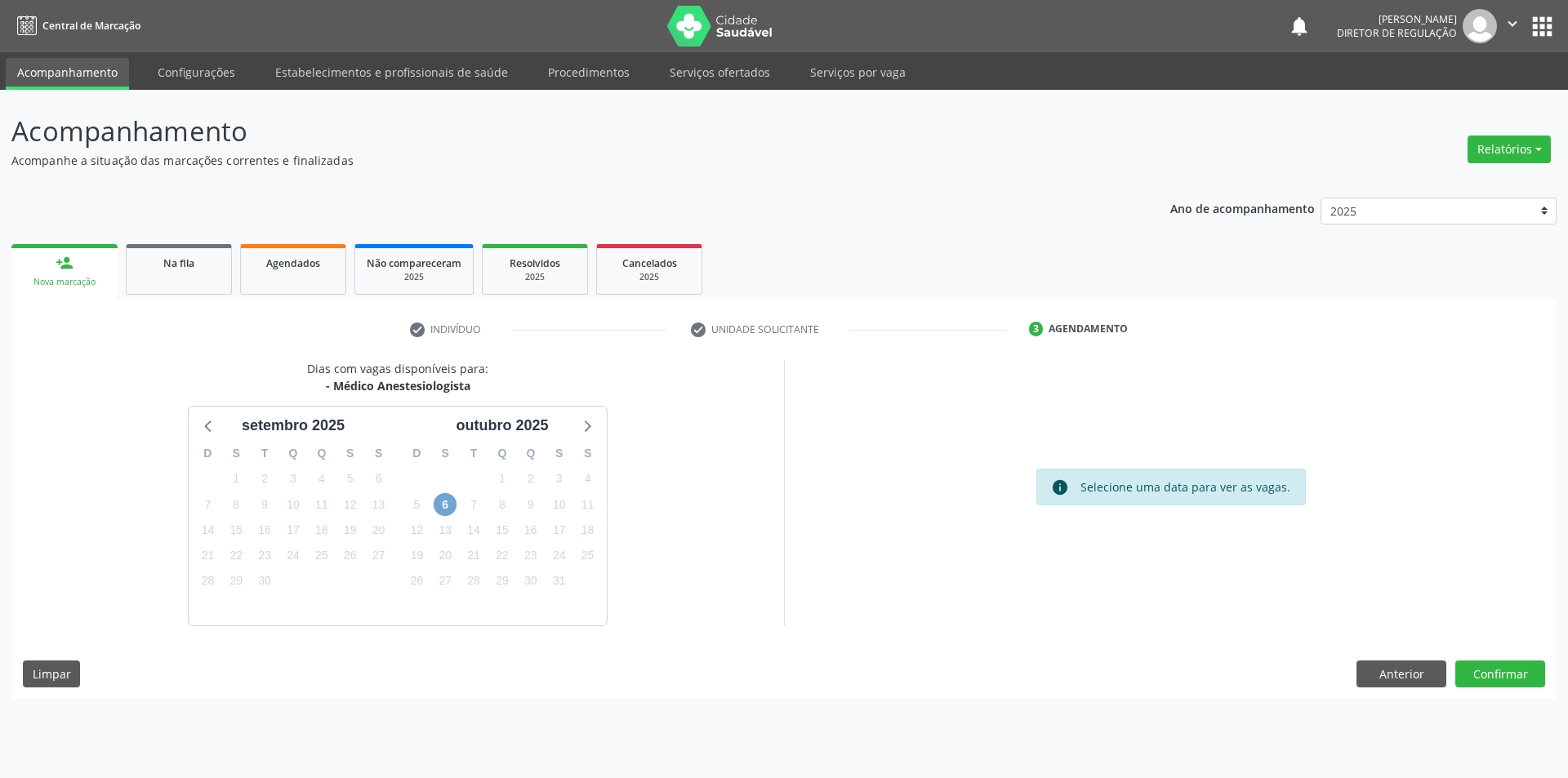
click at [436, 499] on span "6" at bounding box center [446, 505] width 23 height 23
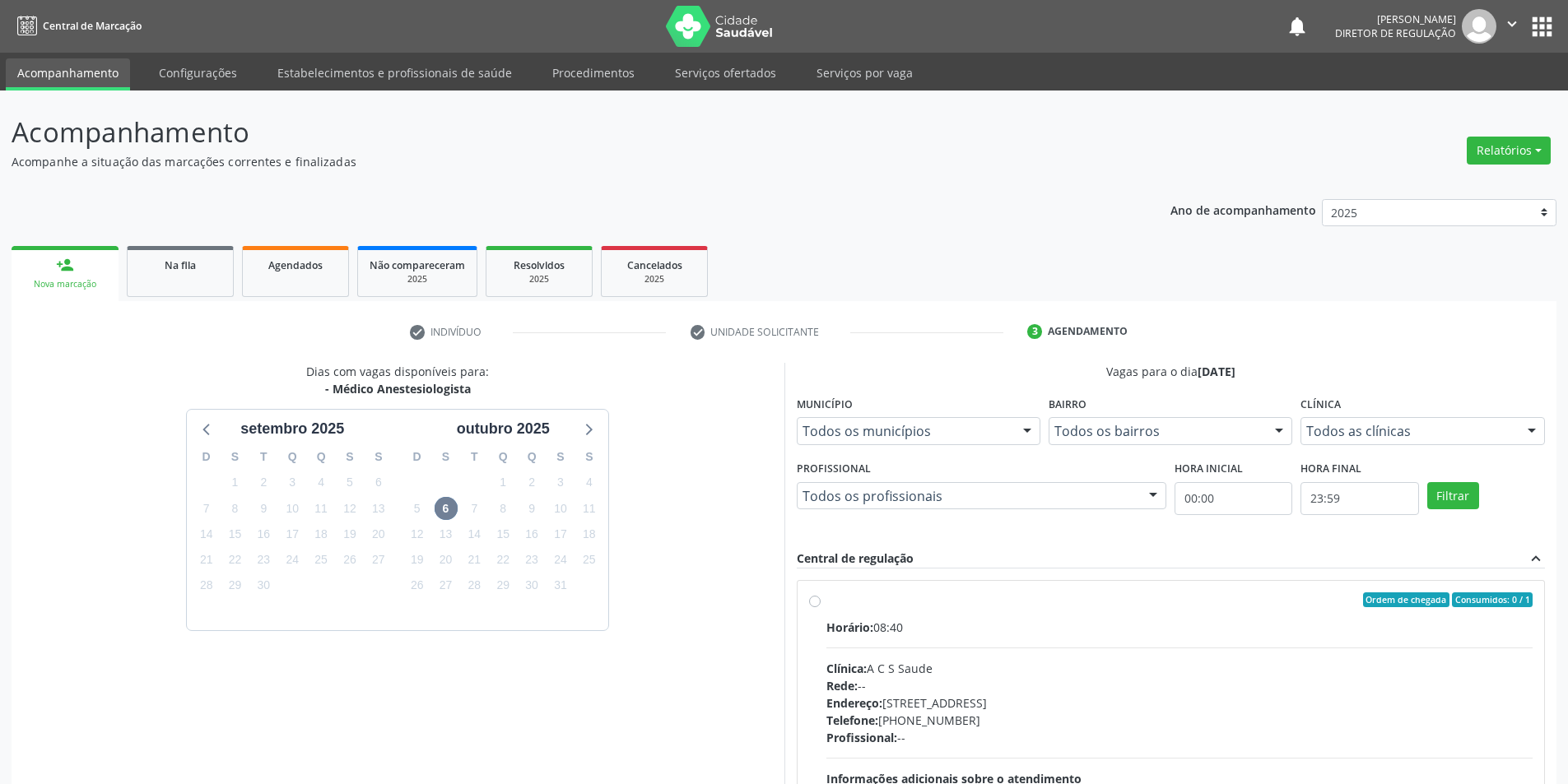
click at [990, 620] on div "Horário: 08:40" at bounding box center [1180, 627] width 707 height 17
click at [821, 607] on input "Ordem de chegada Consumidos: 0 / 1 Horário: 08:40 Clínica: A C S Saude Rede: --…" at bounding box center [815, 600] width 12 height 15
radio input "true"
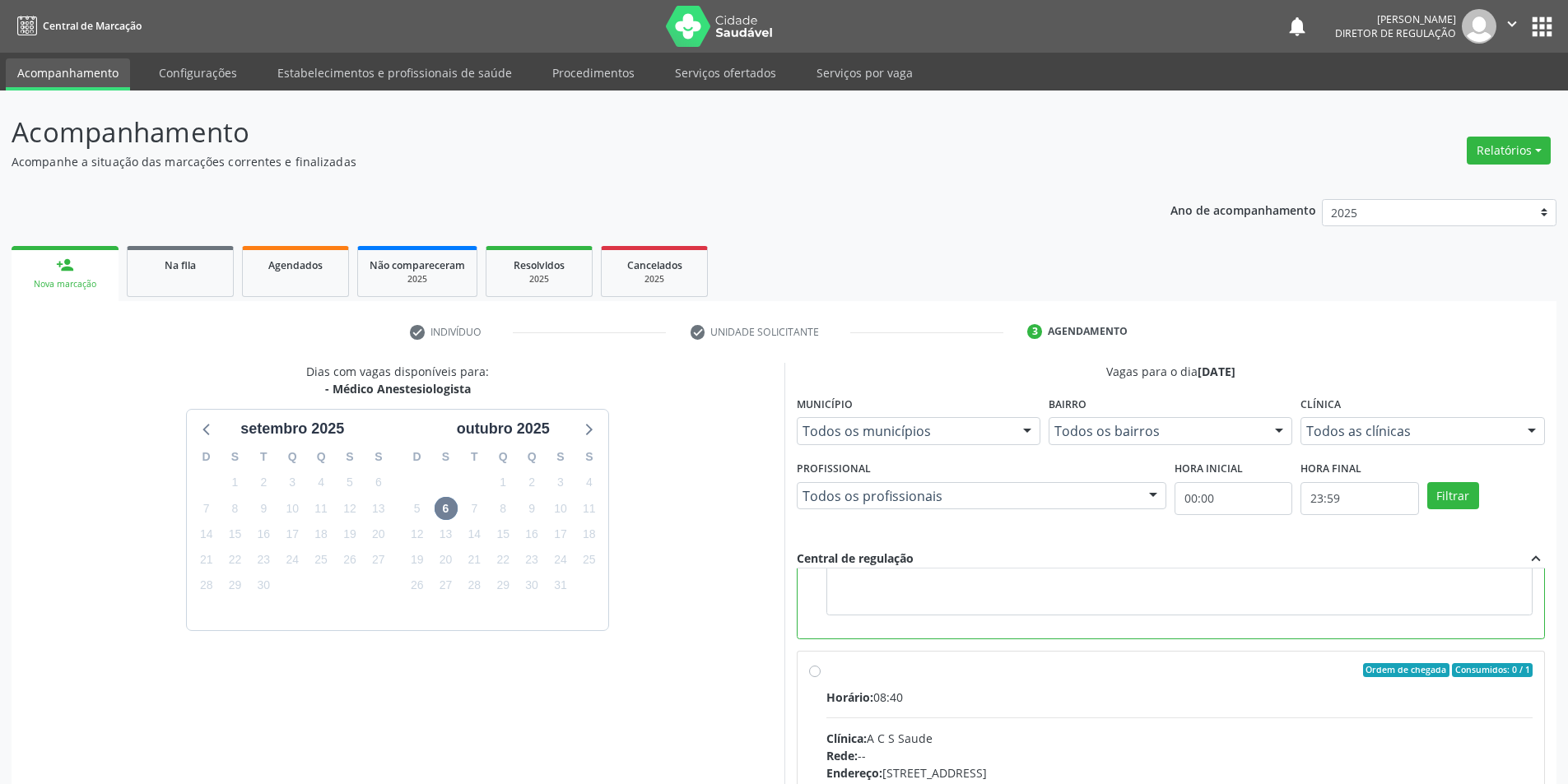
scroll to position [247, 0]
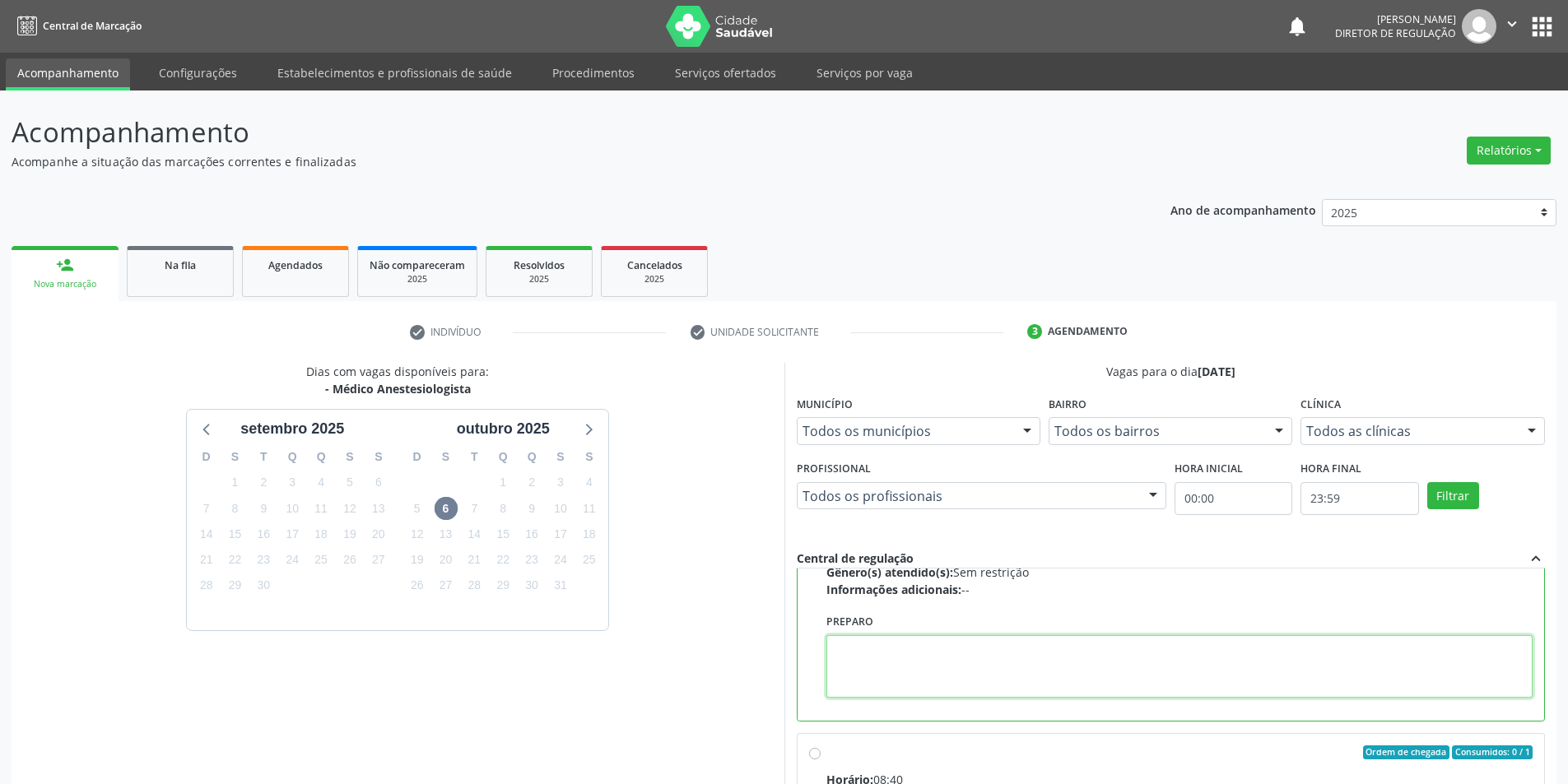
click at [1023, 664] on textarea at bounding box center [1180, 666] width 707 height 63
paste textarea "🔹ALFA CENTRO MÉDICO🔹 📍[STREET_ADDRESS]. Ponto de referência: Entrando na rua qu…"
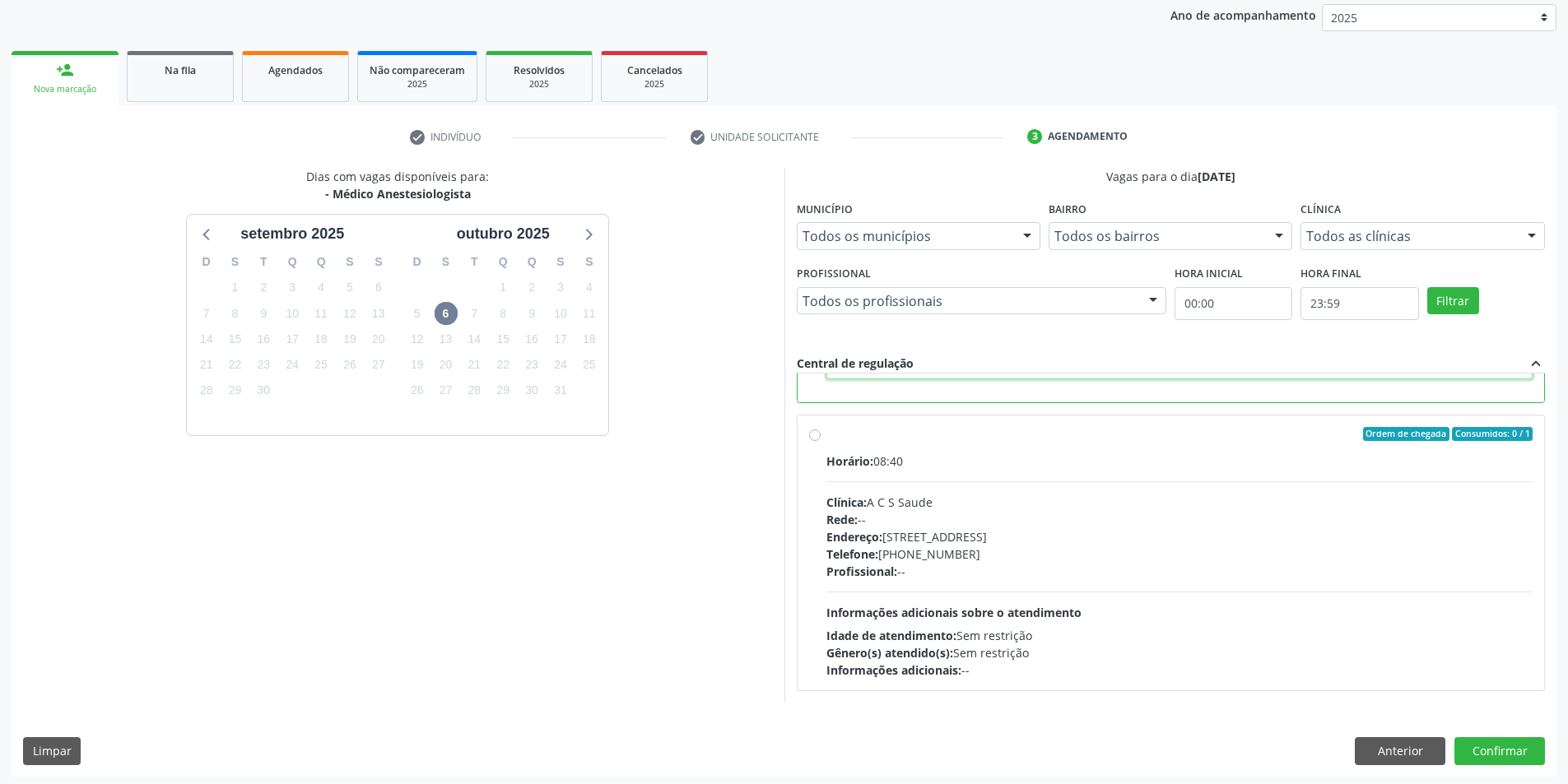
scroll to position [199, 0]
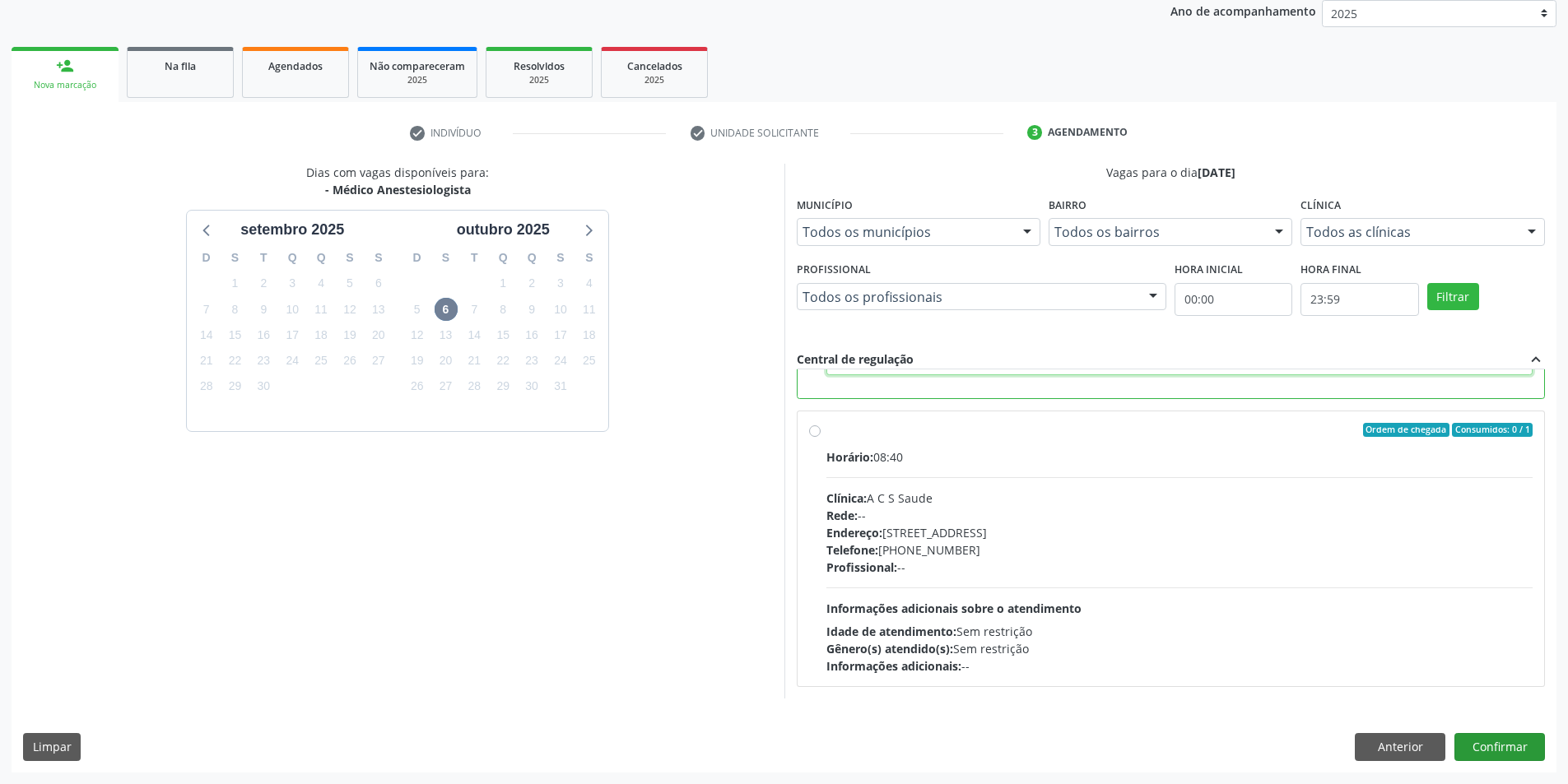
type textarea "🔹ALFA CENTRO MÉDICO🔹 📍[STREET_ADDRESS]. Ponto de referência: Entrando na rua qu…"
click at [1483, 752] on button "Confirmar" at bounding box center [1500, 747] width 91 height 28
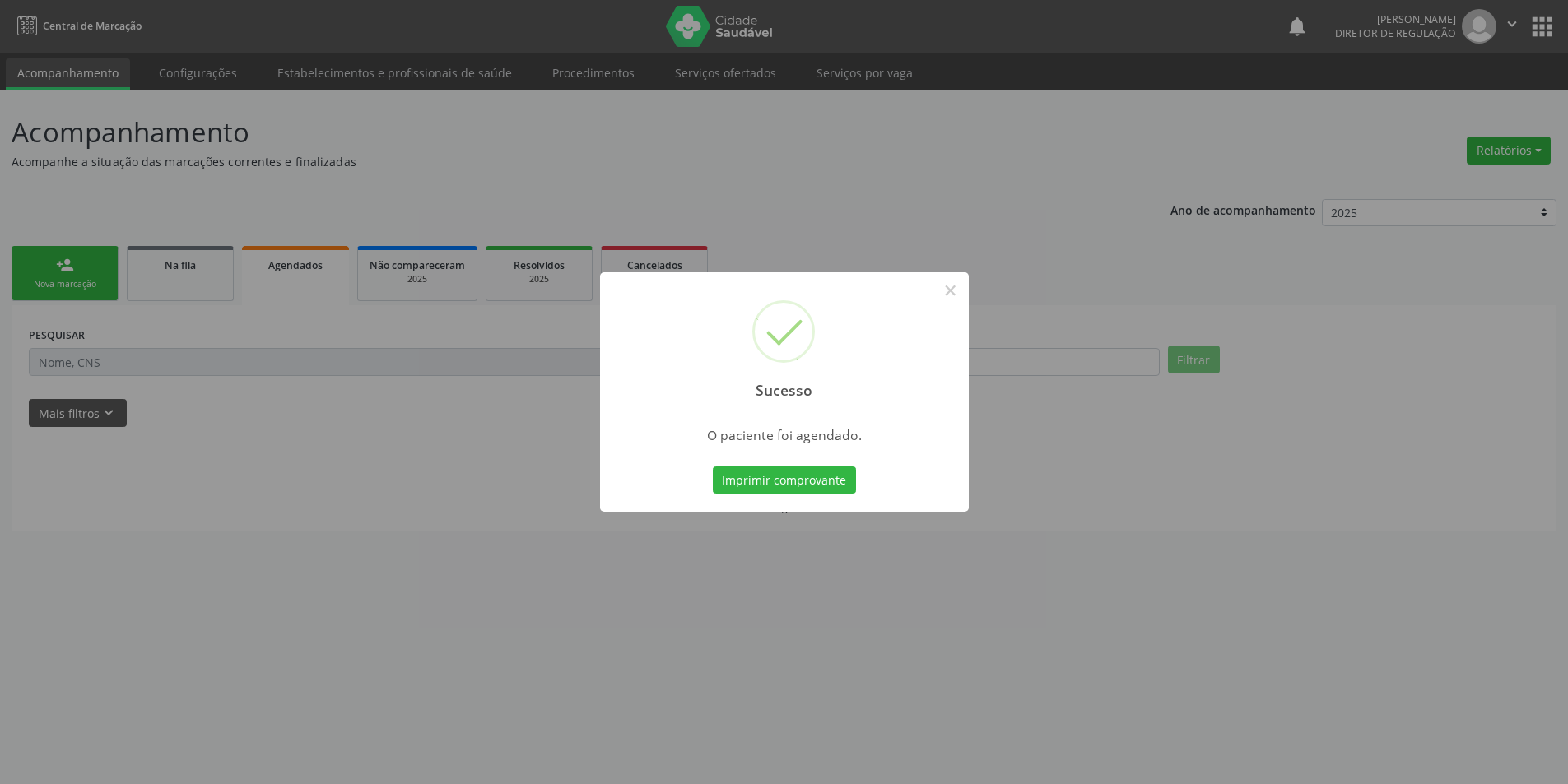
scroll to position [0, 0]
click at [810, 480] on button "Imprimir comprovante" at bounding box center [790, 481] width 143 height 28
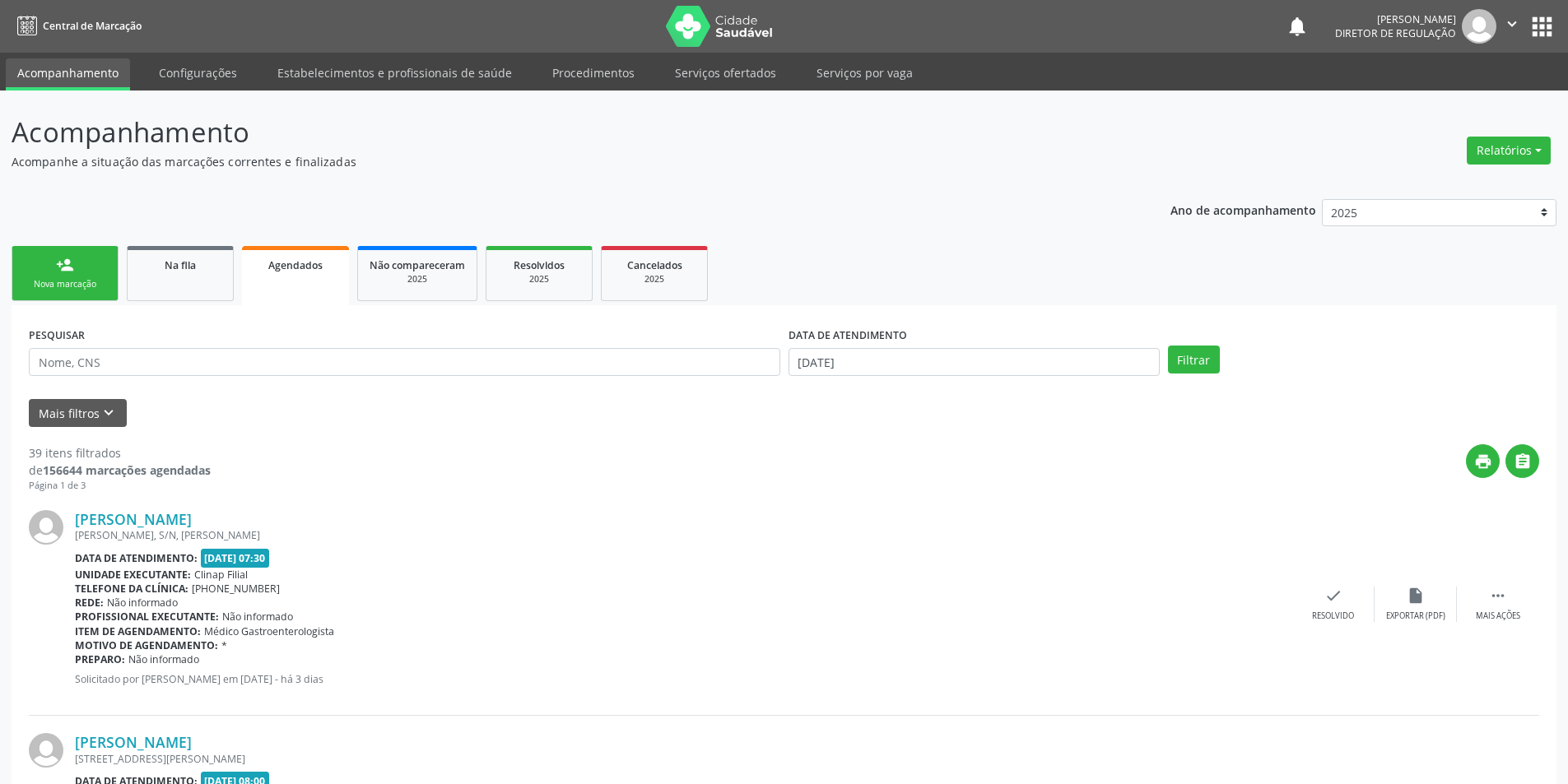
click at [76, 273] on link "person_add Nova marcação" at bounding box center [65, 273] width 107 height 55
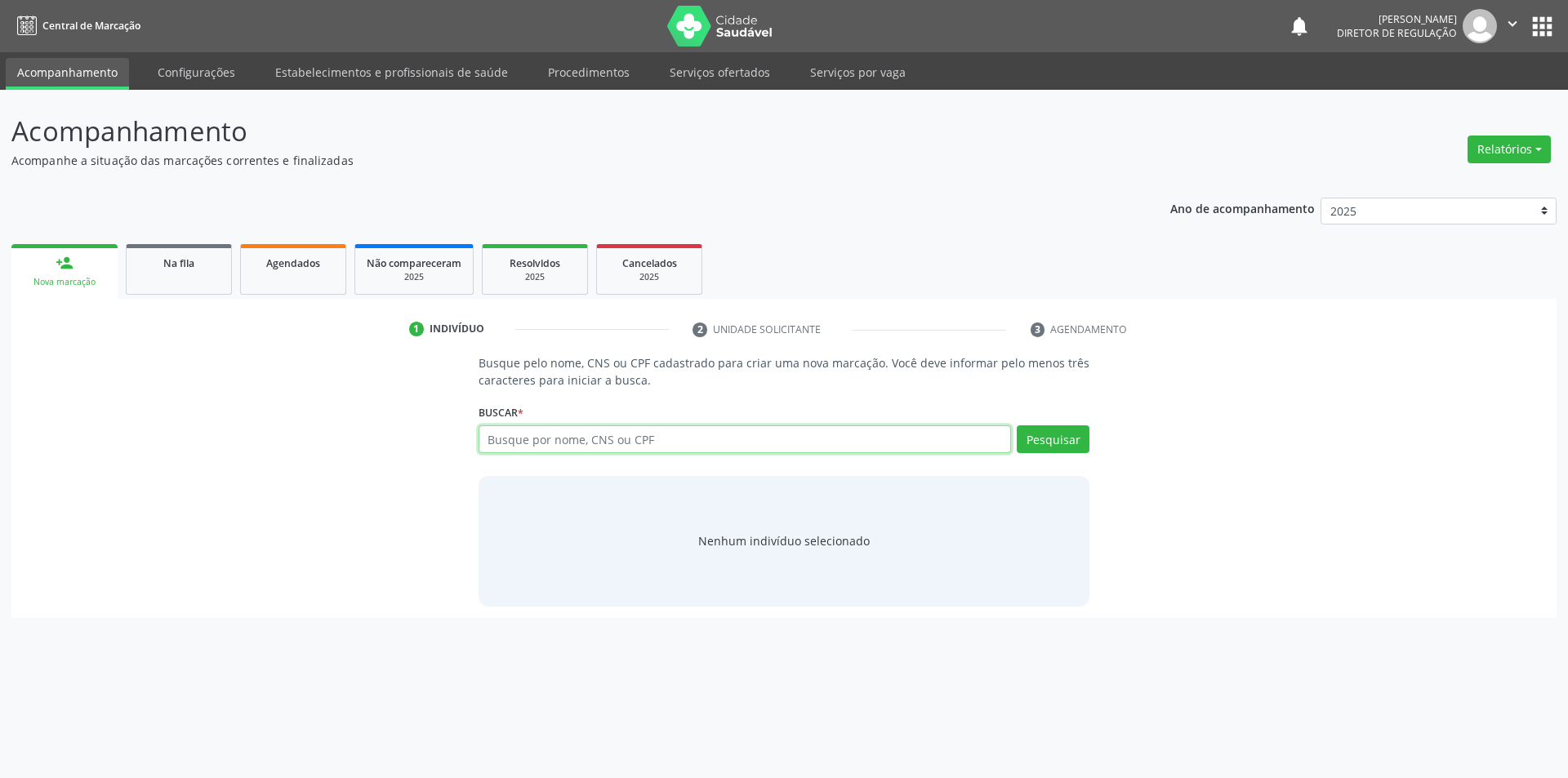
click at [540, 446] on input "text" at bounding box center [746, 440] width 533 height 28
click at [710, 441] on input "text" at bounding box center [746, 440] width 533 height 28
type input "700501990914659"
click at [1058, 436] on button "Pesquisar" at bounding box center [1053, 440] width 73 height 28
type input "700501990914659"
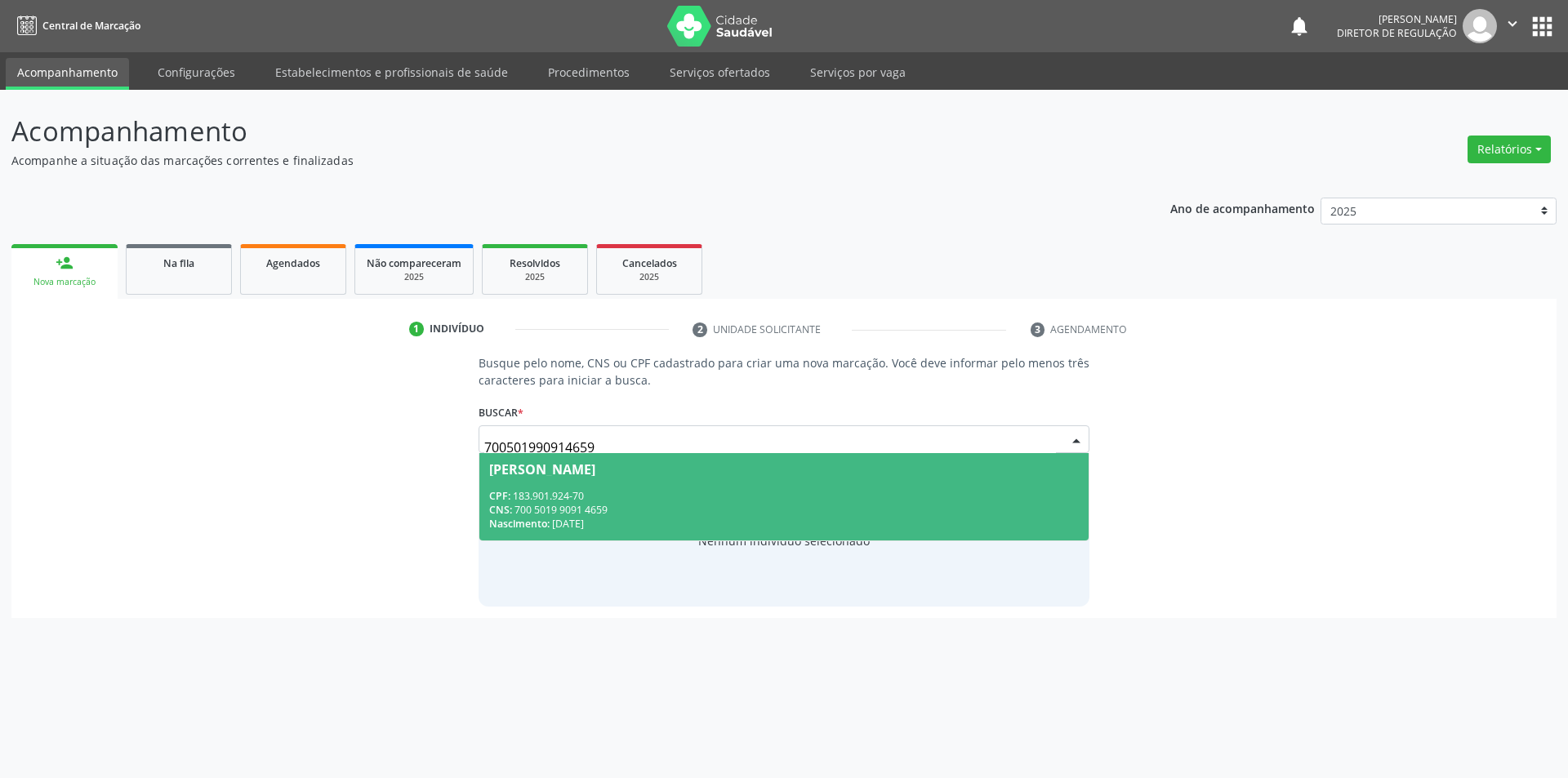
click at [713, 499] on div "CPF: 183.901.924-70" at bounding box center [785, 496] width 590 height 14
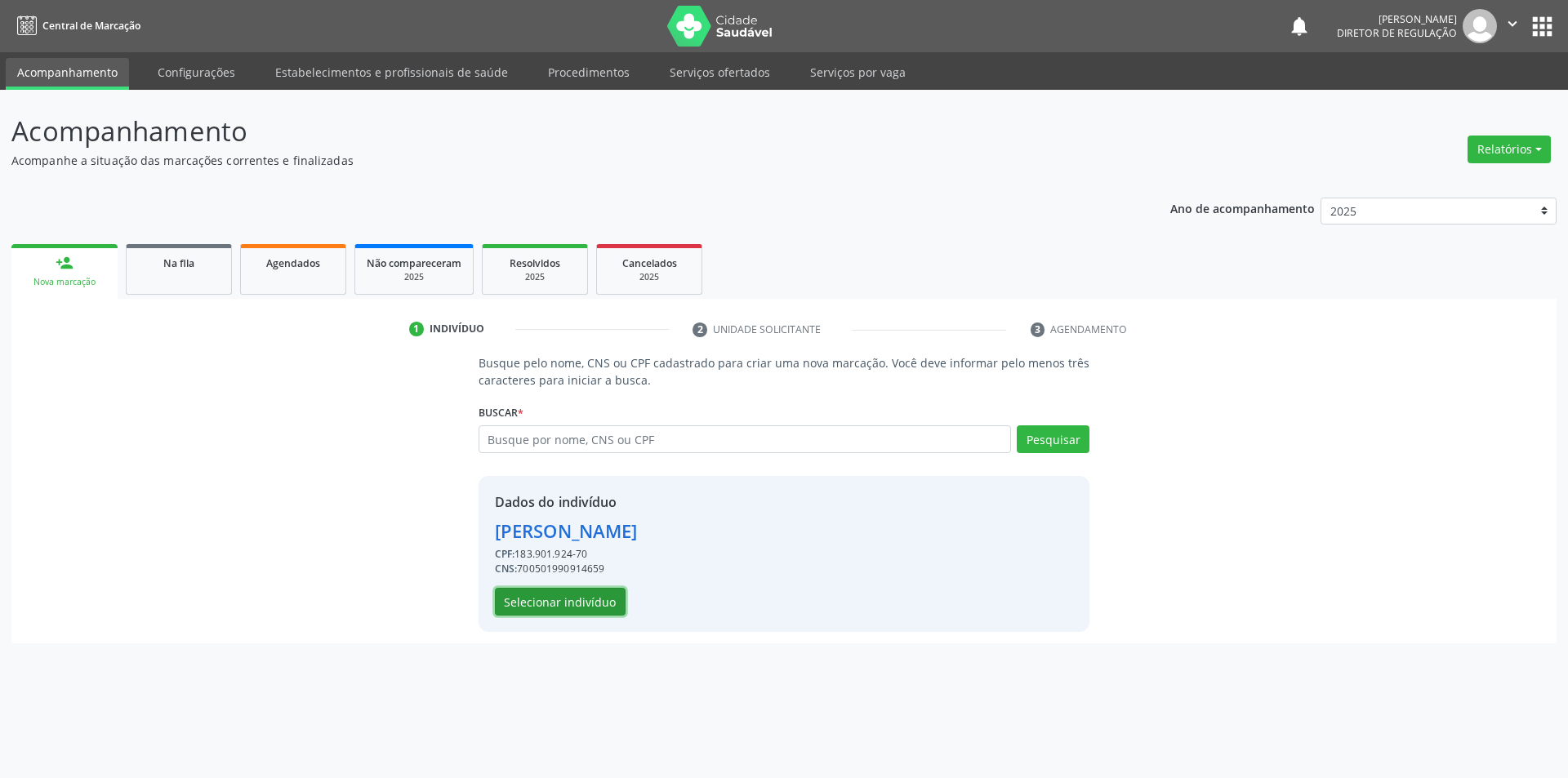
click at [592, 608] on button "Selecionar indivíduo" at bounding box center [561, 601] width 131 height 28
